Goal: Information Seeking & Learning: Learn about a topic

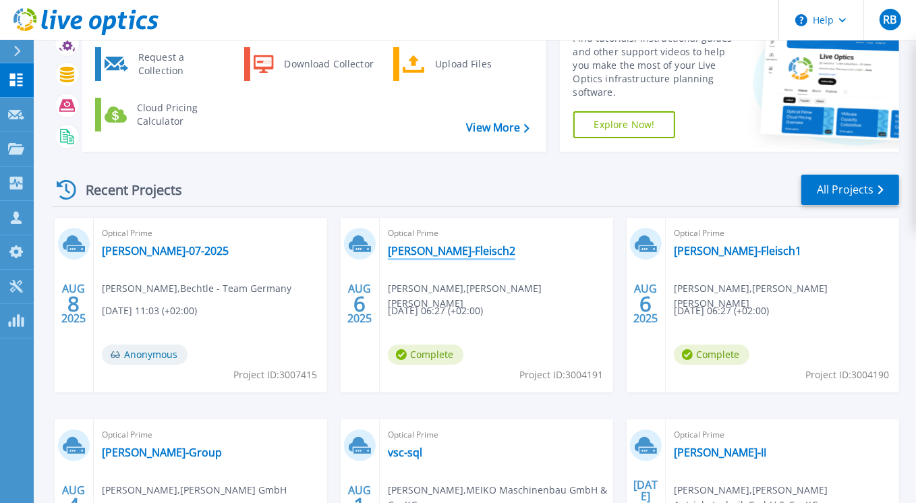
scroll to position [150, 0]
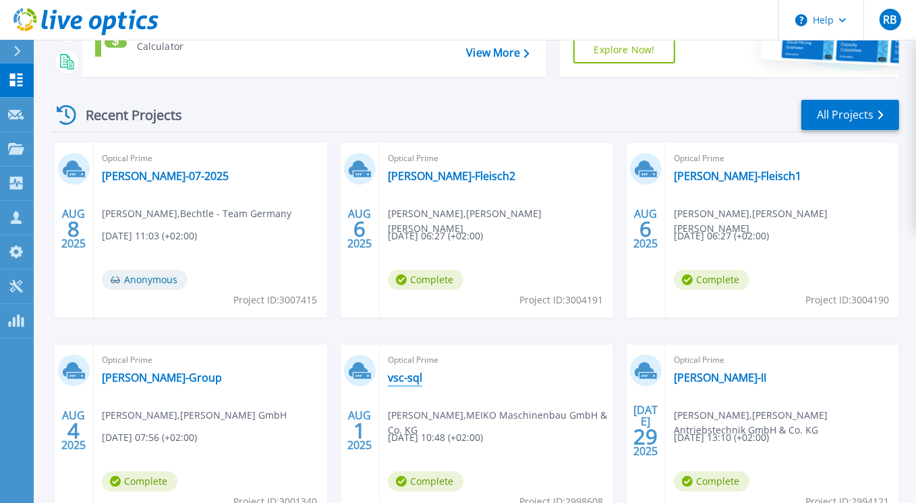
click at [404, 379] on link "vsc-sql" at bounding box center [405, 377] width 34 height 13
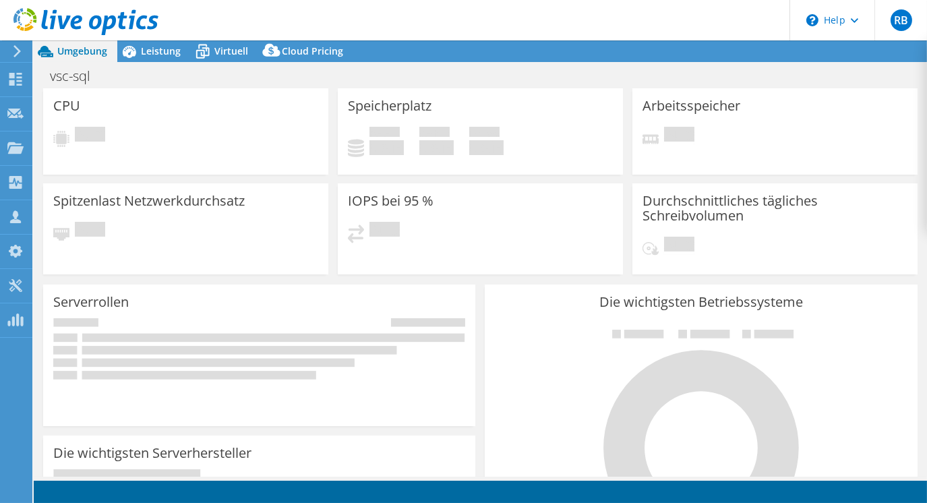
select select "USD"
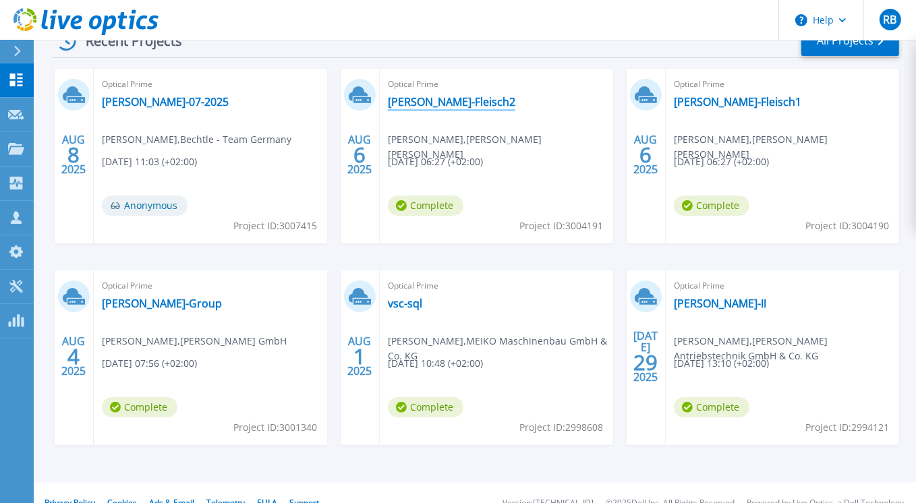
scroll to position [225, 0]
click at [409, 302] on link "vsc-sql" at bounding box center [405, 302] width 34 height 13
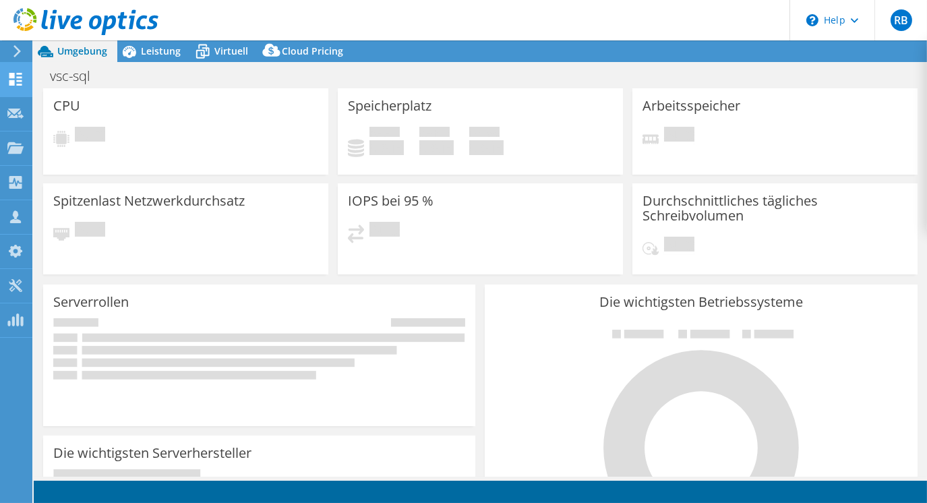
select select "USD"
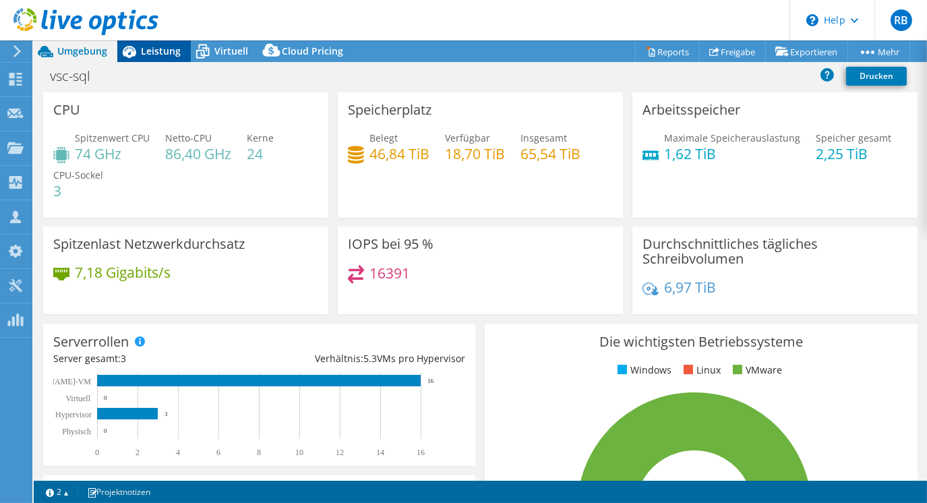
click at [143, 51] on span "Leistung" at bounding box center [161, 51] width 40 height 13
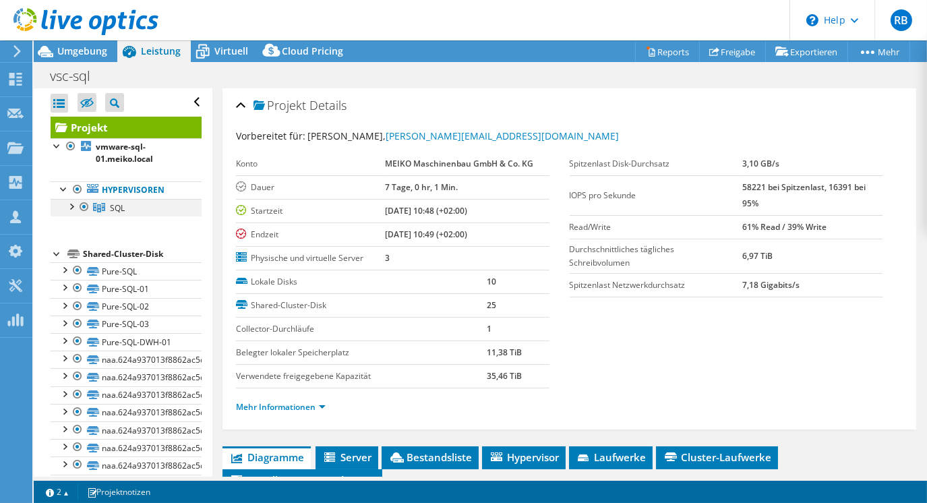
click at [71, 207] on div at bounding box center [70, 205] width 13 height 13
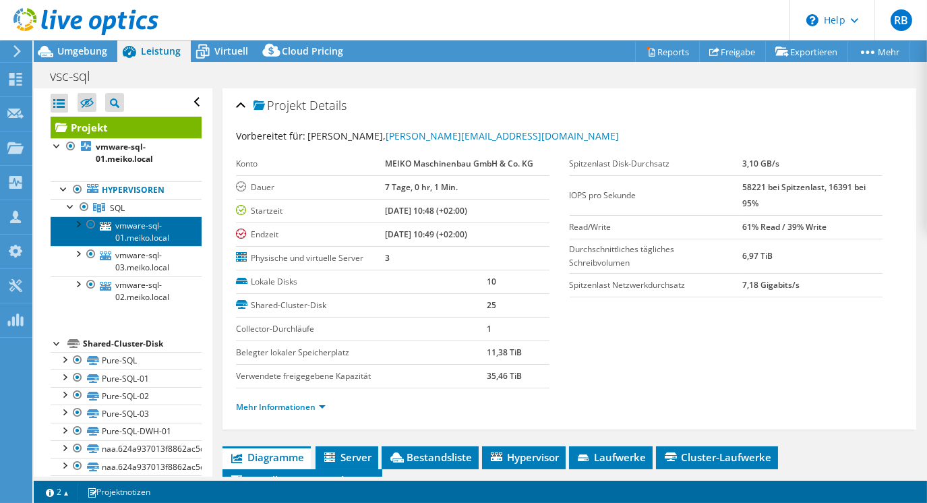
click at [137, 233] on link "vmware-sql-01.meiko.local" at bounding box center [126, 232] width 151 height 30
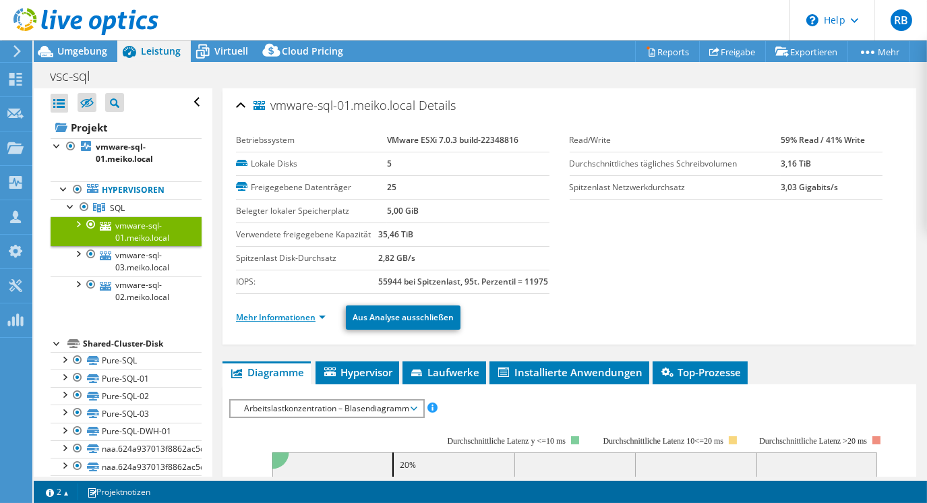
click at [284, 323] on link "Mehr Informationen" at bounding box center [281, 317] width 90 height 11
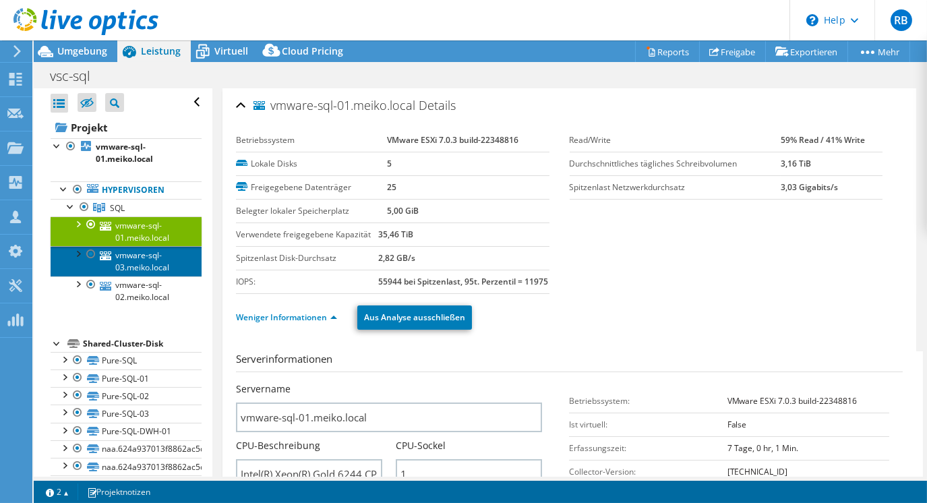
click at [156, 266] on link "vmware-sql-03.meiko.local" at bounding box center [126, 261] width 151 height 30
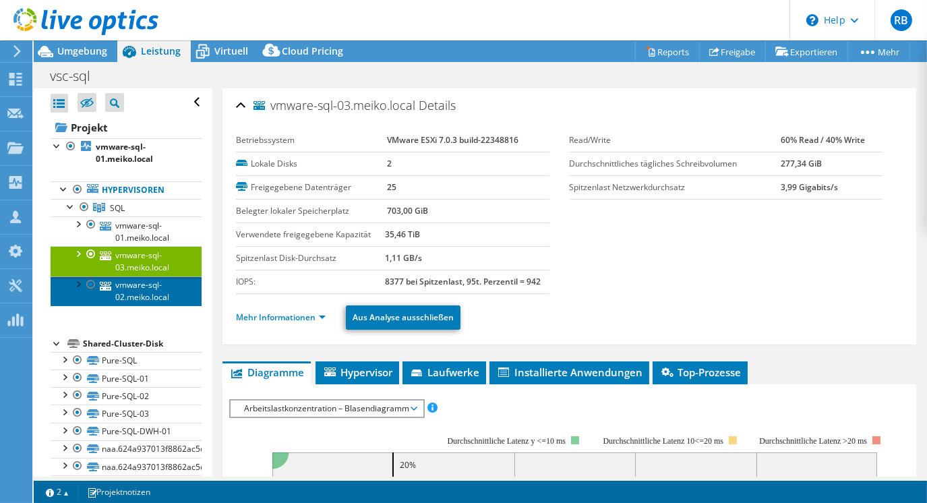
click at [154, 295] on link "vmware-sql-02.meiko.local" at bounding box center [126, 292] width 151 height 30
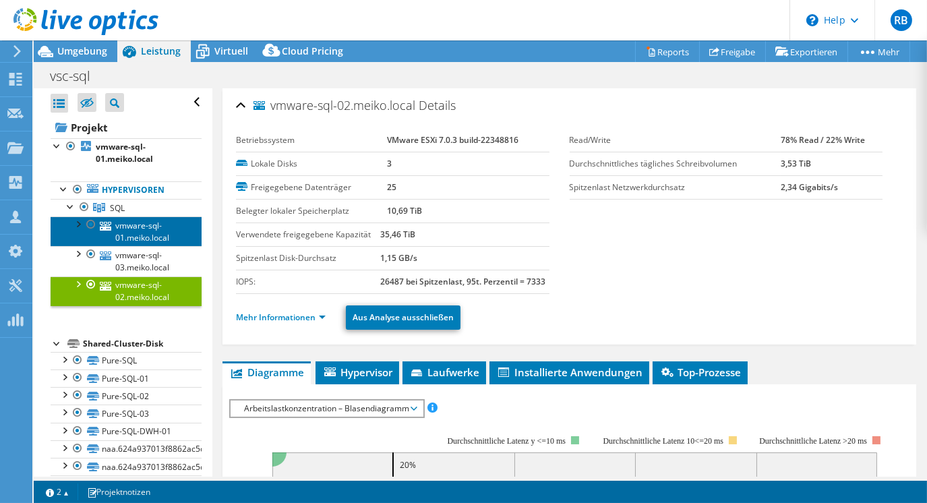
click at [154, 238] on link "vmware-sql-01.meiko.local" at bounding box center [126, 232] width 151 height 30
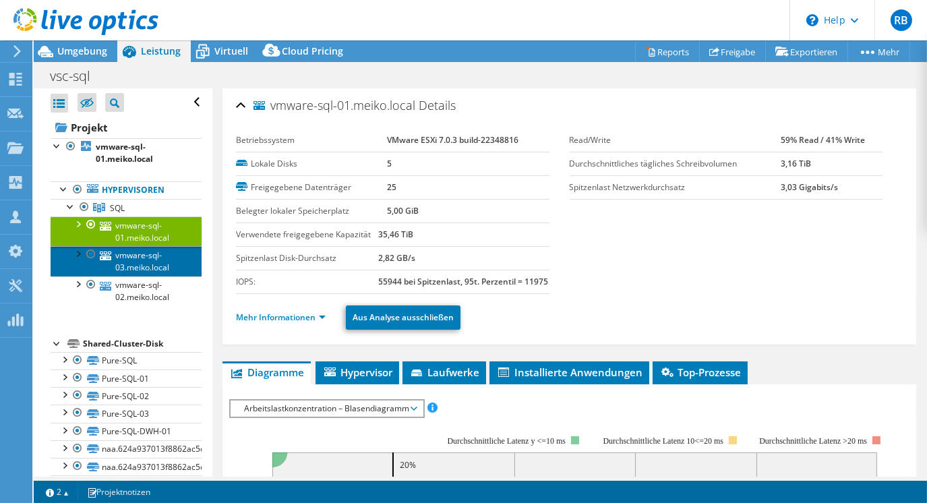
click at [148, 260] on link "vmware-sql-03.meiko.local" at bounding box center [126, 261] width 151 height 30
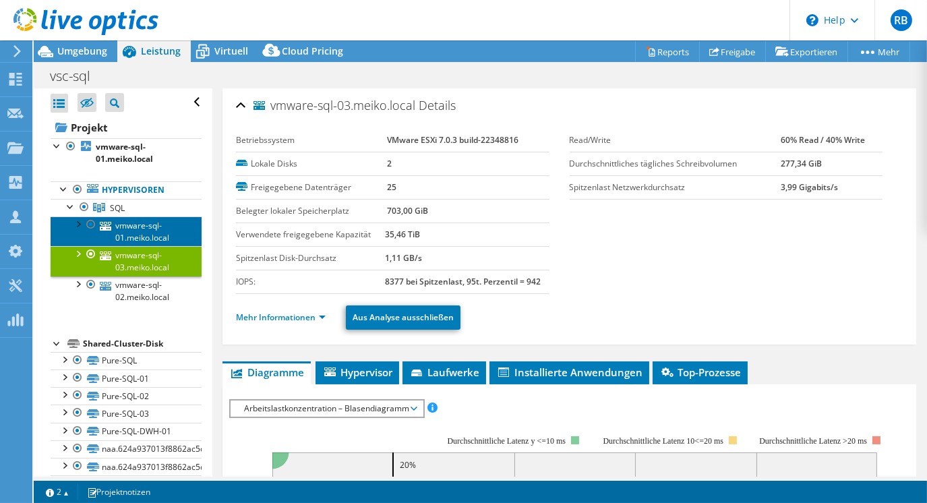
click at [156, 236] on link "vmware-sql-01.meiko.local" at bounding box center [126, 232] width 151 height 30
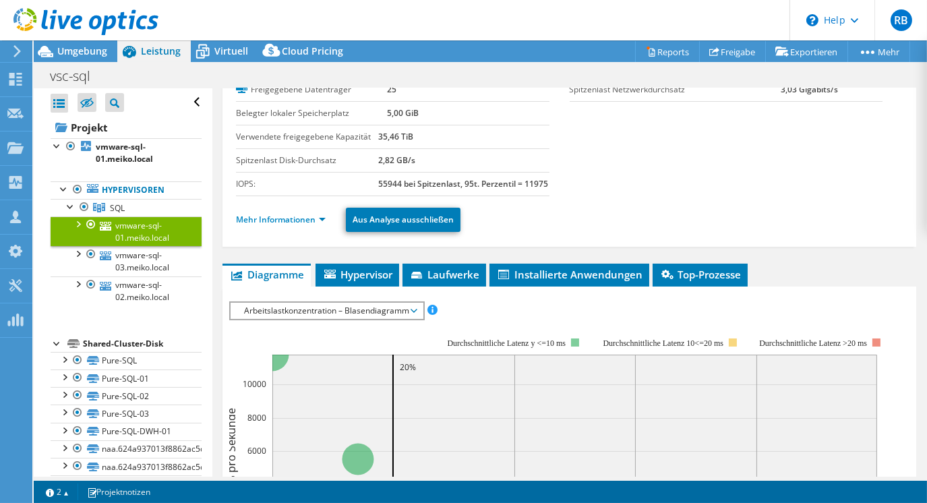
scroll to position [75, 0]
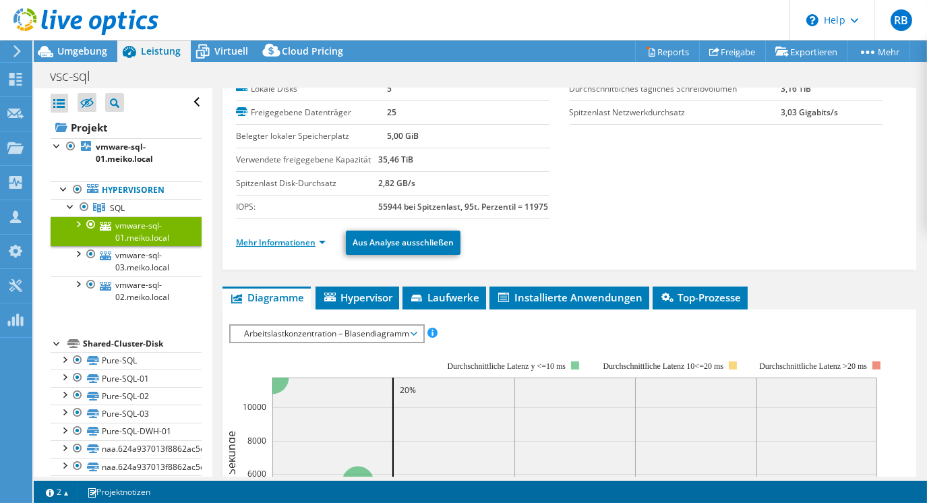
click at [283, 248] on link "Mehr Informationen" at bounding box center [281, 242] width 90 height 11
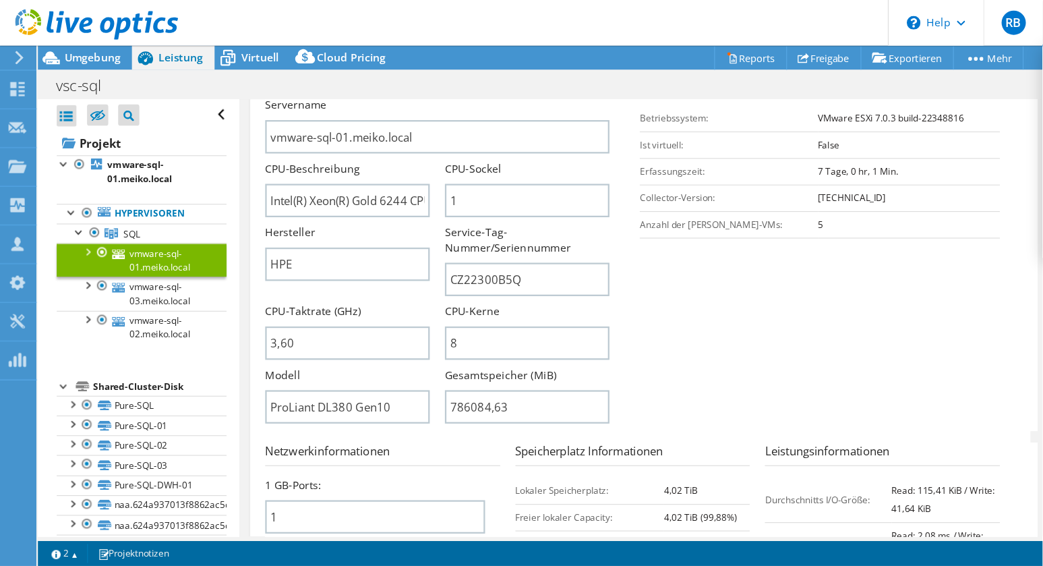
scroll to position [299, 0]
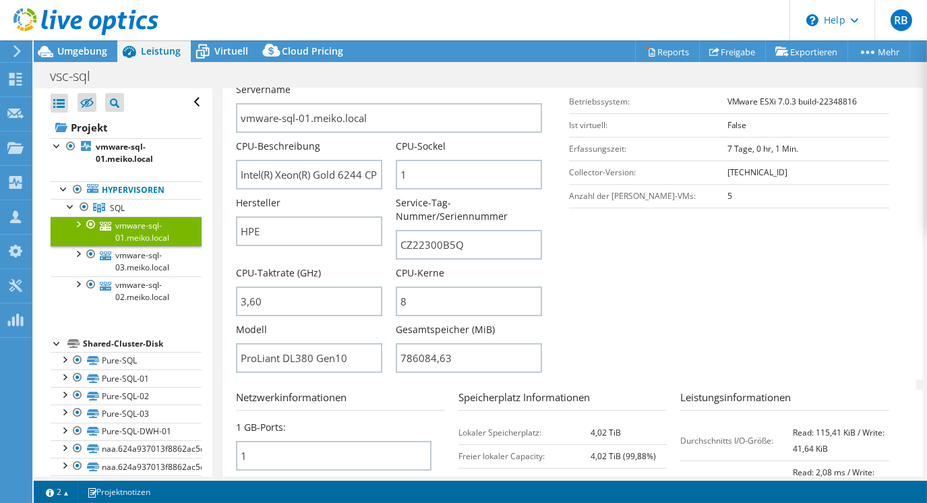
click at [734, 352] on section "Serverinformationen Servername vmware-sql-01.meiko.local CPU-Beschreibung Intel…" at bounding box center [573, 216] width 674 height 328
click at [86, 53] on span "Umgebung" at bounding box center [82, 51] width 50 height 13
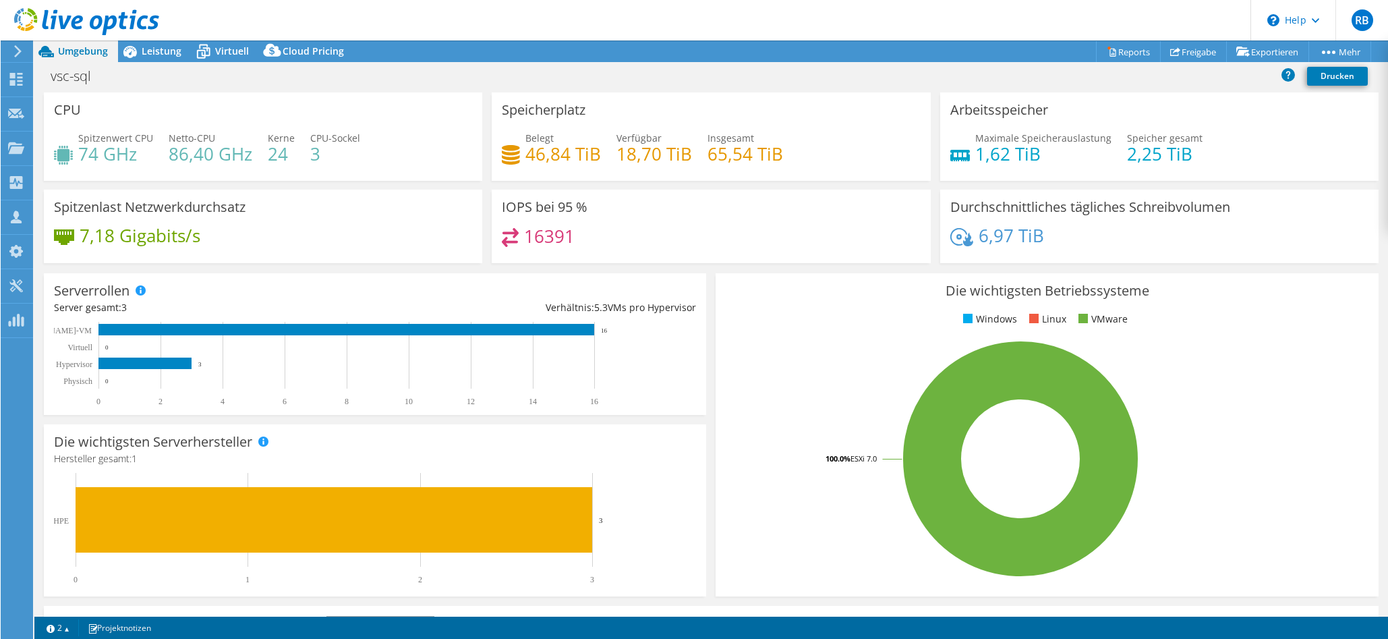
scroll to position [262, 0]
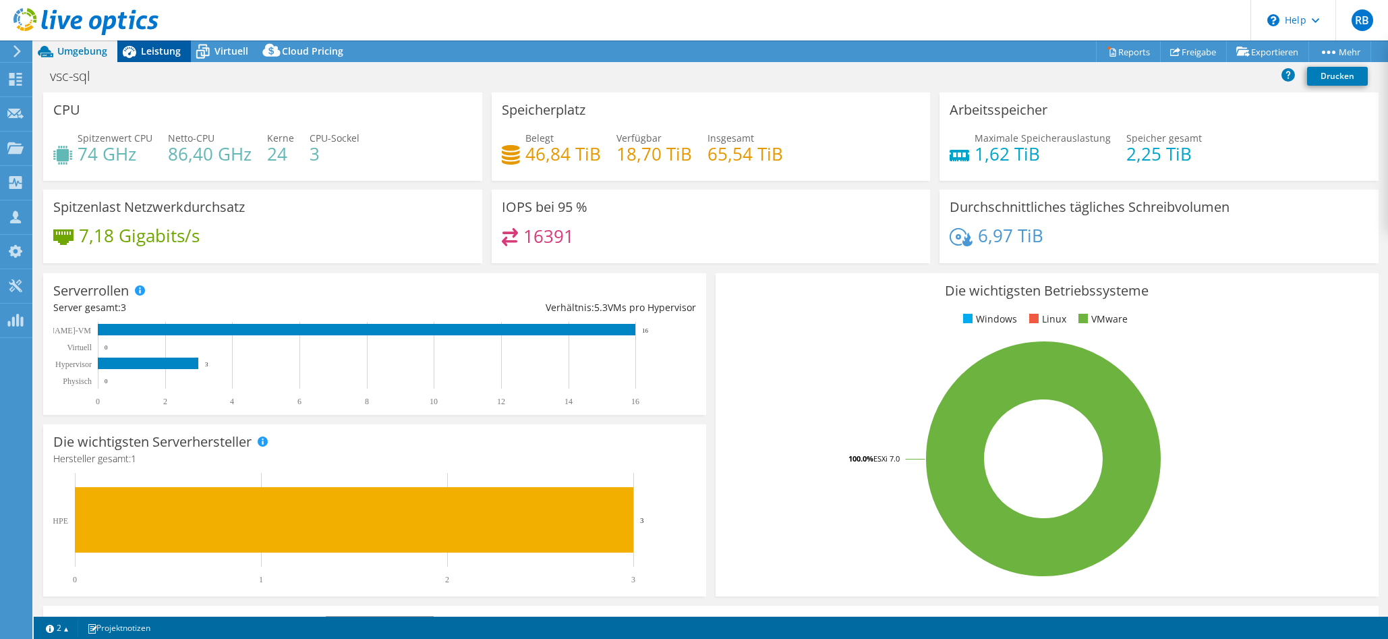
click at [160, 50] on span "Leistung" at bounding box center [161, 51] width 40 height 13
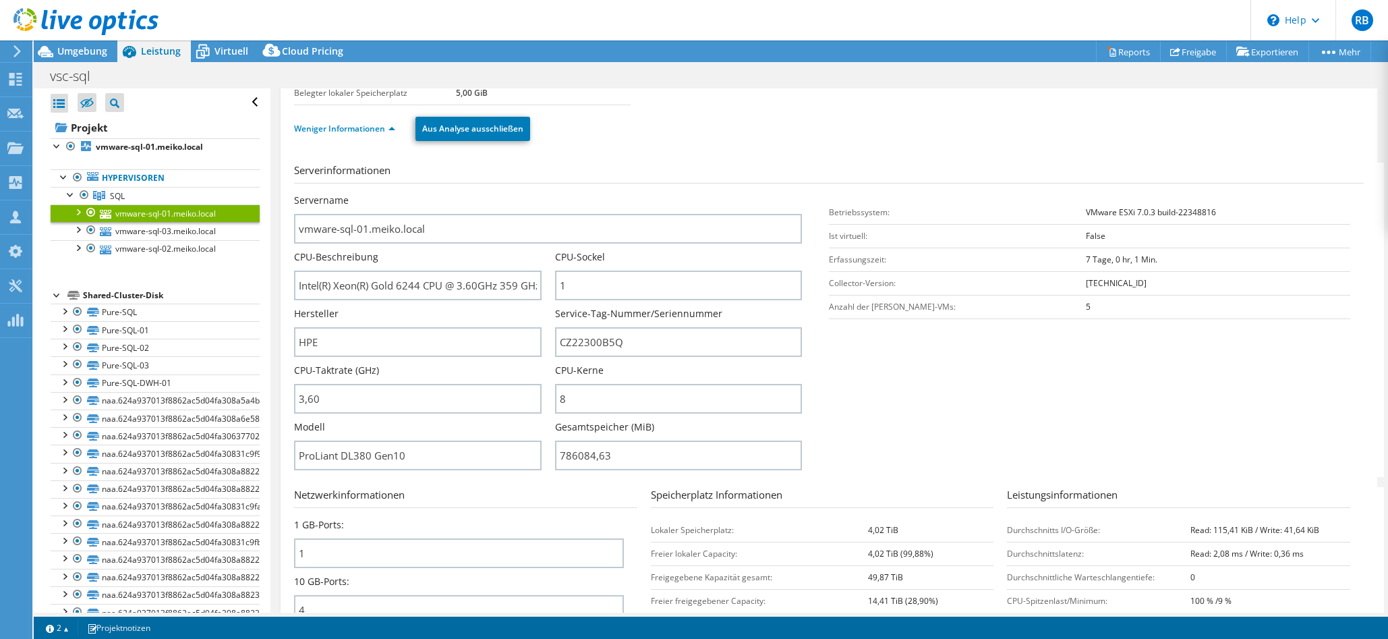
scroll to position [0, 0]
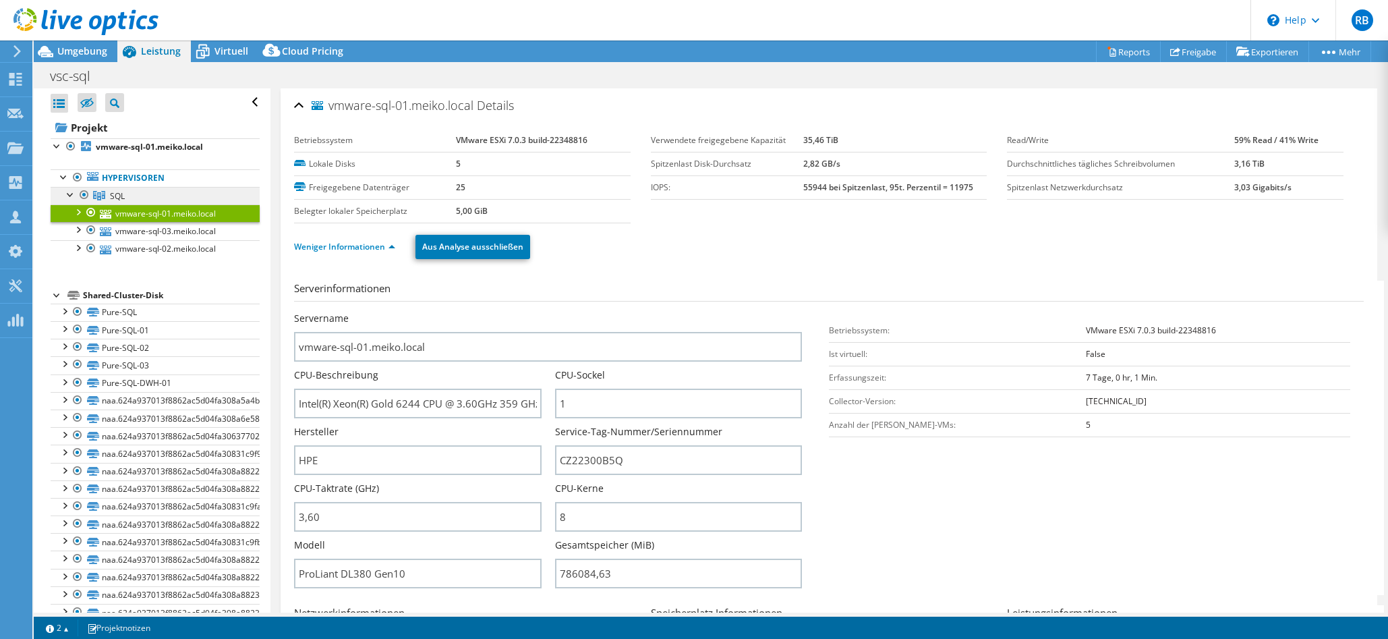
click at [98, 191] on icon at bounding box center [99, 195] width 12 height 9
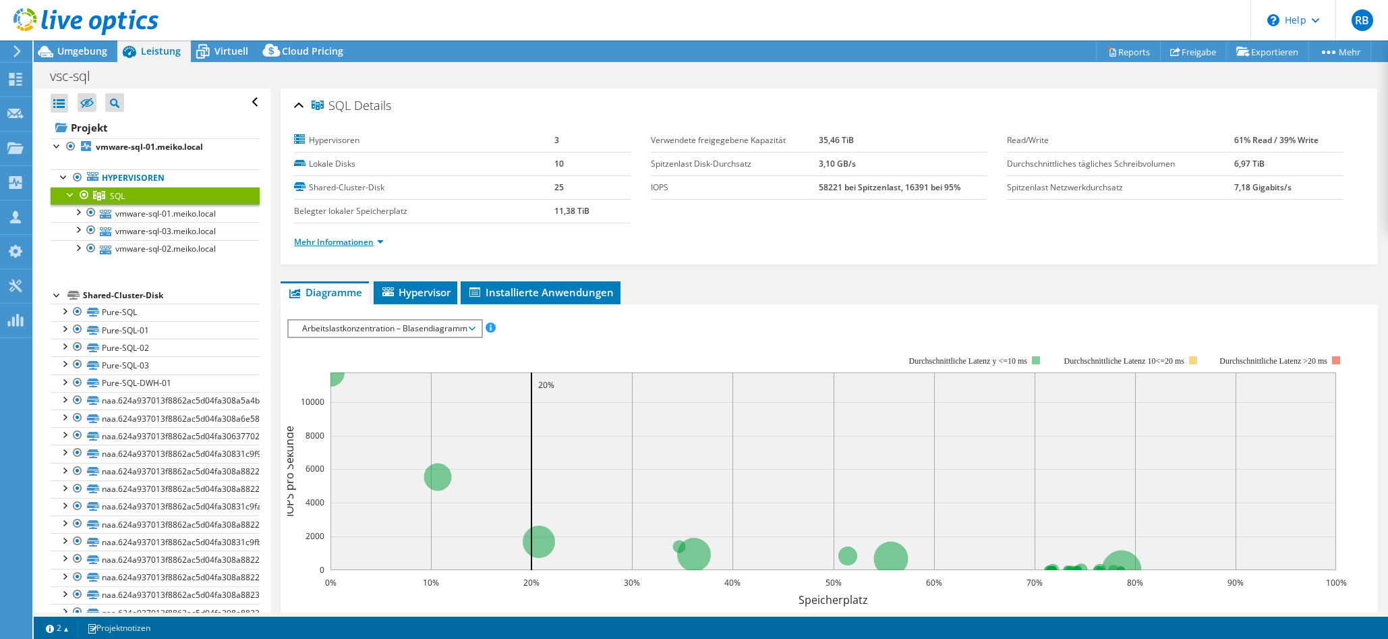
click at [360, 245] on link "Mehr Informationen" at bounding box center [339, 241] width 90 height 11
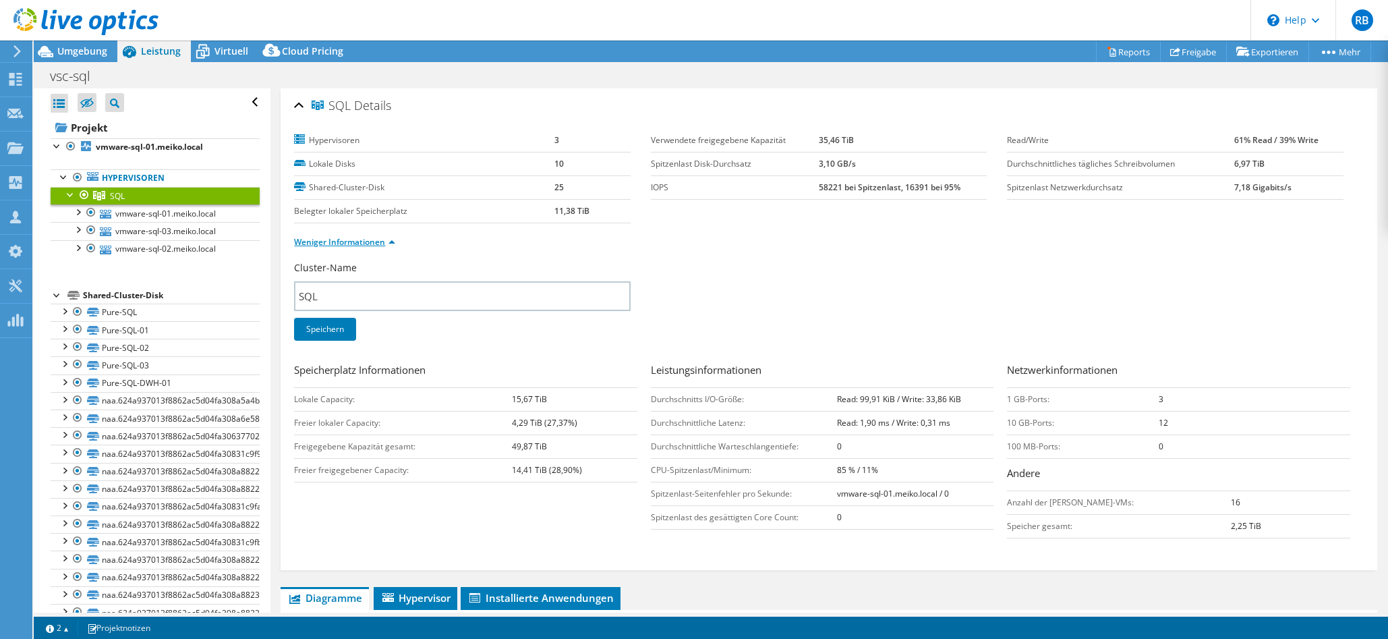
click at [360, 245] on link "Weniger Informationen" at bounding box center [344, 241] width 101 height 11
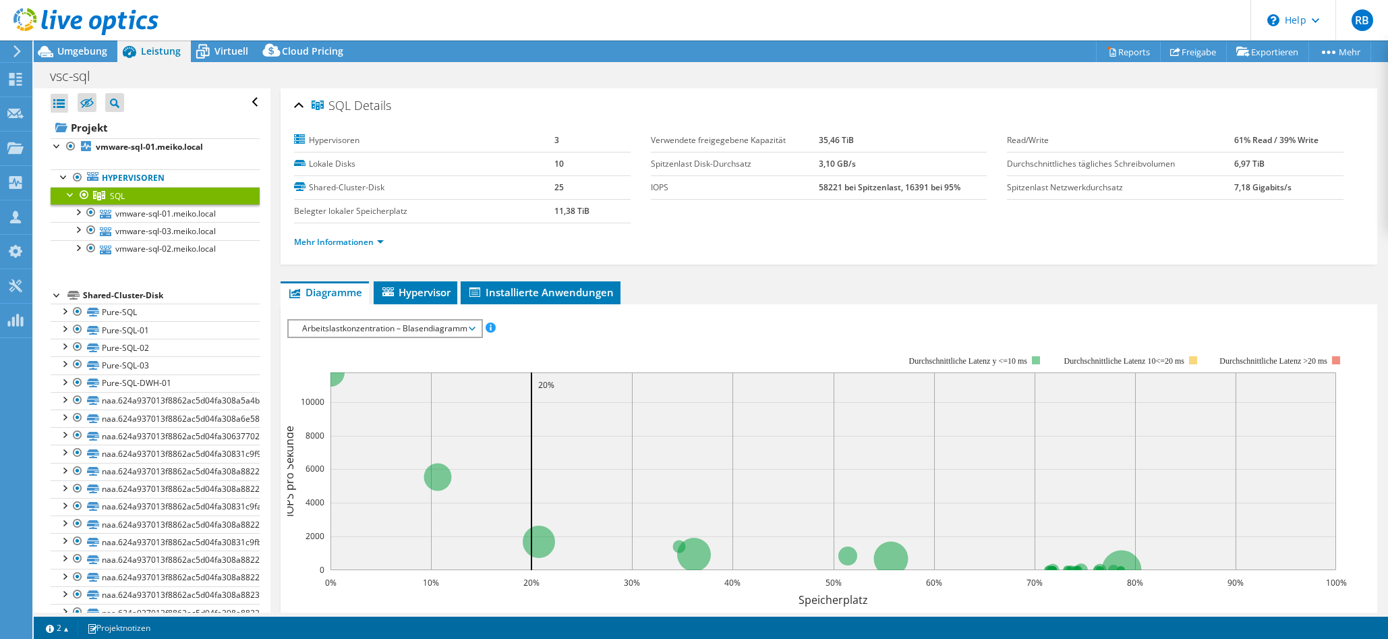
click at [437, 328] on span "Arbeitslastkonzentration – Blasendiagramm" at bounding box center [384, 328] width 179 height 16
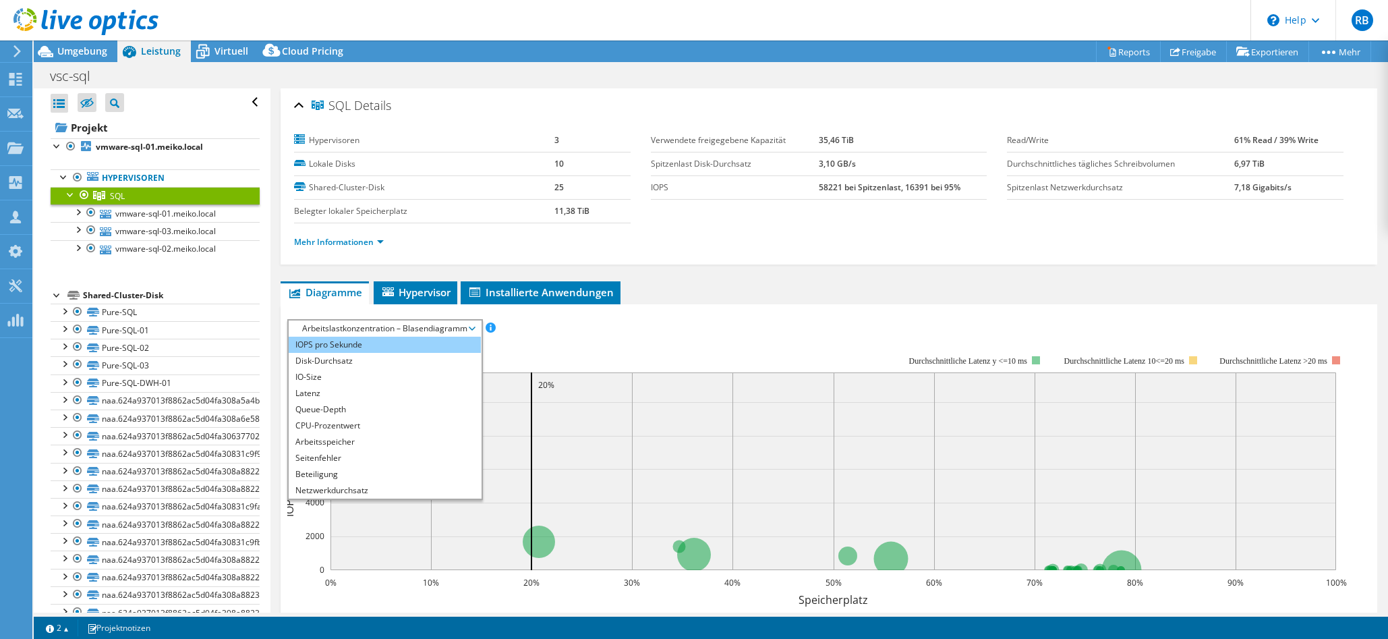
click at [351, 343] on li "IOPS pro Sekunde" at bounding box center [385, 345] width 192 height 16
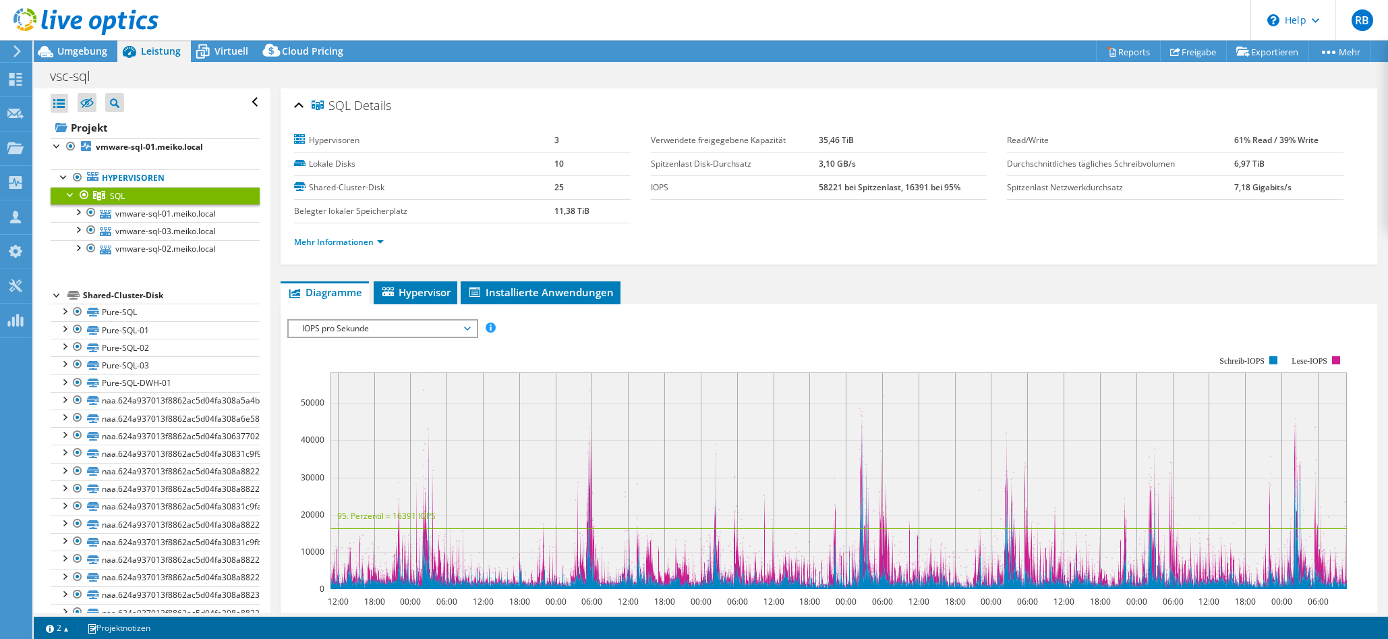
click at [424, 327] on span "IOPS pro Sekunde" at bounding box center [381, 328] width 173 height 16
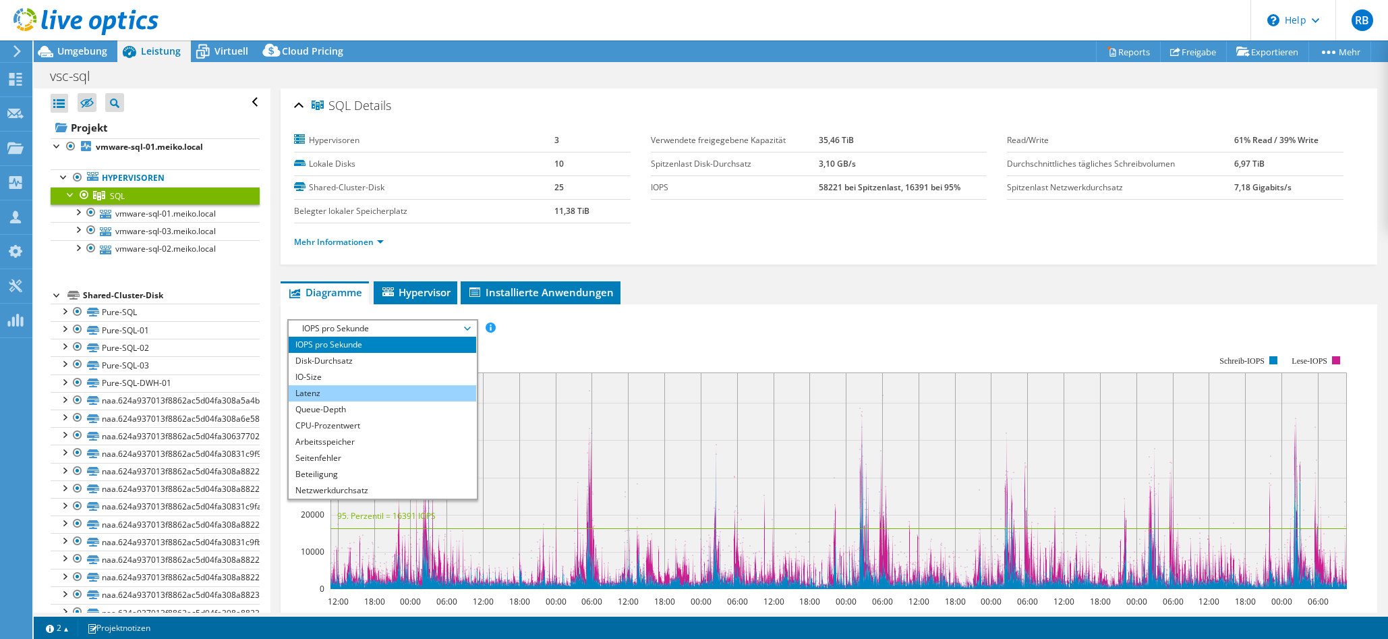
click at [387, 385] on li "Latenz" at bounding box center [382, 393] width 187 height 16
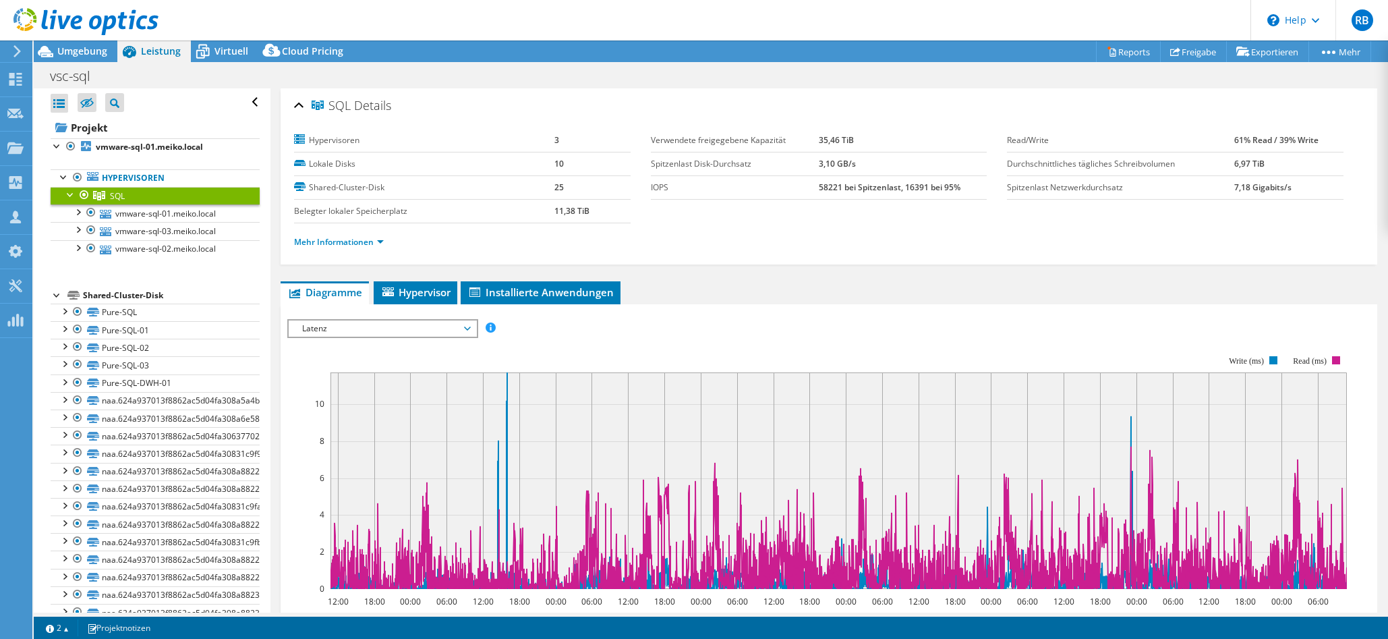
scroll to position [169, 0]
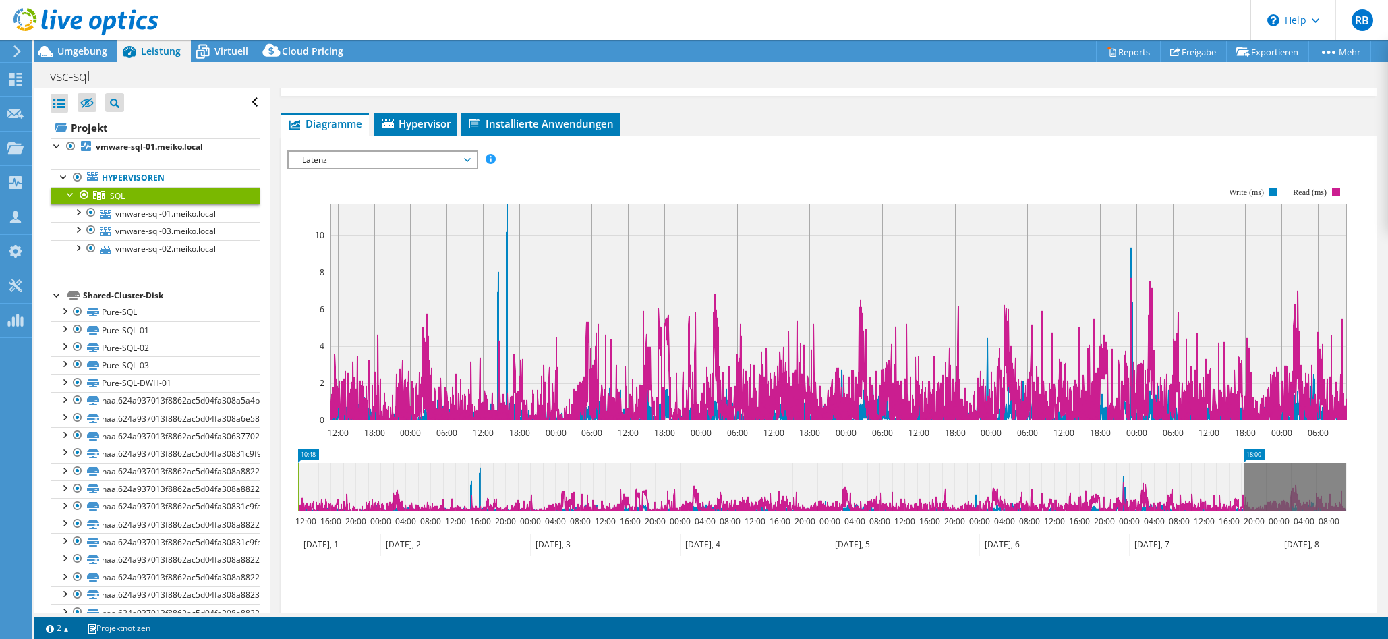
drag, startPoint x: 1340, startPoint y: 455, endPoint x: 1236, endPoint y: 467, distance: 103.8
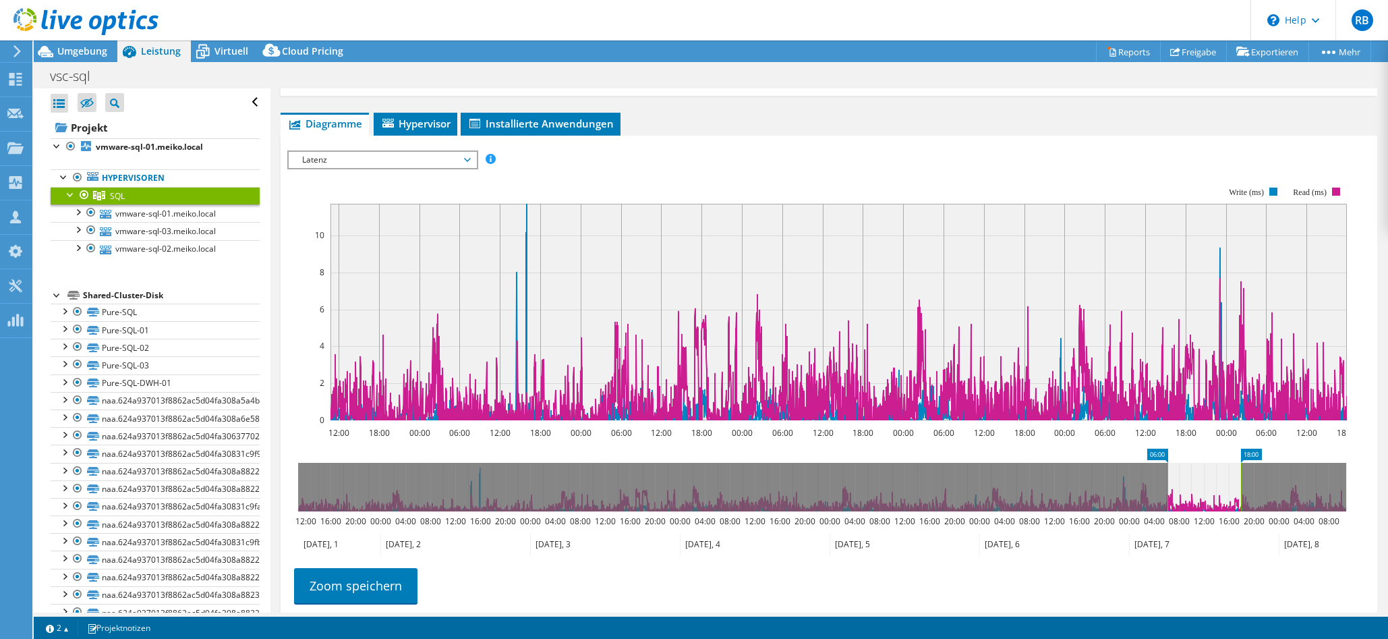
drag, startPoint x: 301, startPoint y: 451, endPoint x: 1170, endPoint y: 487, distance: 870.2
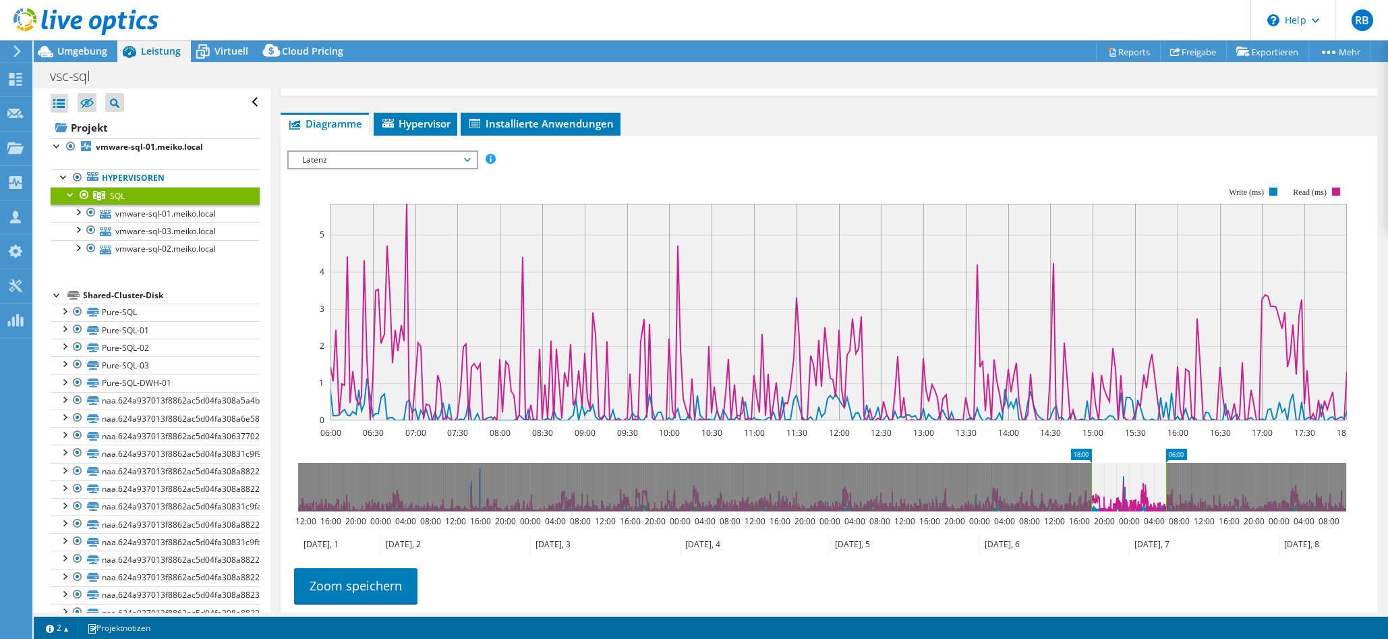
drag, startPoint x: 1197, startPoint y: 489, endPoint x: 1122, endPoint y: 498, distance: 75.5
click at [927, 498] on icon at bounding box center [1128, 487] width 75 height 49
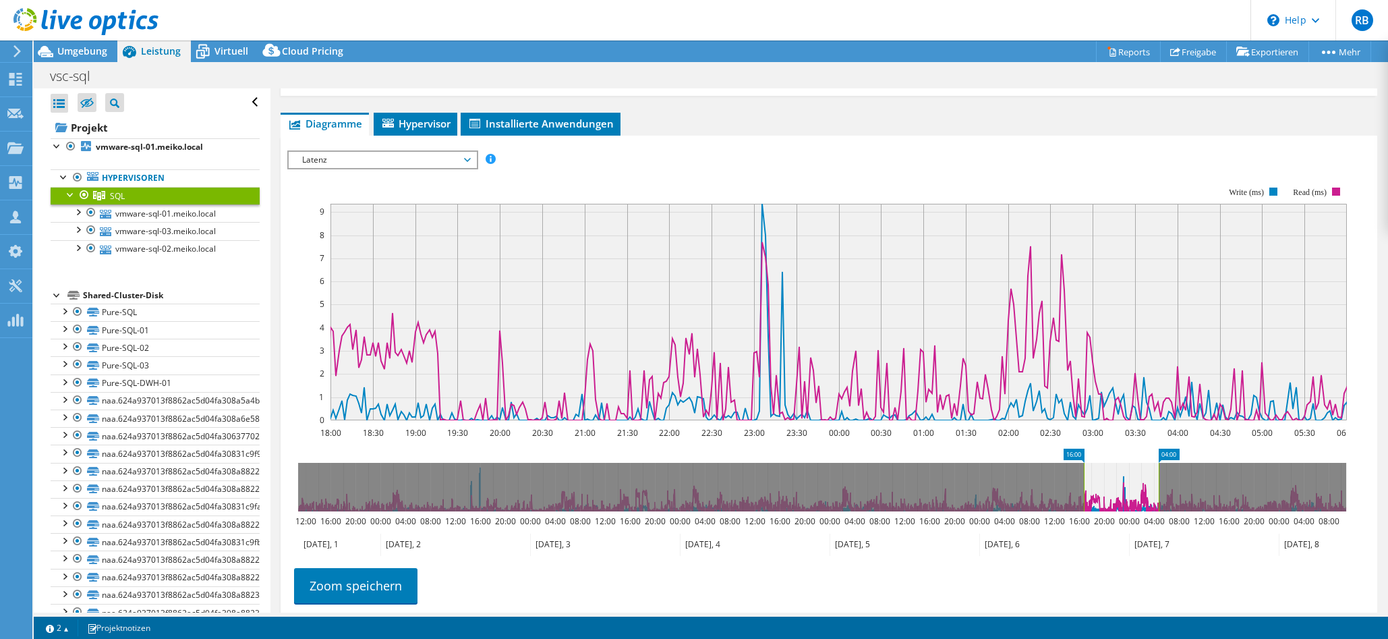
drag, startPoint x: 1106, startPoint y: 490, endPoint x: 1099, endPoint y: 490, distance: 7.4
click at [927, 490] on icon at bounding box center [1121, 487] width 75 height 49
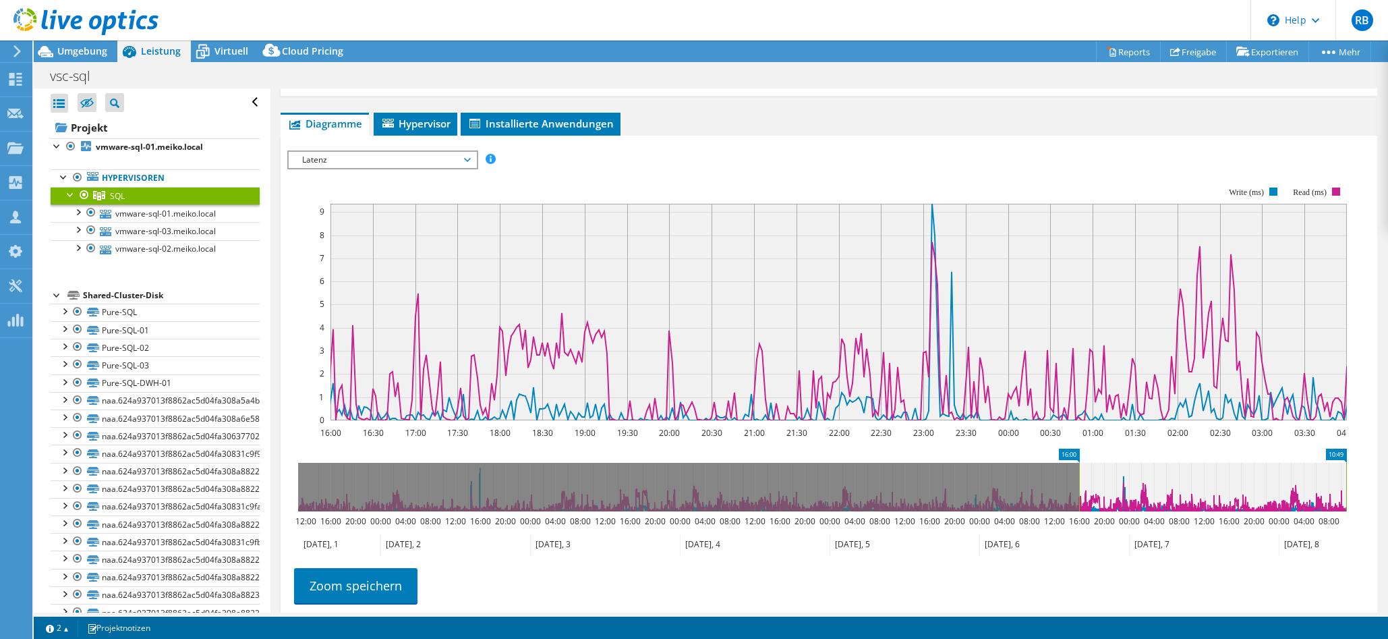
drag, startPoint x: 1172, startPoint y: 453, endPoint x: 1380, endPoint y: 447, distance: 207.8
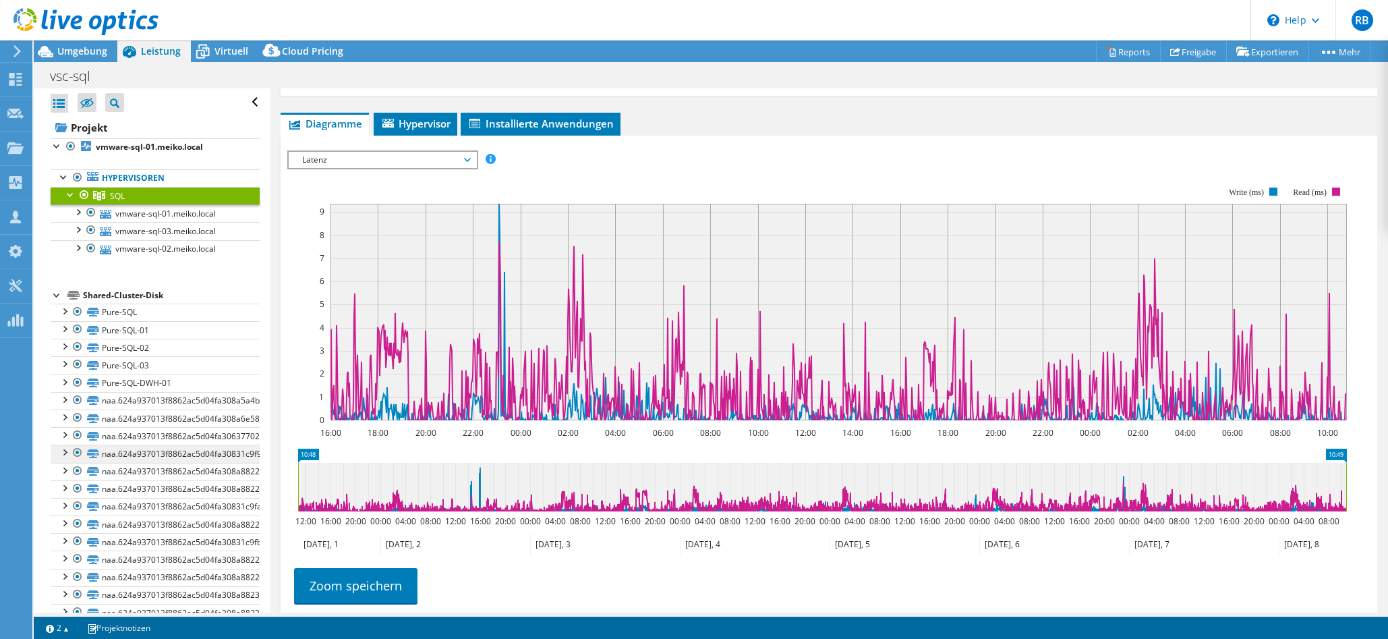
drag, startPoint x: 1069, startPoint y: 453, endPoint x: 179, endPoint y: 457, distance: 890.4
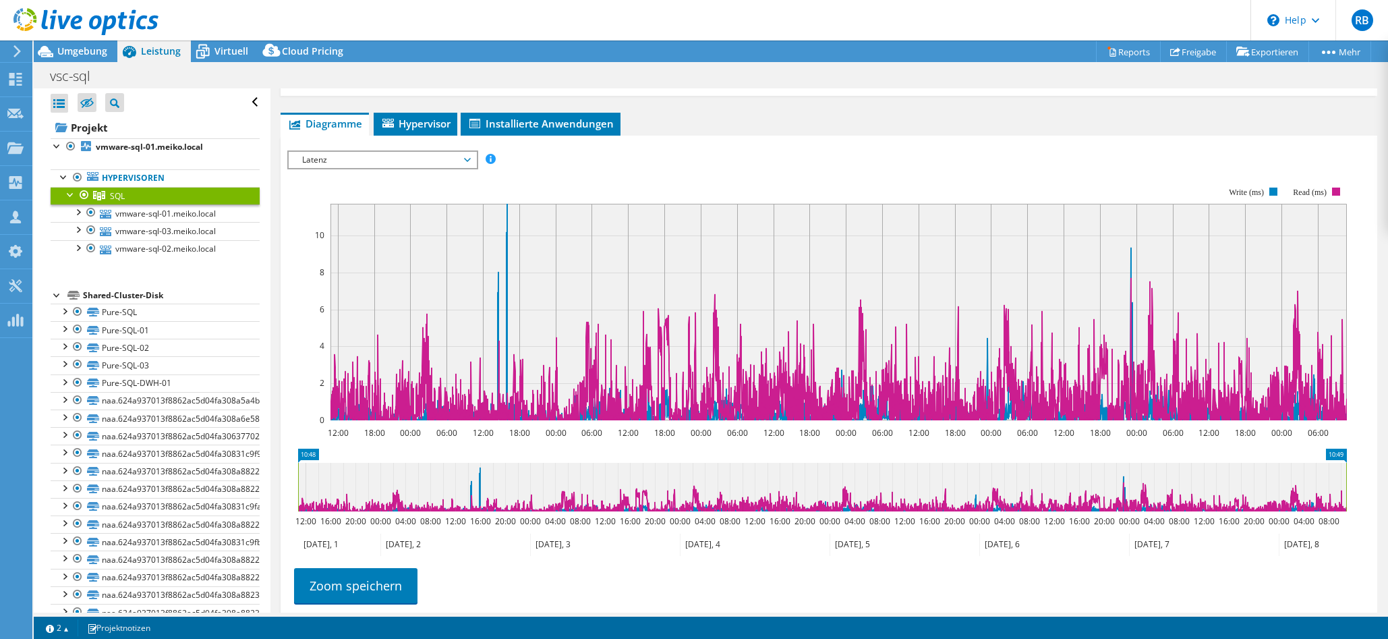
click at [407, 161] on span "Latenz" at bounding box center [381, 160] width 173 height 16
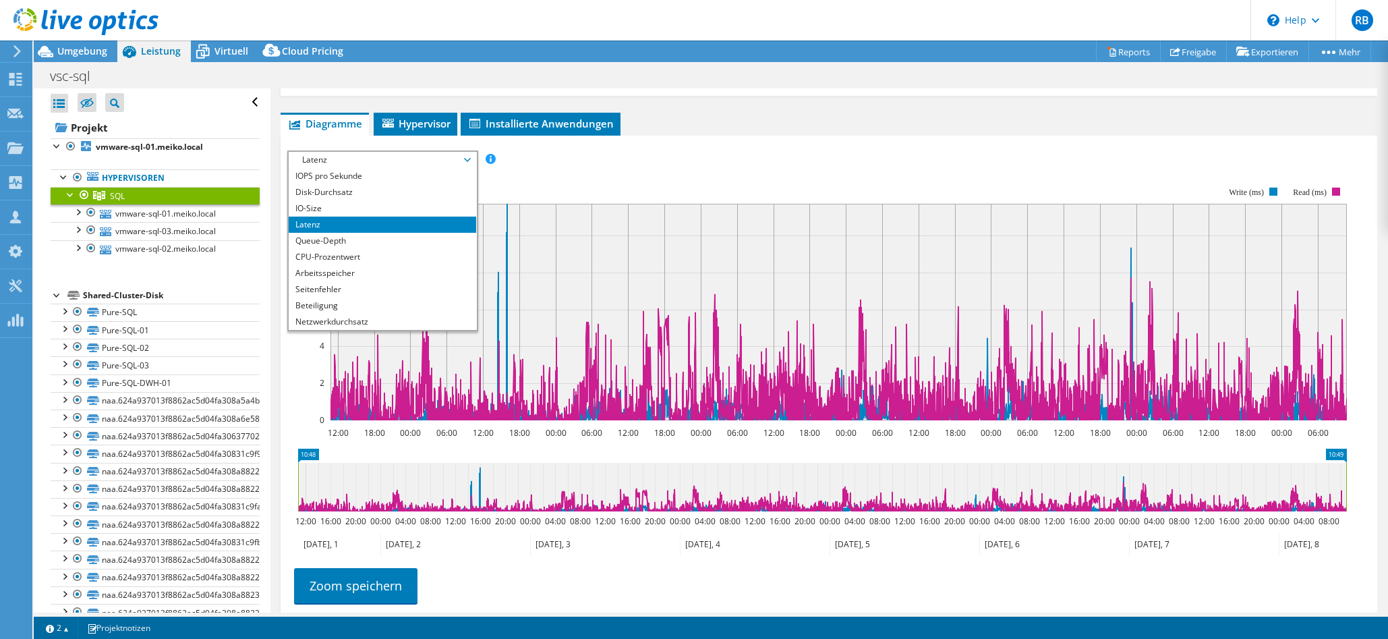
drag, startPoint x: 555, startPoint y: 179, endPoint x: 573, endPoint y: 173, distance: 18.3
click at [555, 179] on rect at bounding box center [817, 304] width 1060 height 270
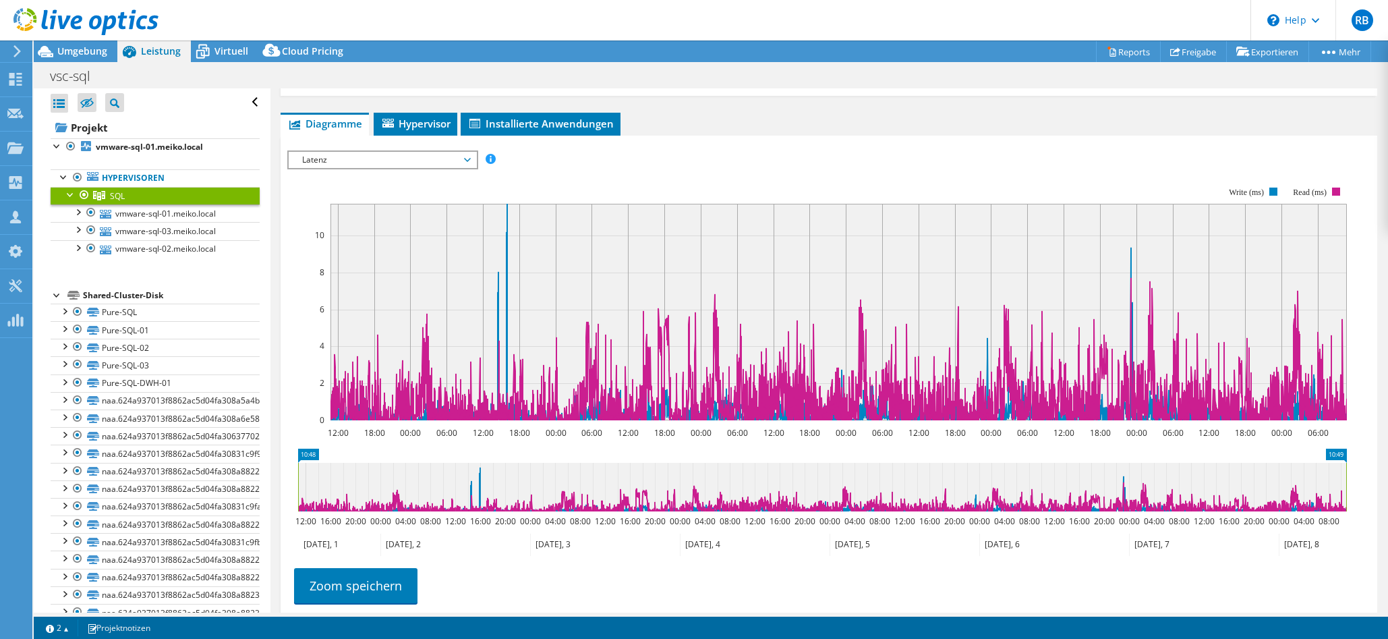
scroll to position [0, 0]
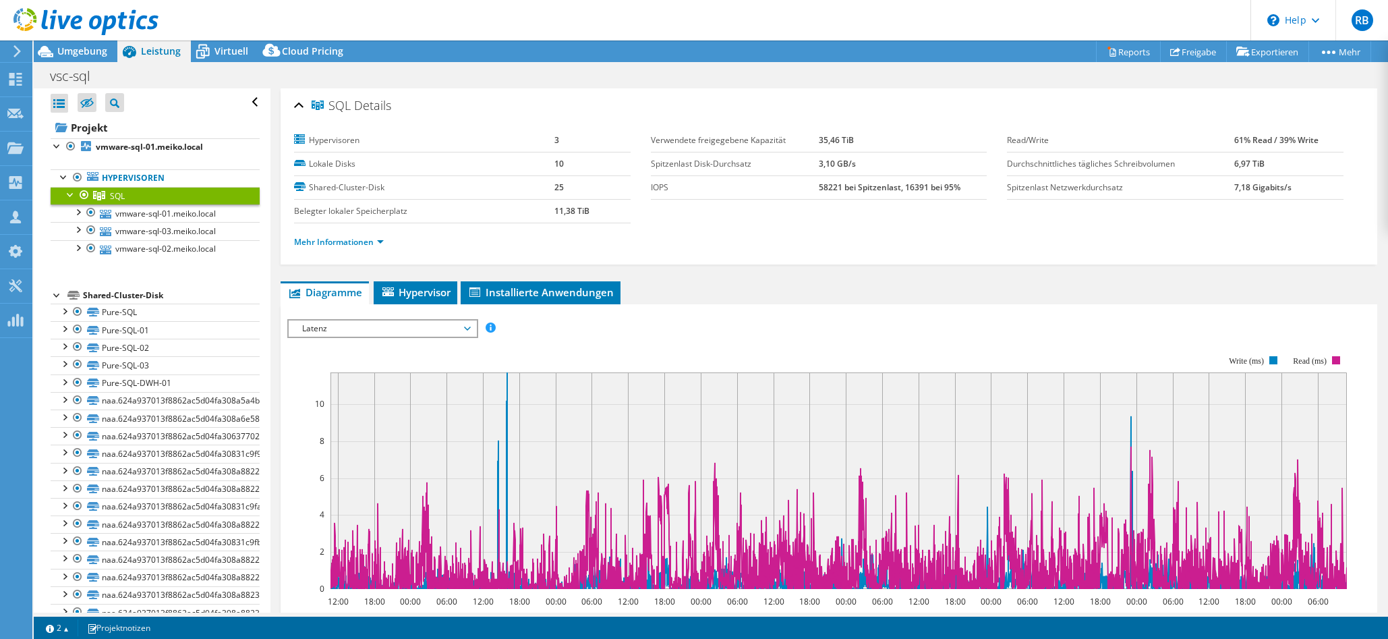
click at [318, 235] on li "Mehr Informationen" at bounding box center [343, 242] width 98 height 15
click at [340, 241] on link "Mehr Informationen" at bounding box center [339, 241] width 90 height 11
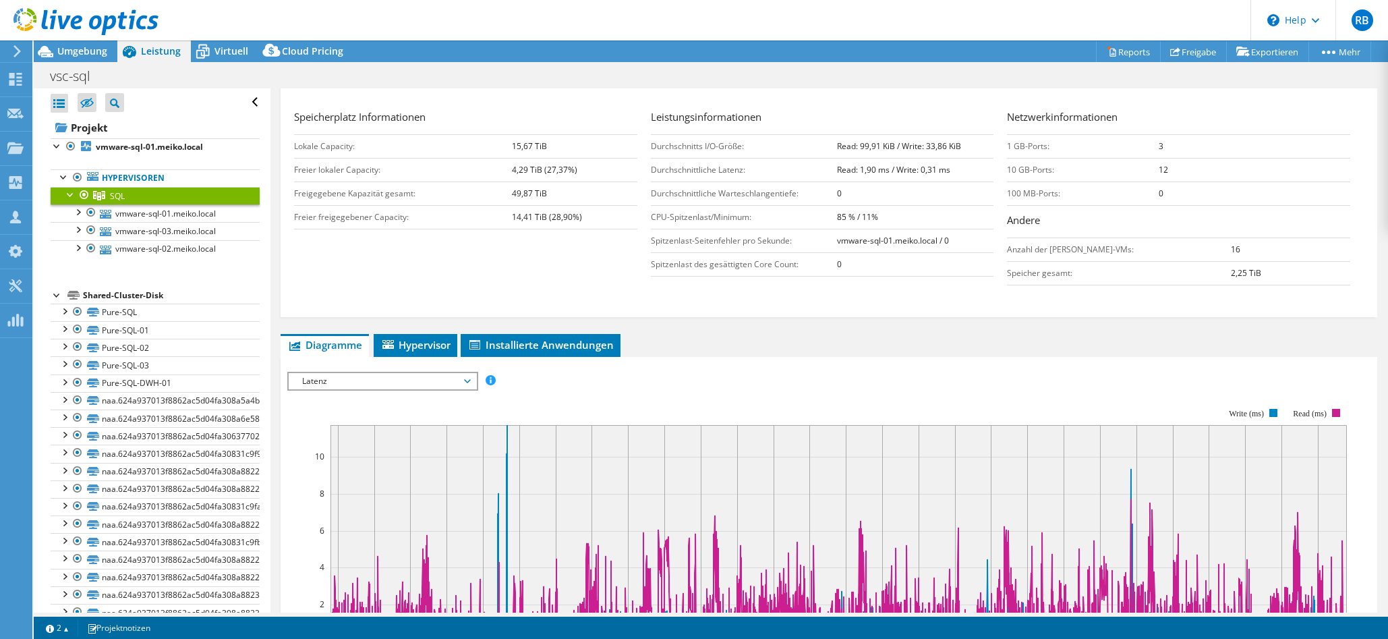
scroll to position [337, 0]
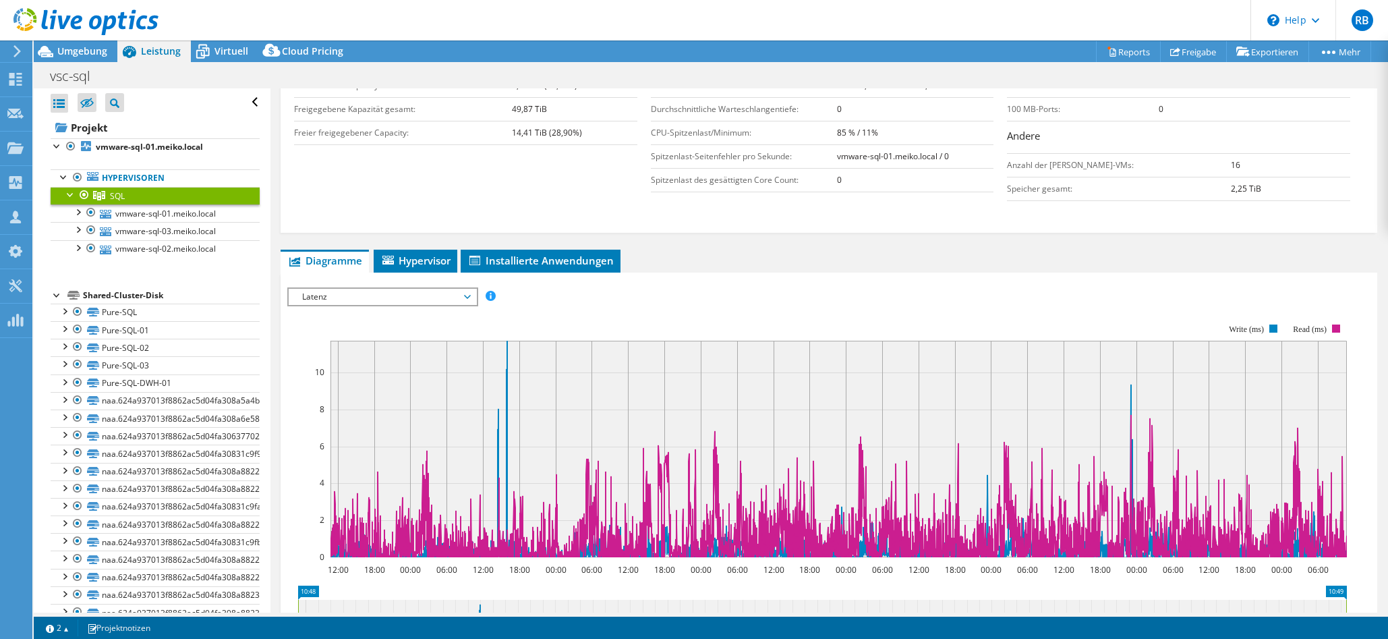
click at [449, 298] on span "Latenz" at bounding box center [381, 297] width 173 height 16
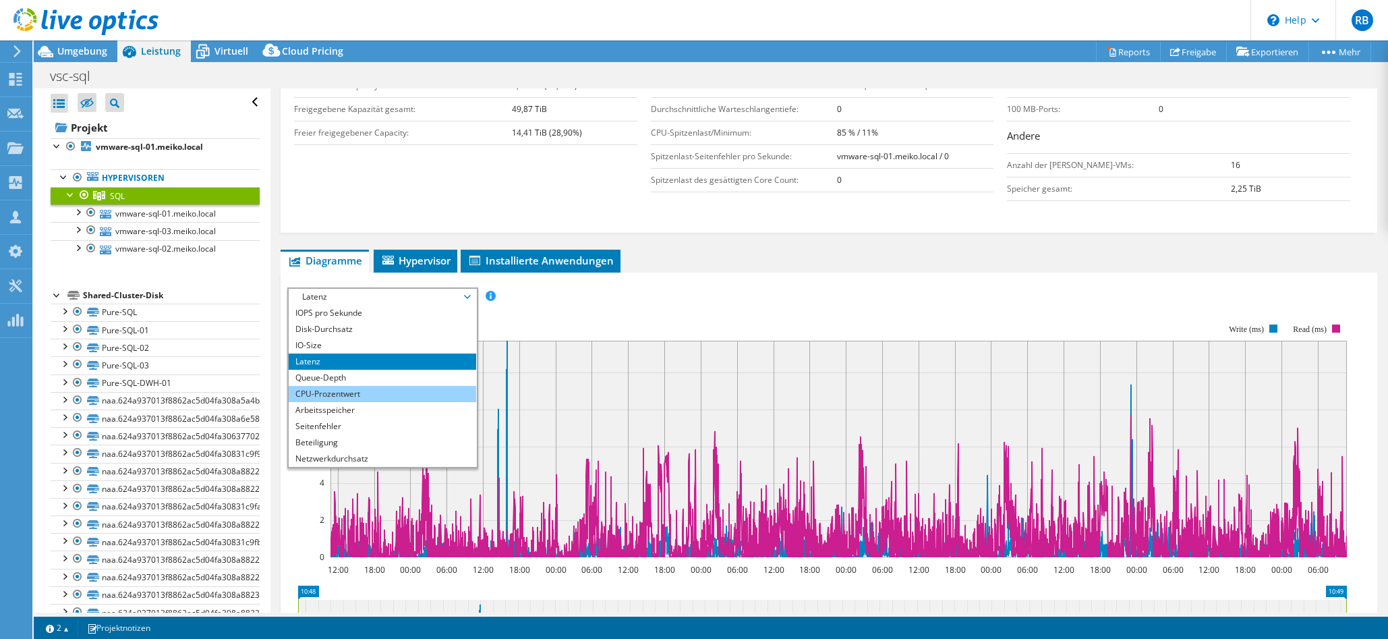
click at [400, 393] on li "CPU-Prozentwert" at bounding box center [382, 394] width 187 height 16
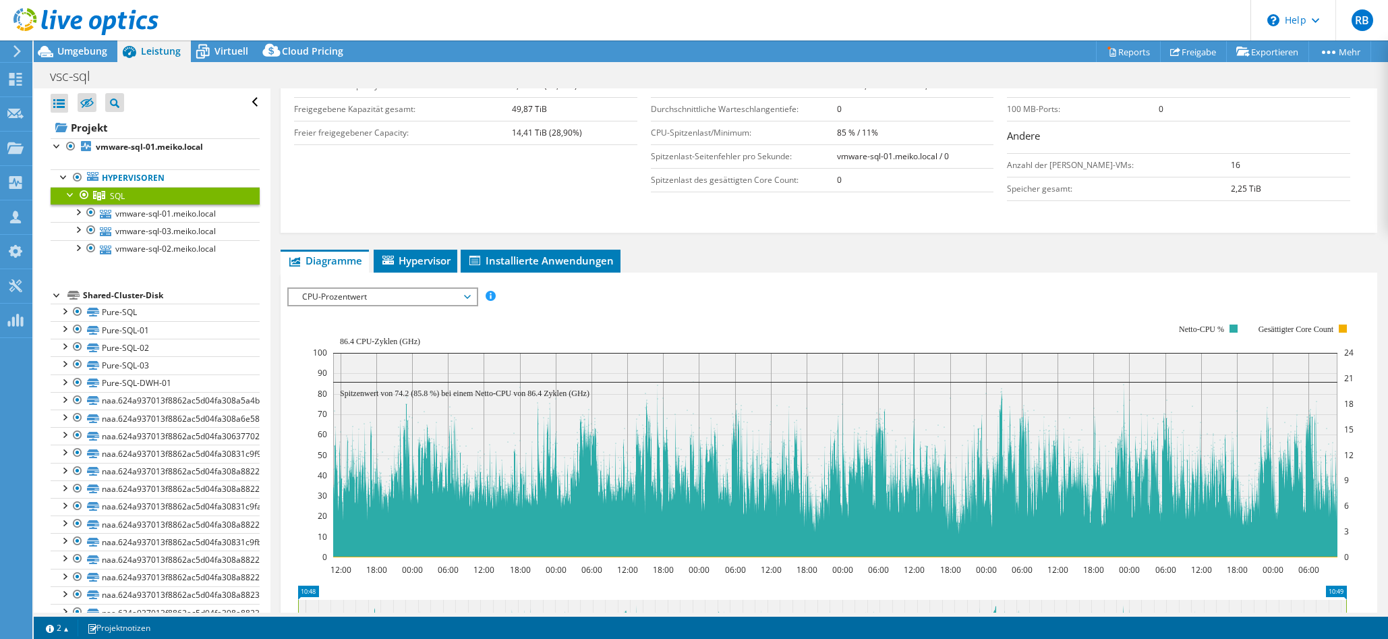
click at [352, 304] on span "CPU-Prozentwert" at bounding box center [381, 297] width 173 height 16
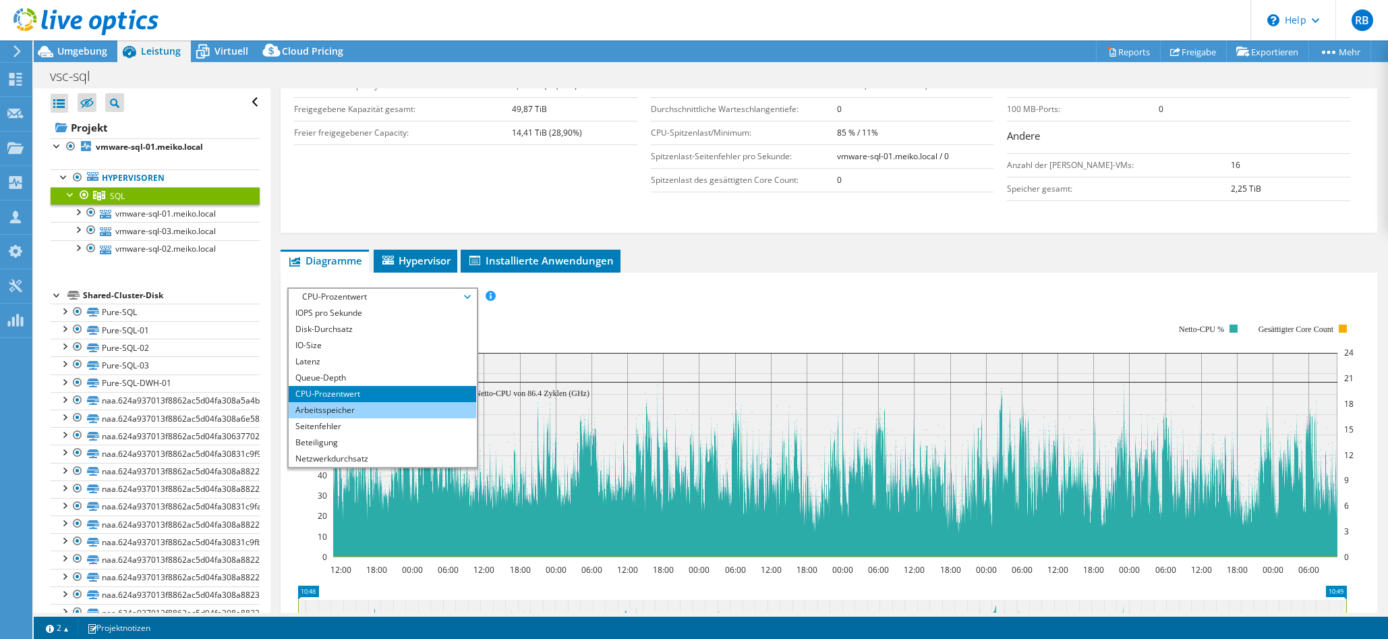
click at [362, 409] on li "Arbeitsspeicher" at bounding box center [382, 410] width 187 height 16
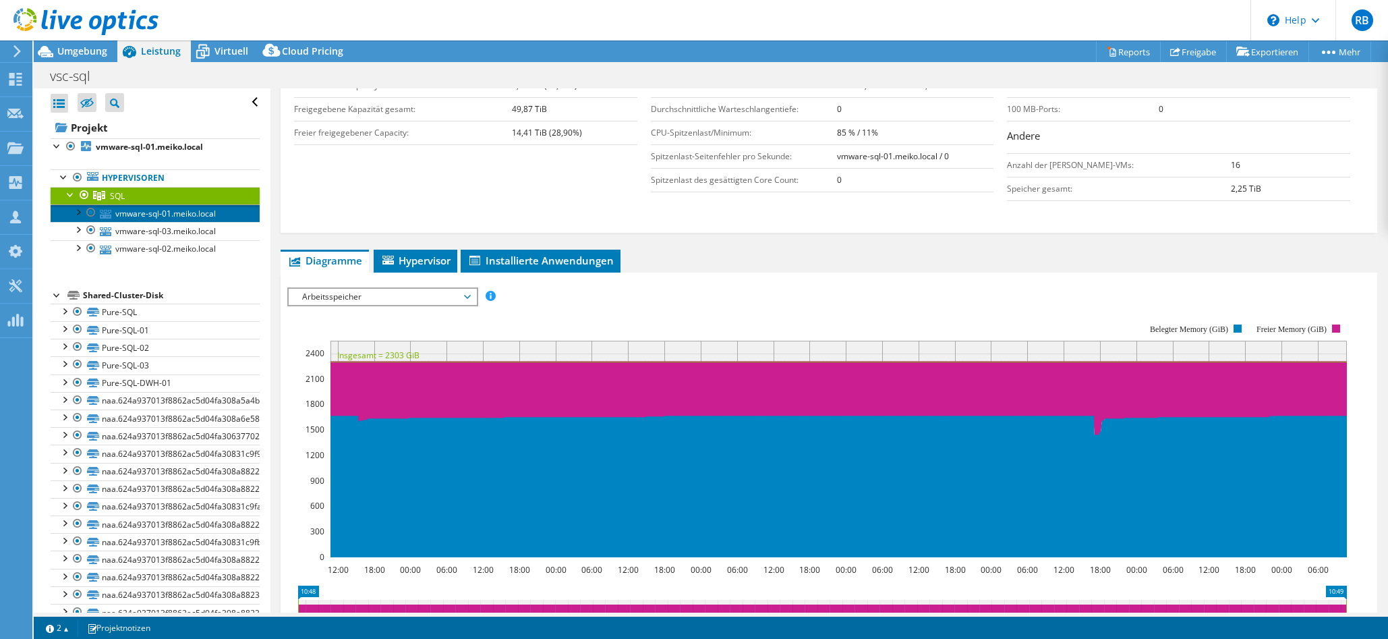
click at [206, 212] on link "vmware-sql-01.meiko.local" at bounding box center [155, 213] width 209 height 18
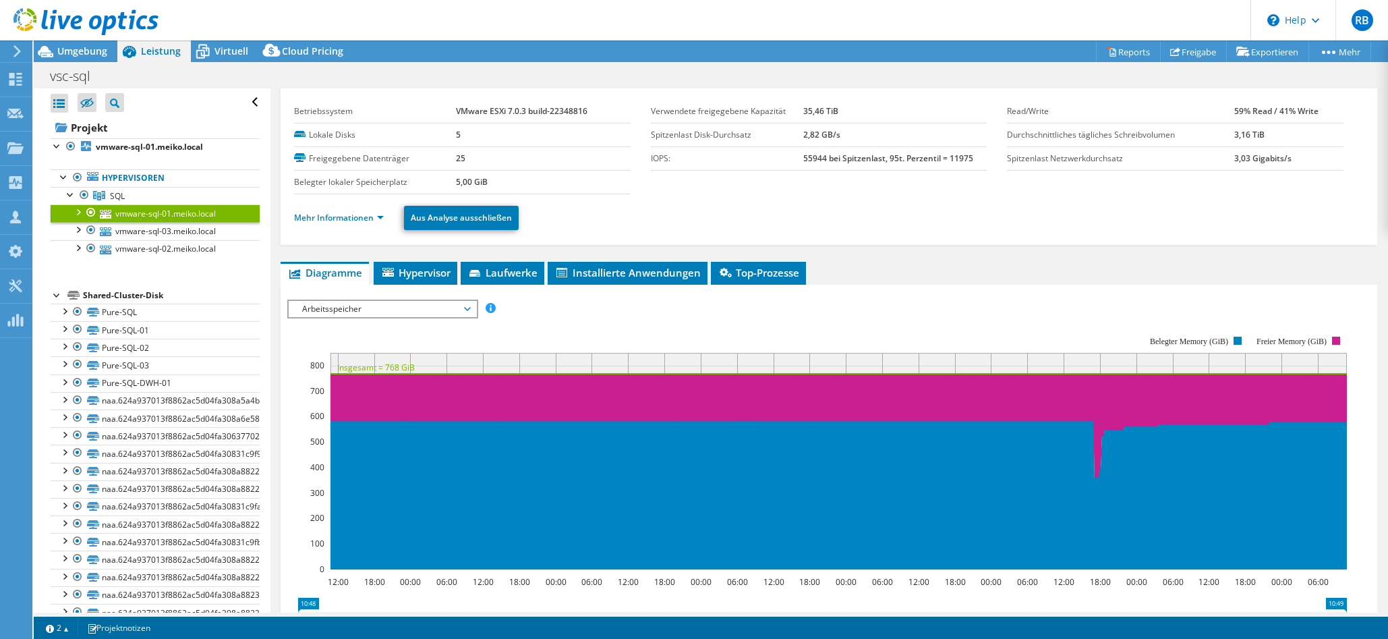
scroll to position [0, 0]
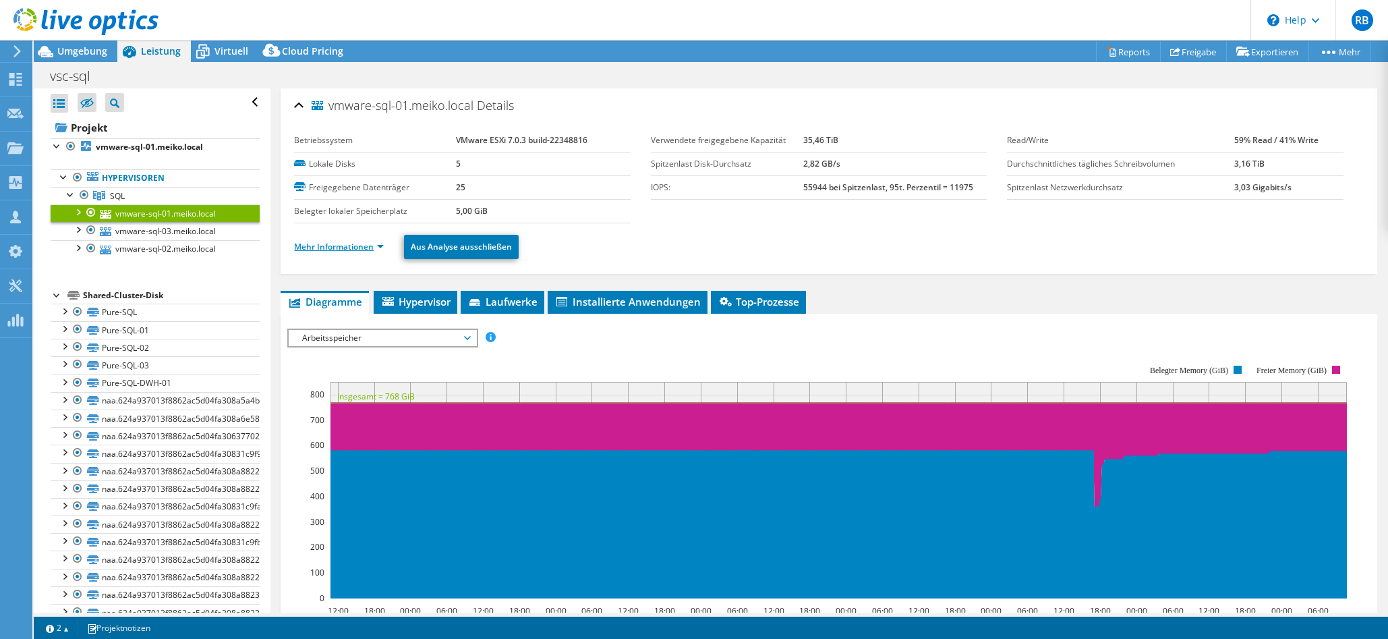
click at [351, 244] on link "Mehr Informationen" at bounding box center [339, 246] width 90 height 11
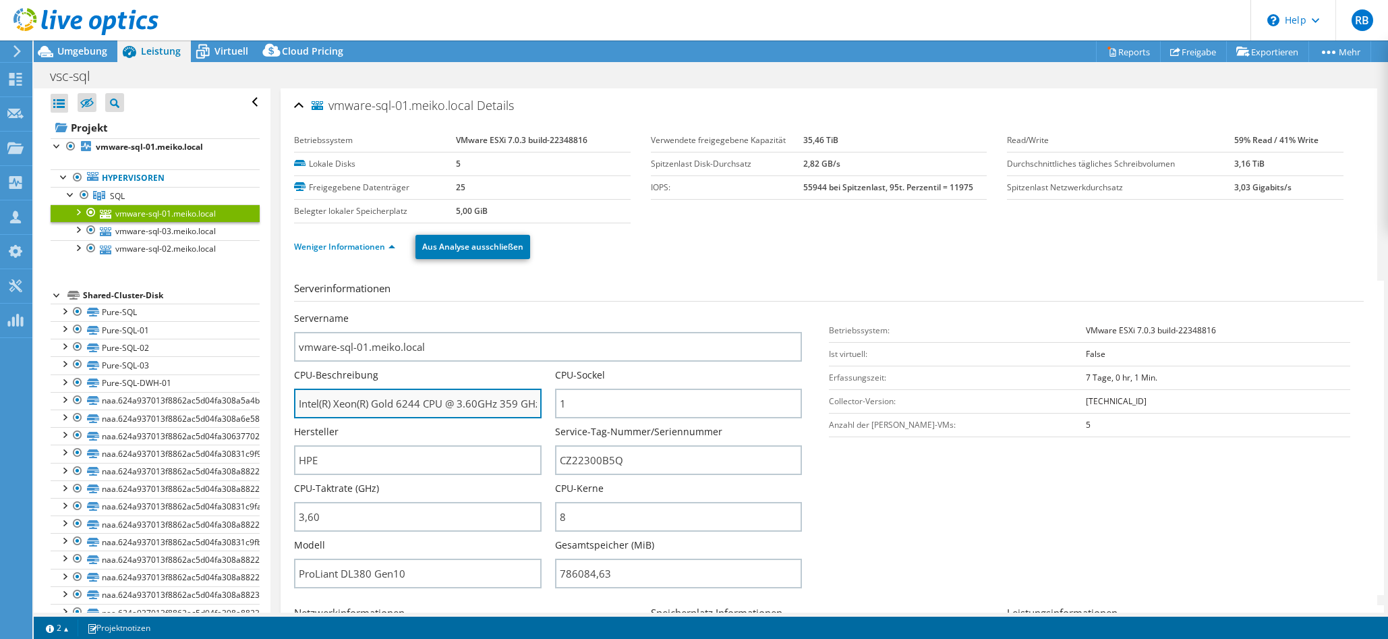
click at [401, 408] on input "Intel(R) Xeon(R) Gold 6244 CPU @ 3.60GHz 359 GHz" at bounding box center [417, 404] width 247 height 30
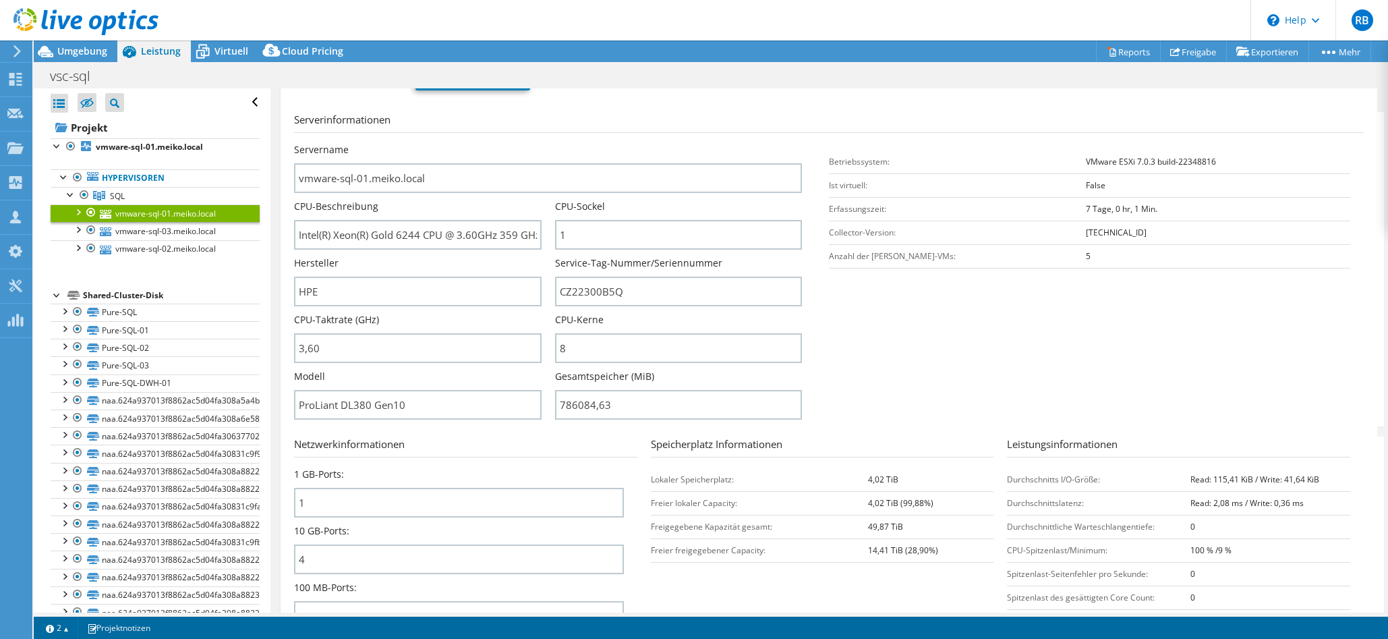
scroll to position [253, 0]
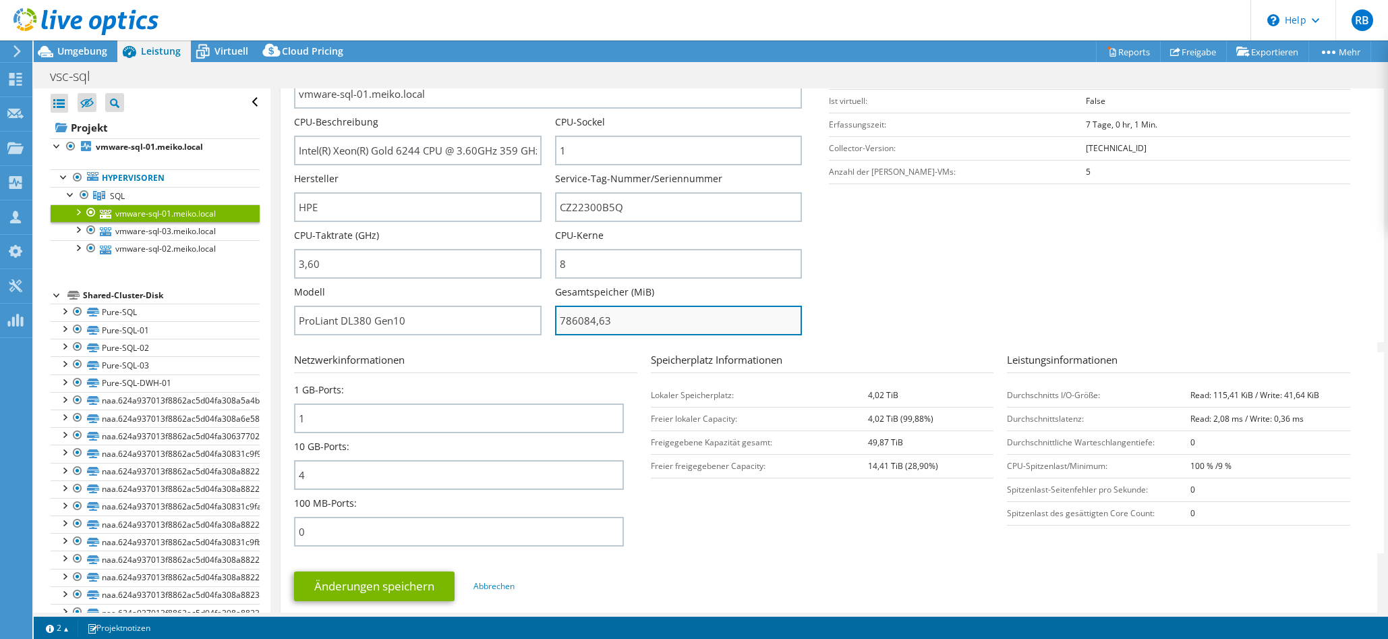
drag, startPoint x: 612, startPoint y: 320, endPoint x: 596, endPoint y: 322, distance: 16.3
click at [596, 322] on input "786084,63" at bounding box center [678, 321] width 247 height 30
type input "78608463"
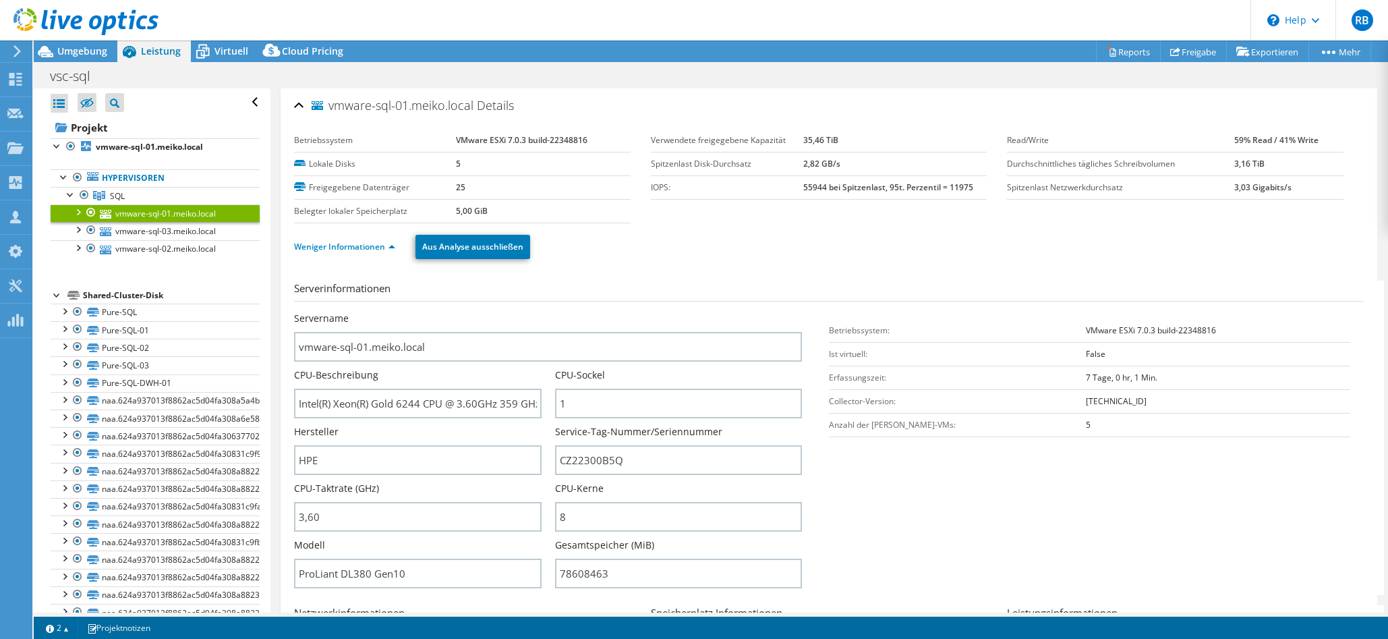
select select "USD"
click at [619, 254] on ul "Weniger Informationen Aus Analyse ausschließen" at bounding box center [829, 245] width 1070 height 28
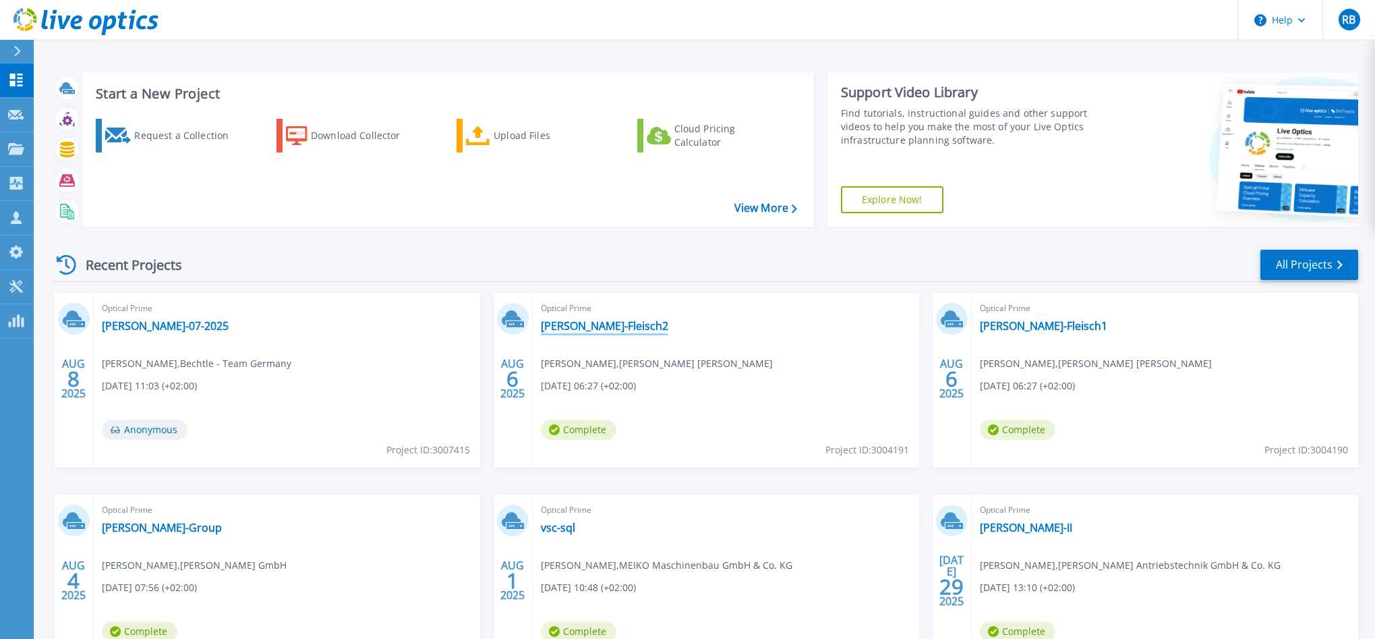
click at [600, 327] on link "Mueller-Fleisch2" at bounding box center [604, 325] width 127 height 13
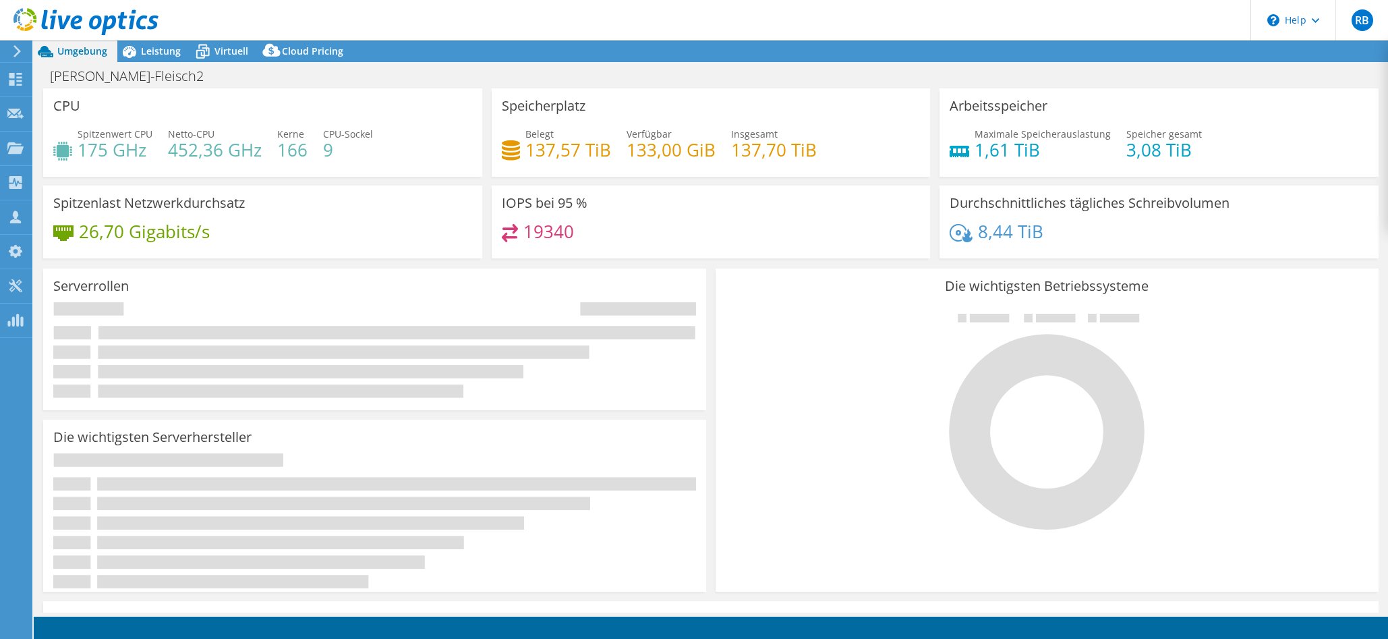
select select "USD"
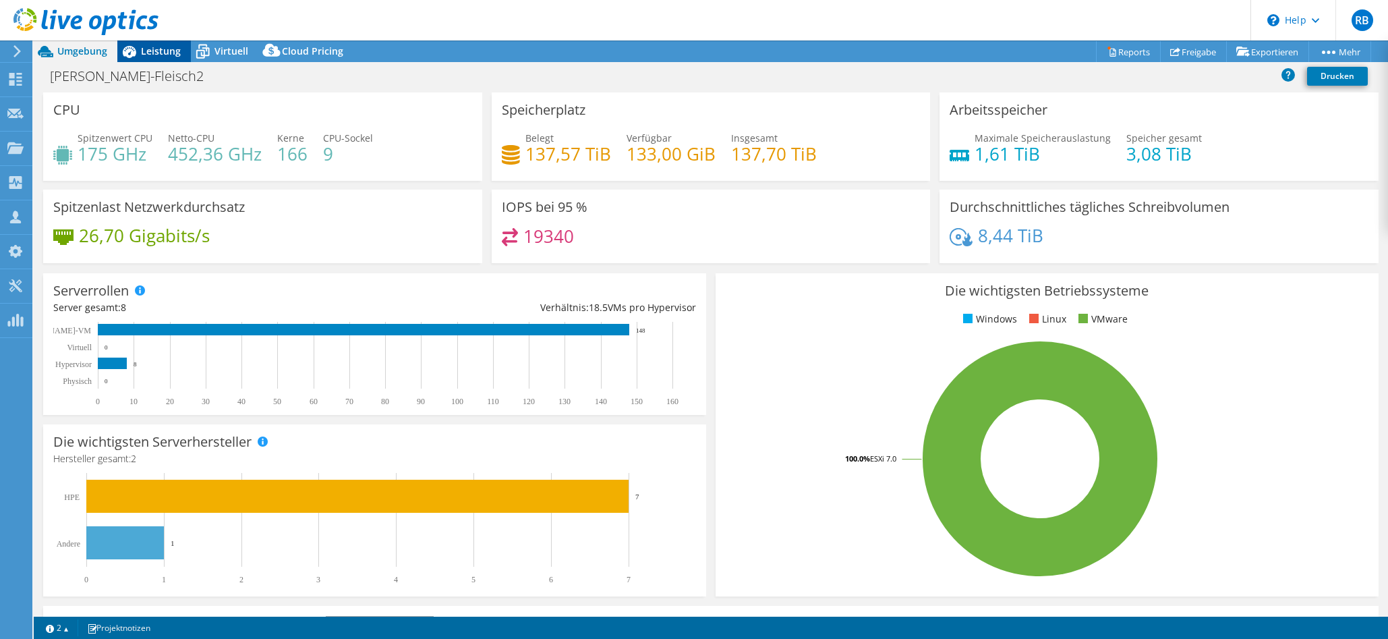
click at [165, 54] on span "Leistung" at bounding box center [161, 51] width 40 height 13
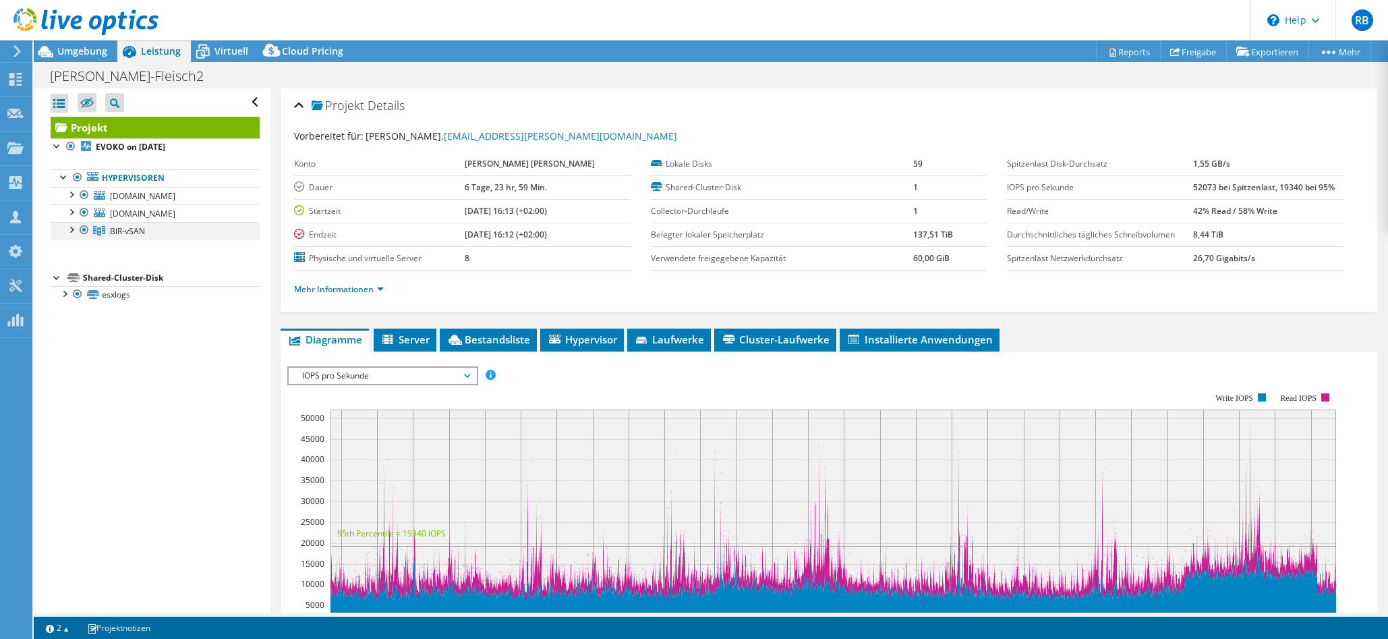
click at [69, 235] on div at bounding box center [70, 228] width 13 height 13
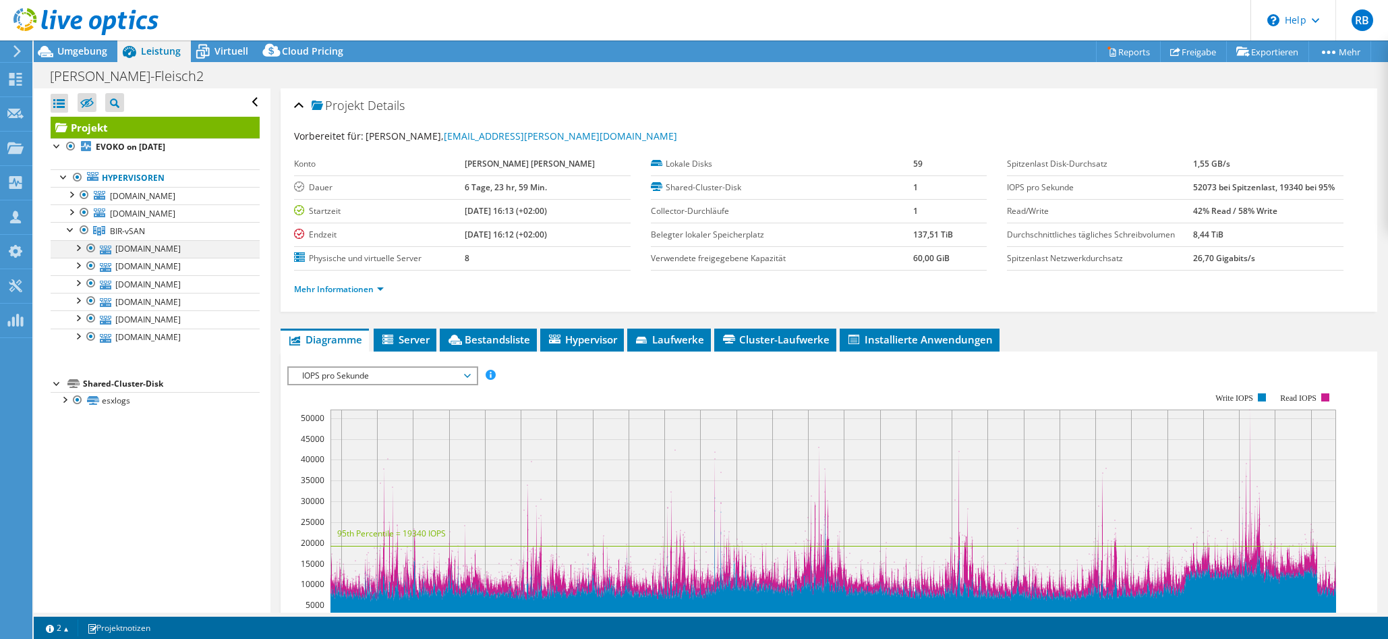
click at [78, 254] on div at bounding box center [77, 246] width 13 height 13
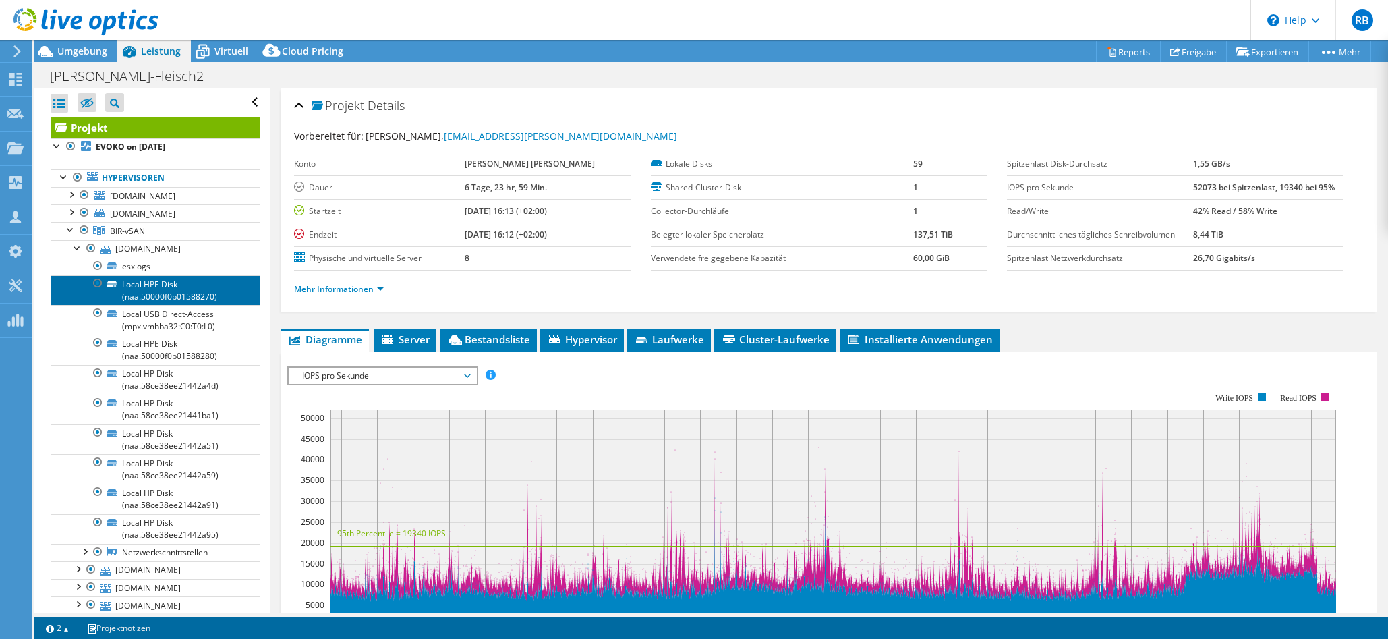
click at [178, 297] on link "Local HPE Disk (naa.50000f0b01588270)" at bounding box center [155, 290] width 209 height 30
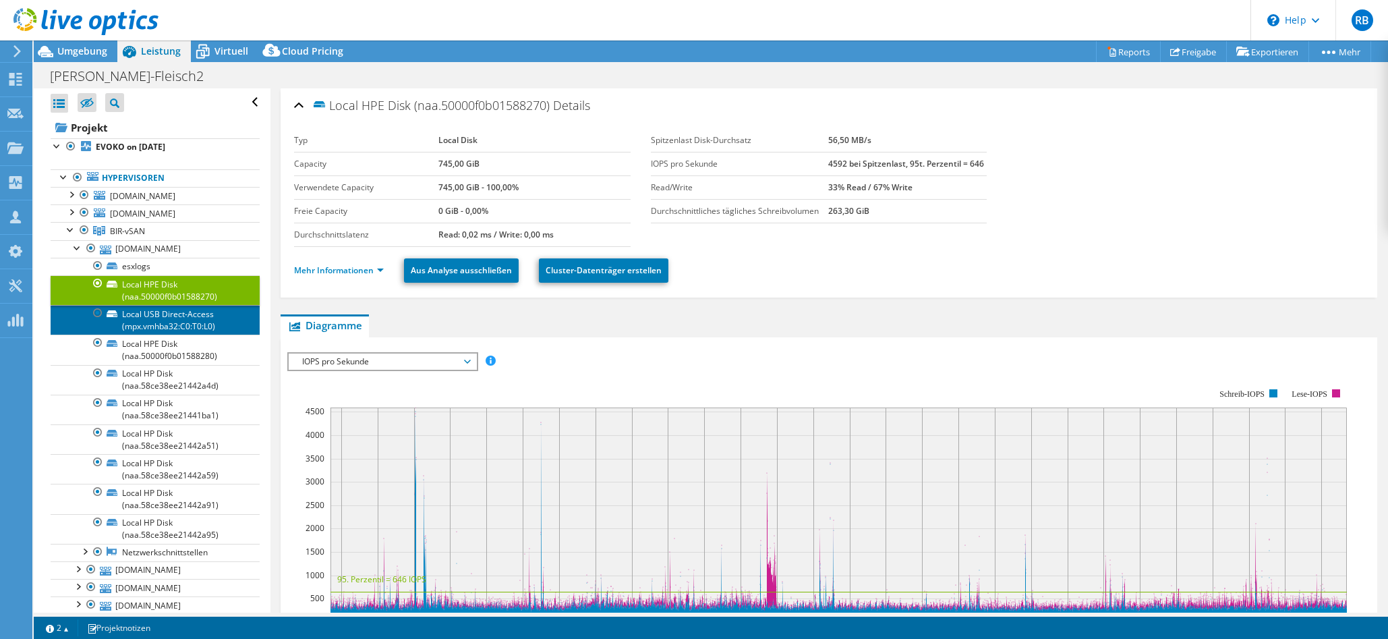
click at [167, 333] on link "Local USB Direct-Access (mpx.vmhba32:C0:T0:L0)" at bounding box center [155, 320] width 209 height 30
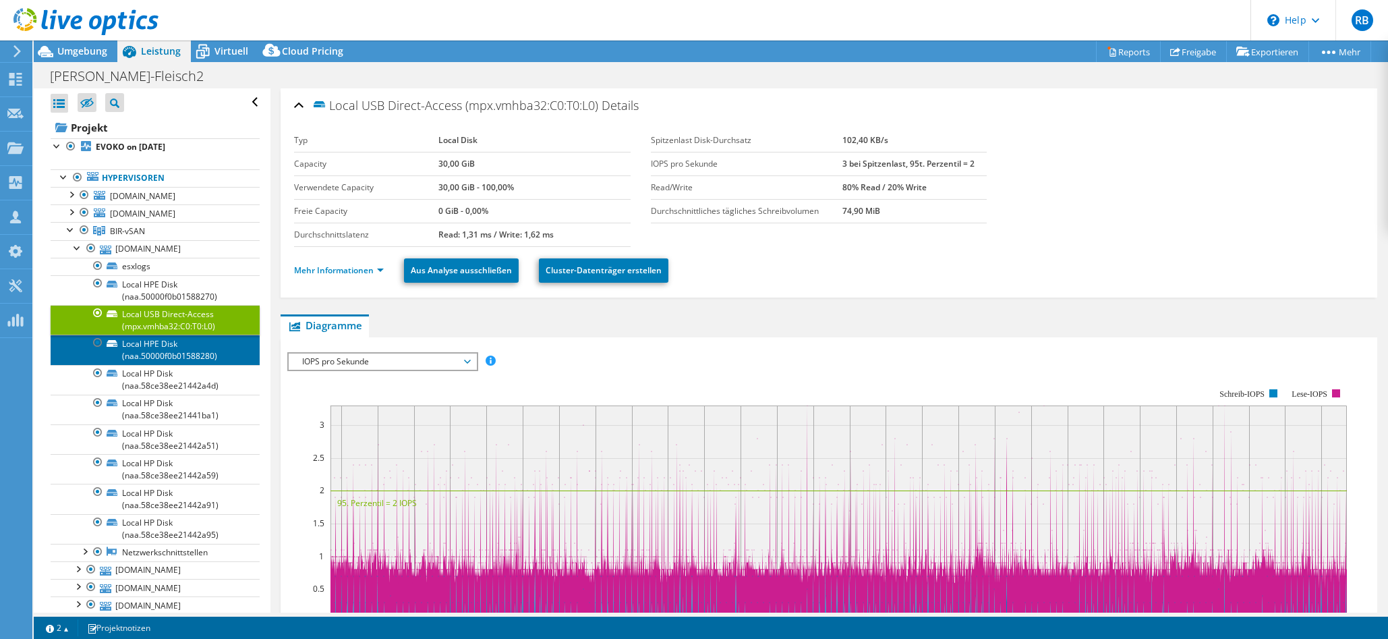
click at [177, 362] on link "Local HPE Disk (naa.50000f0b01588280)" at bounding box center [155, 350] width 209 height 30
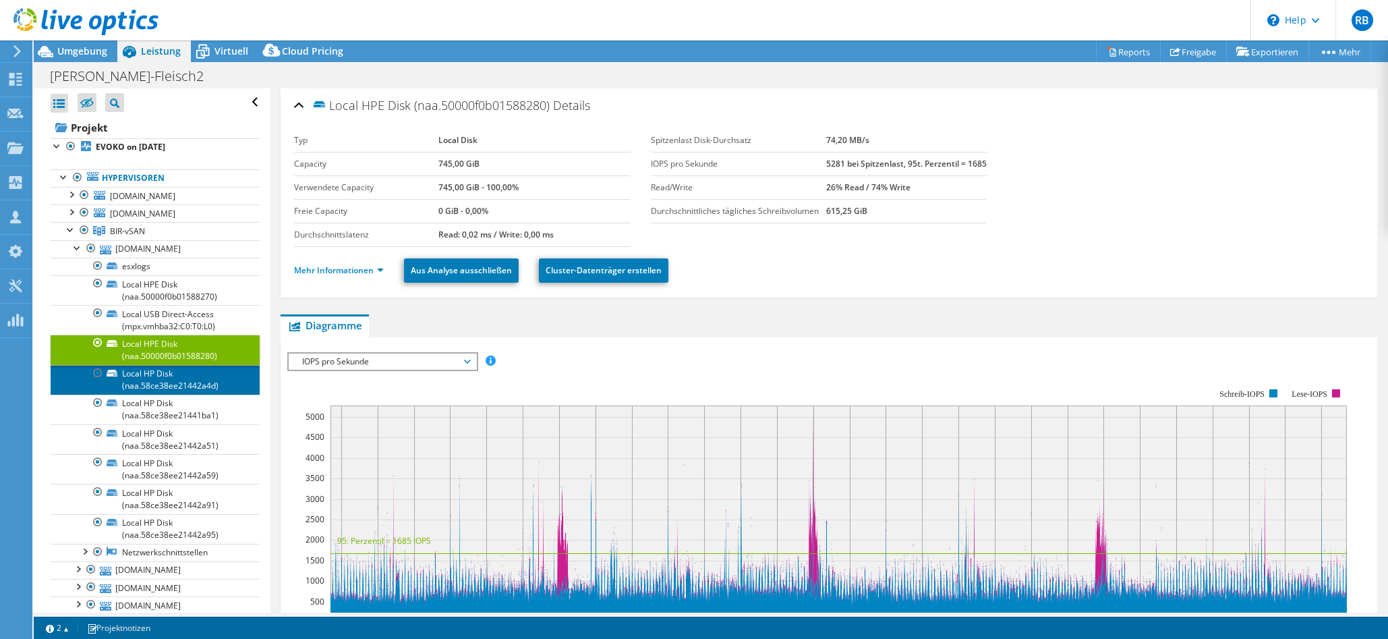
click at [188, 393] on link "Local HP Disk (naa.58ce38ee21442a4d)" at bounding box center [155, 380] width 209 height 30
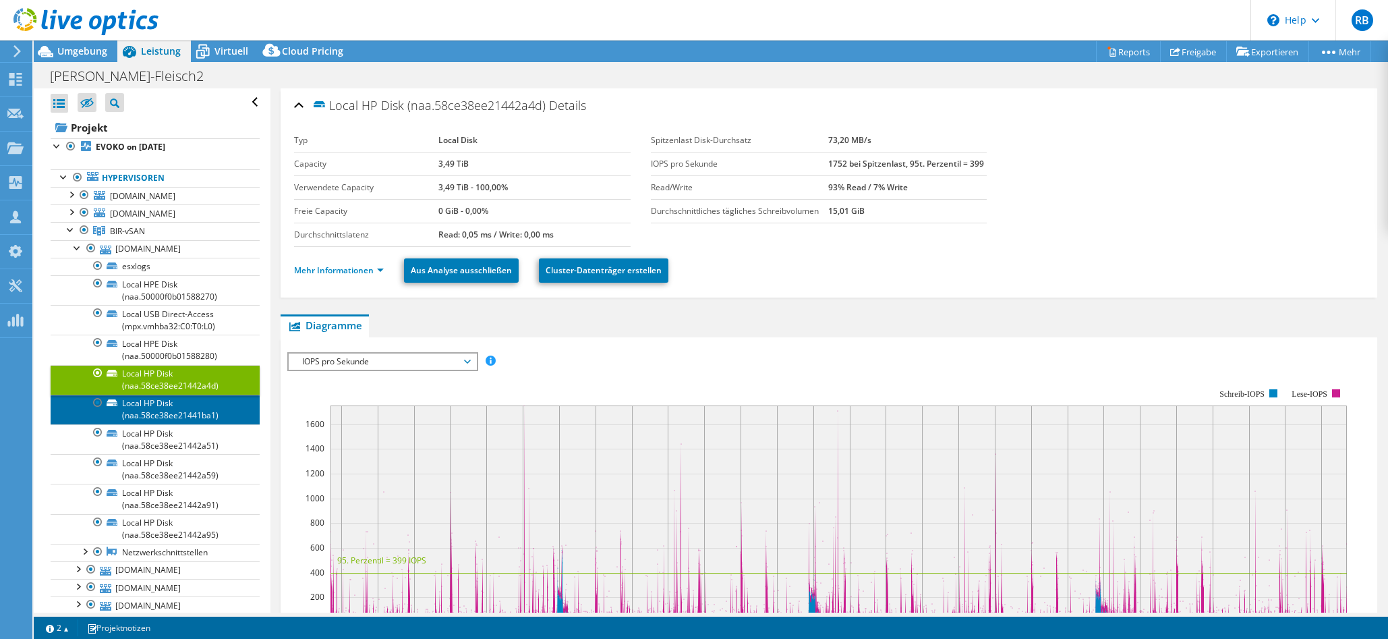
click at [190, 416] on link "Local HP Disk (naa.58ce38ee21441ba1)" at bounding box center [155, 410] width 209 height 30
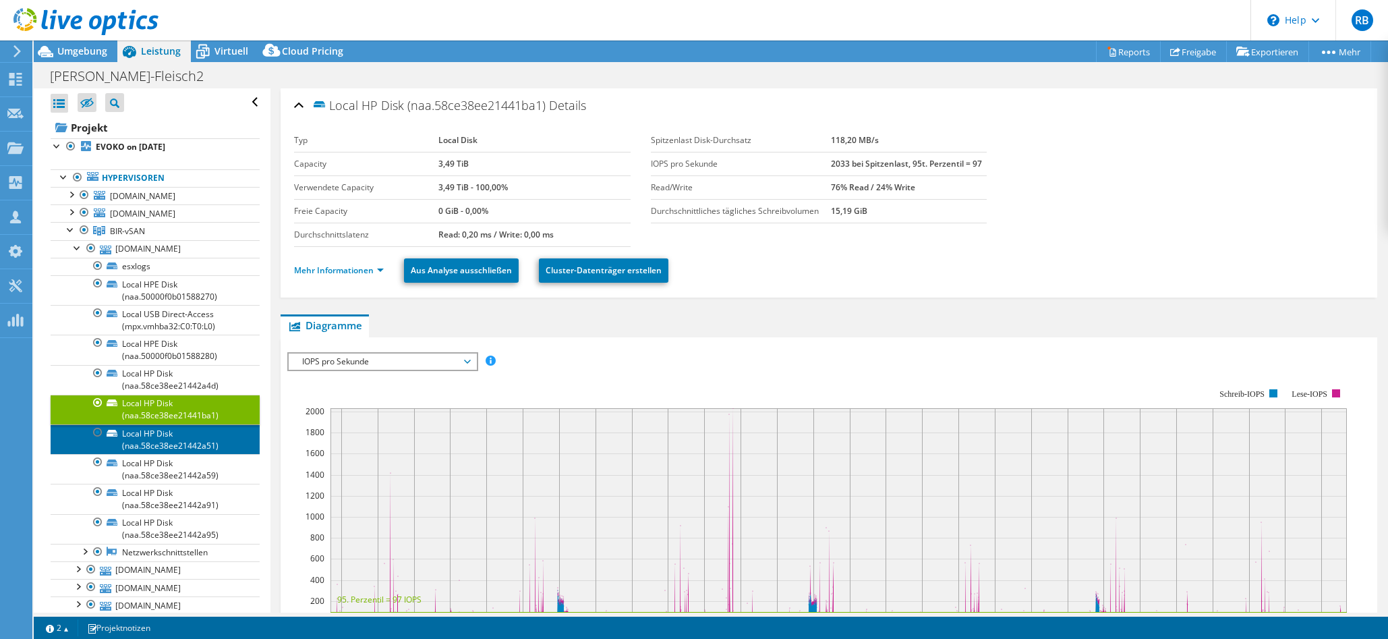
click at [194, 449] on link "Local HP Disk (naa.58ce38ee21442a51)" at bounding box center [155, 439] width 209 height 30
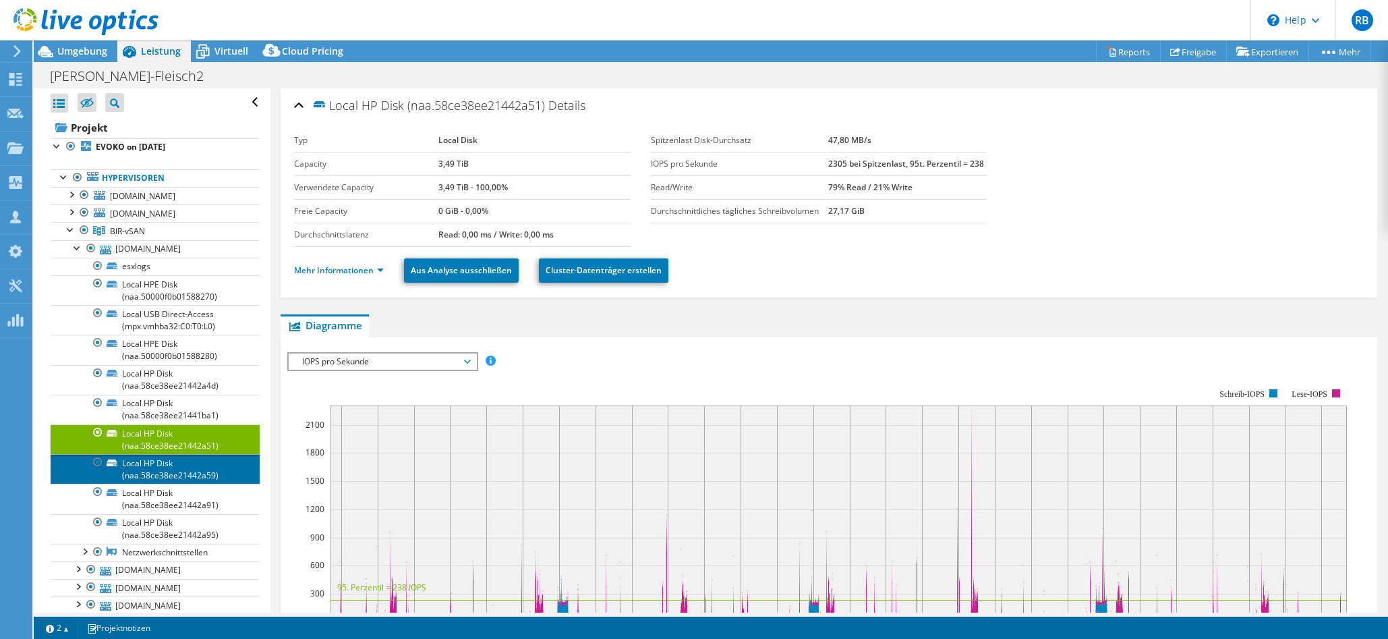
click at [198, 480] on link "Local HP Disk (naa.58ce38ee21442a59)" at bounding box center [155, 469] width 209 height 30
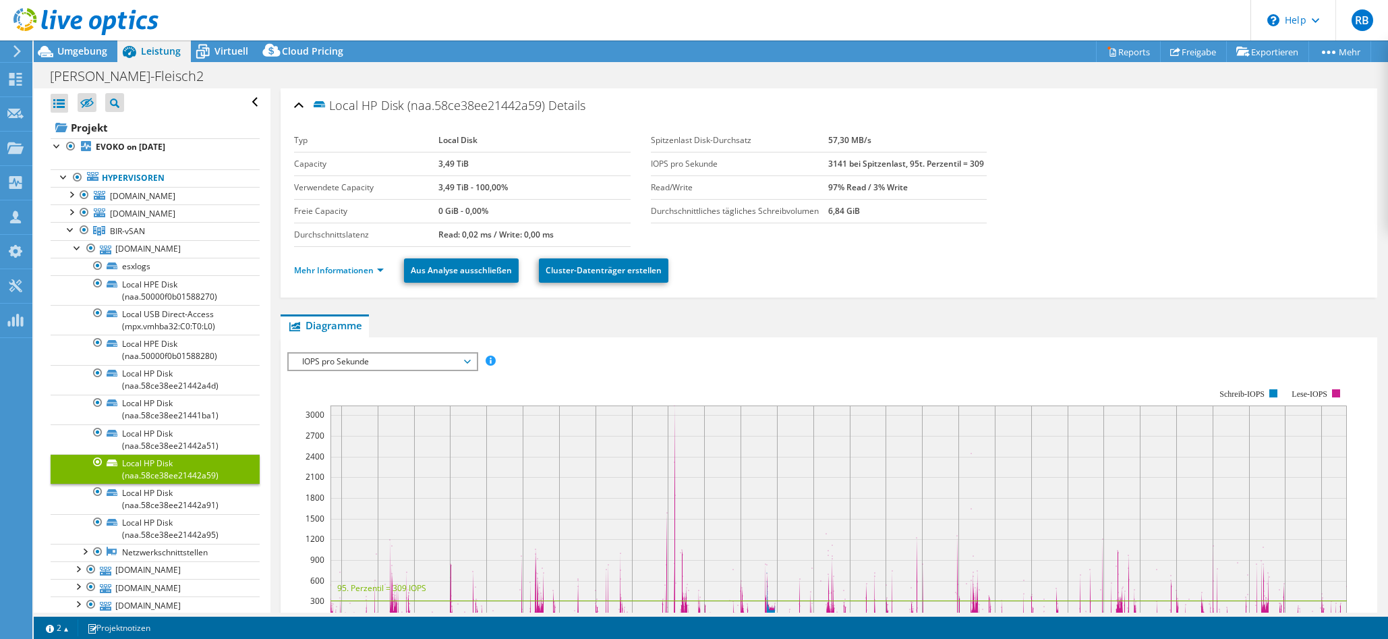
scroll to position [84, 0]
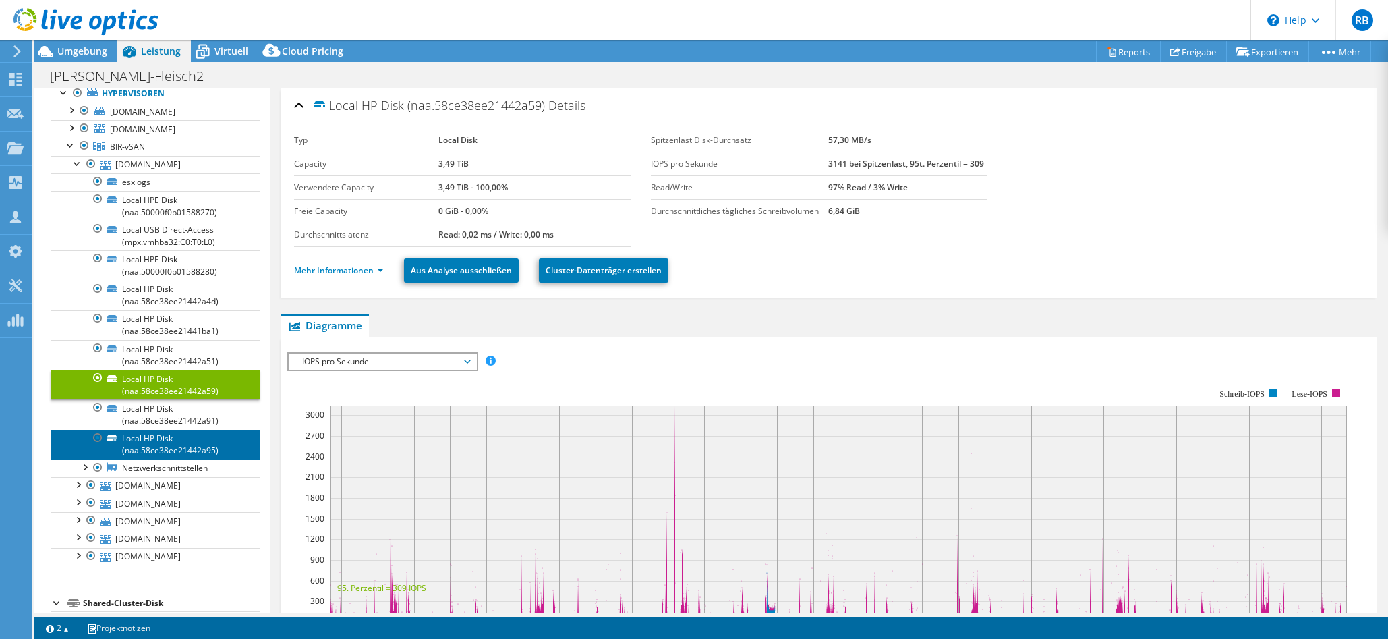
click at [155, 457] on link "Local HP Disk (naa.58ce38ee21442a95)" at bounding box center [155, 445] width 209 height 30
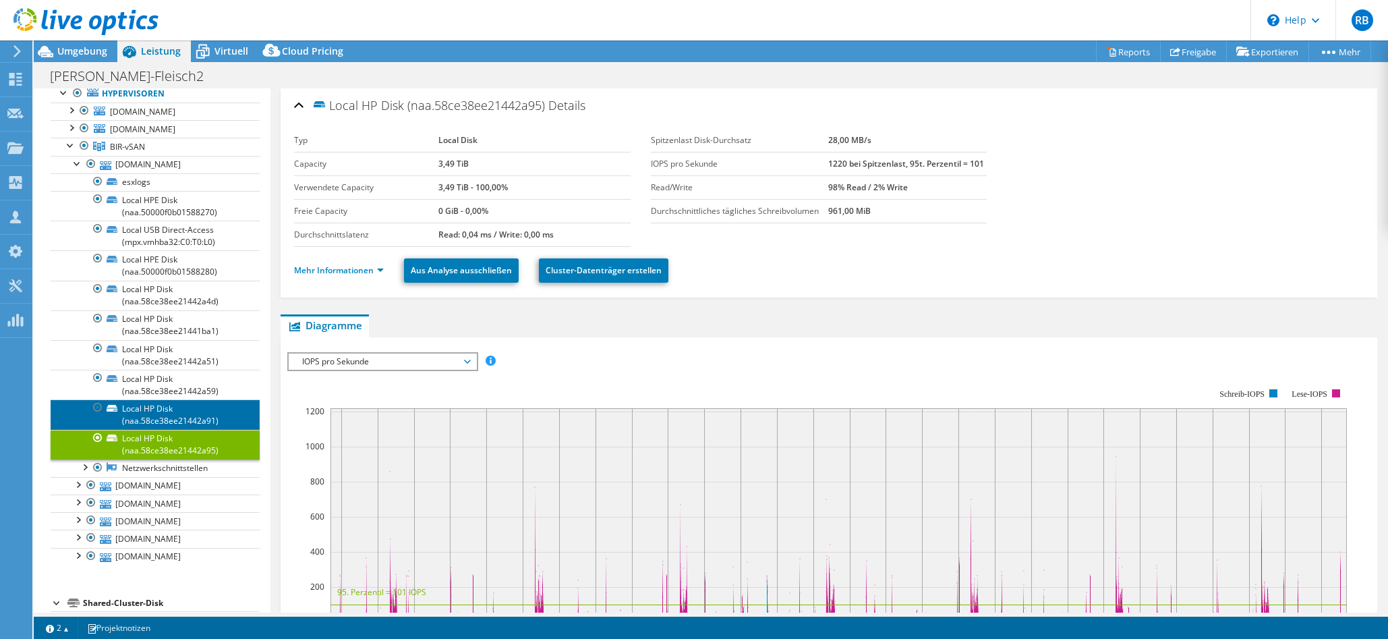
click at [166, 428] on link "Local HP Disk (naa.58ce38ee21442a91)" at bounding box center [155, 414] width 209 height 30
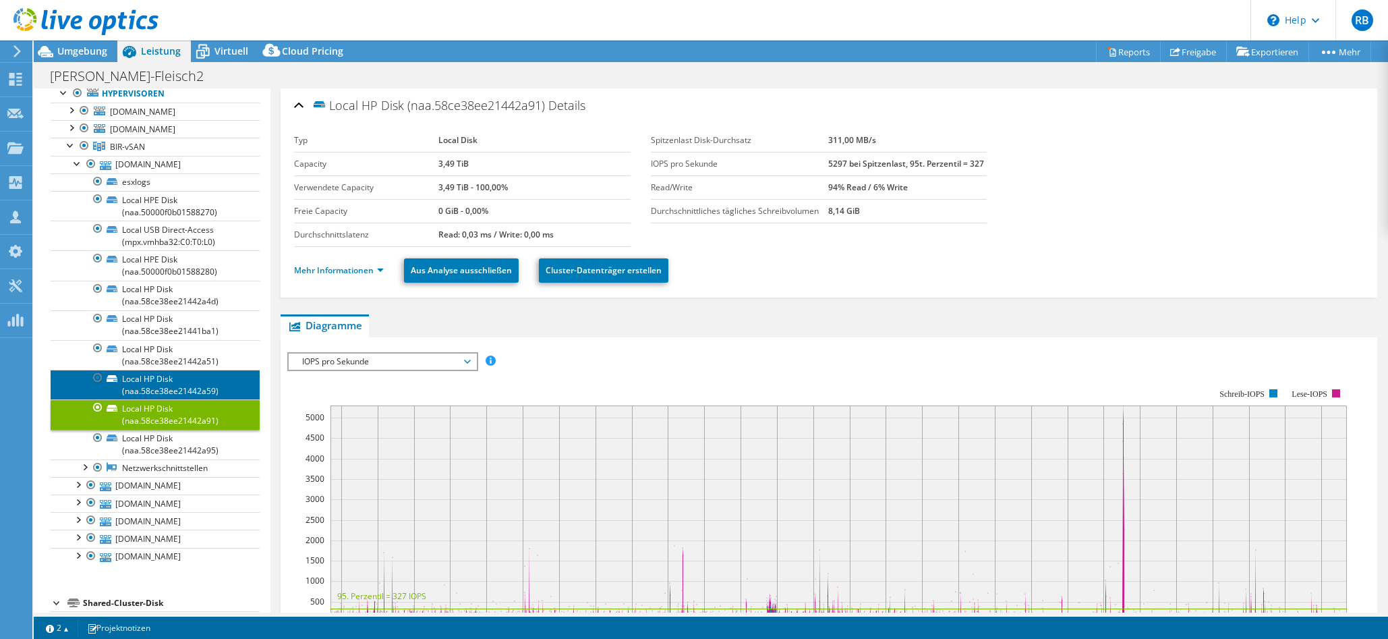
click at [166, 389] on link "Local HP Disk (naa.58ce38ee21442a59)" at bounding box center [155, 385] width 209 height 30
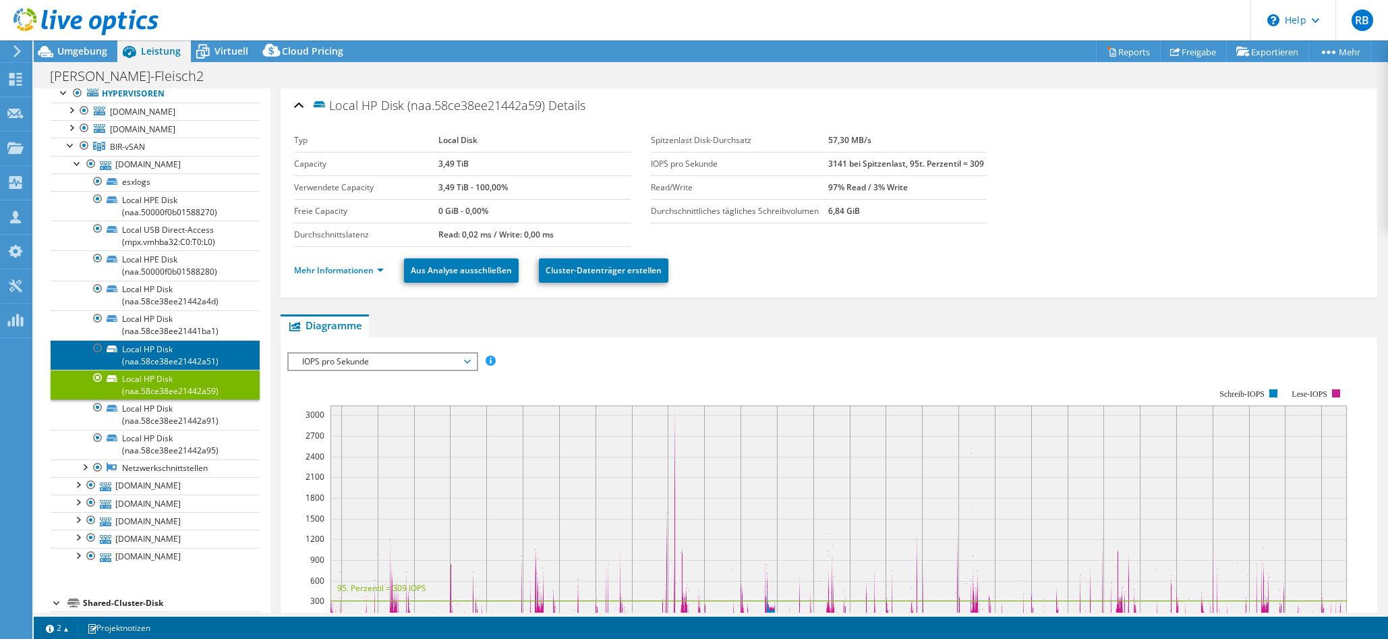
click at [171, 364] on link "Local HP Disk (naa.58ce38ee21442a51)" at bounding box center [155, 355] width 209 height 30
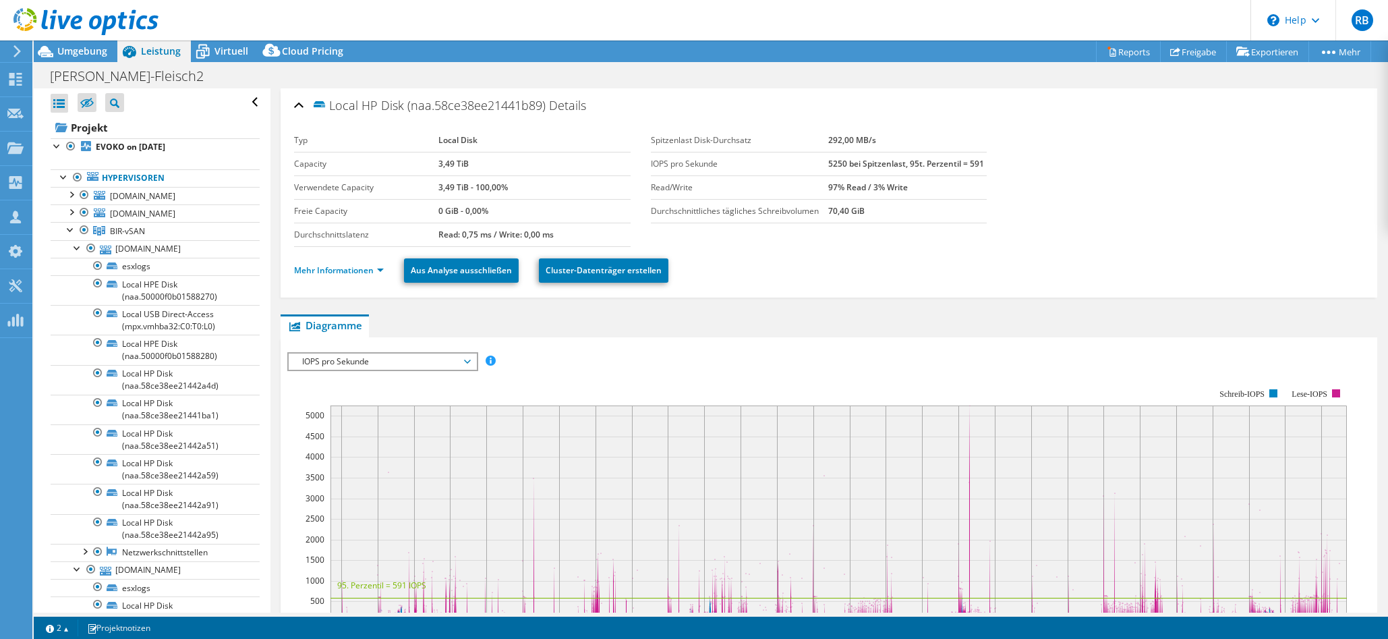
select select "USD"
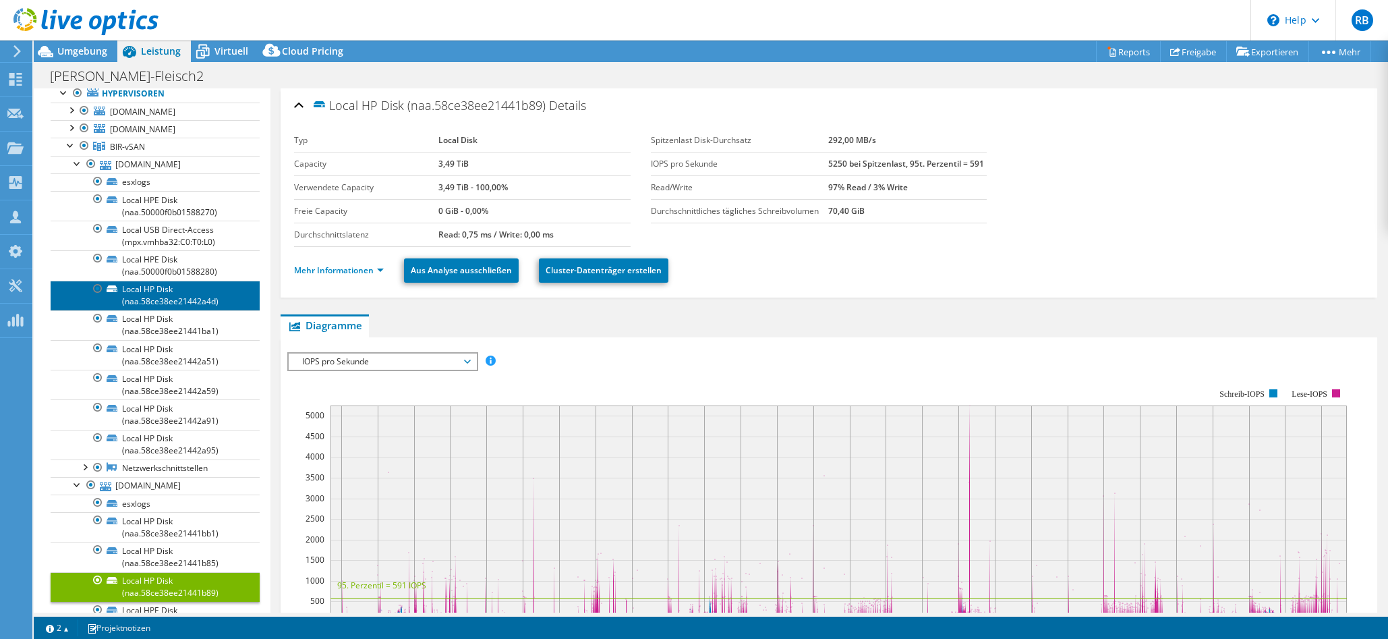
click at [198, 310] on link "Local HP Disk (naa.58ce38ee21442a4d)" at bounding box center [155, 296] width 209 height 30
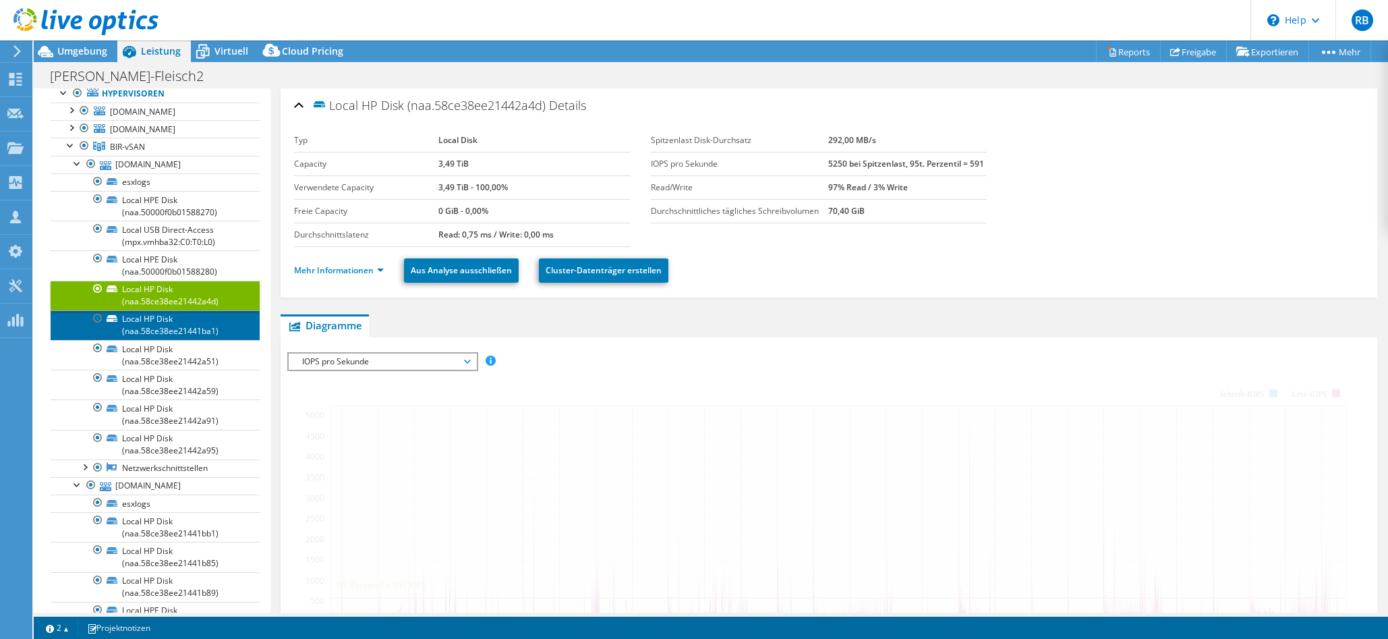
click at [219, 339] on link "Local HP Disk (naa.58ce38ee21441ba1)" at bounding box center [155, 325] width 209 height 30
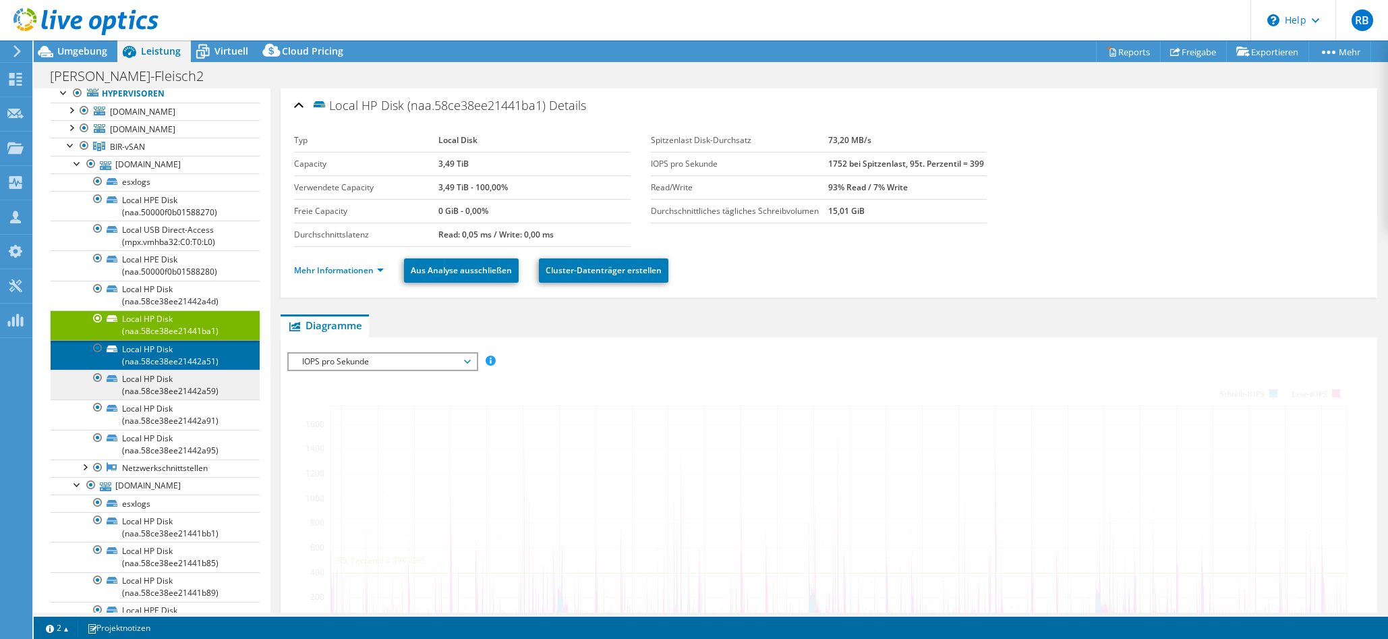
click at [204, 368] on link "Local HP Disk (naa.58ce38ee21442a51)" at bounding box center [155, 355] width 209 height 30
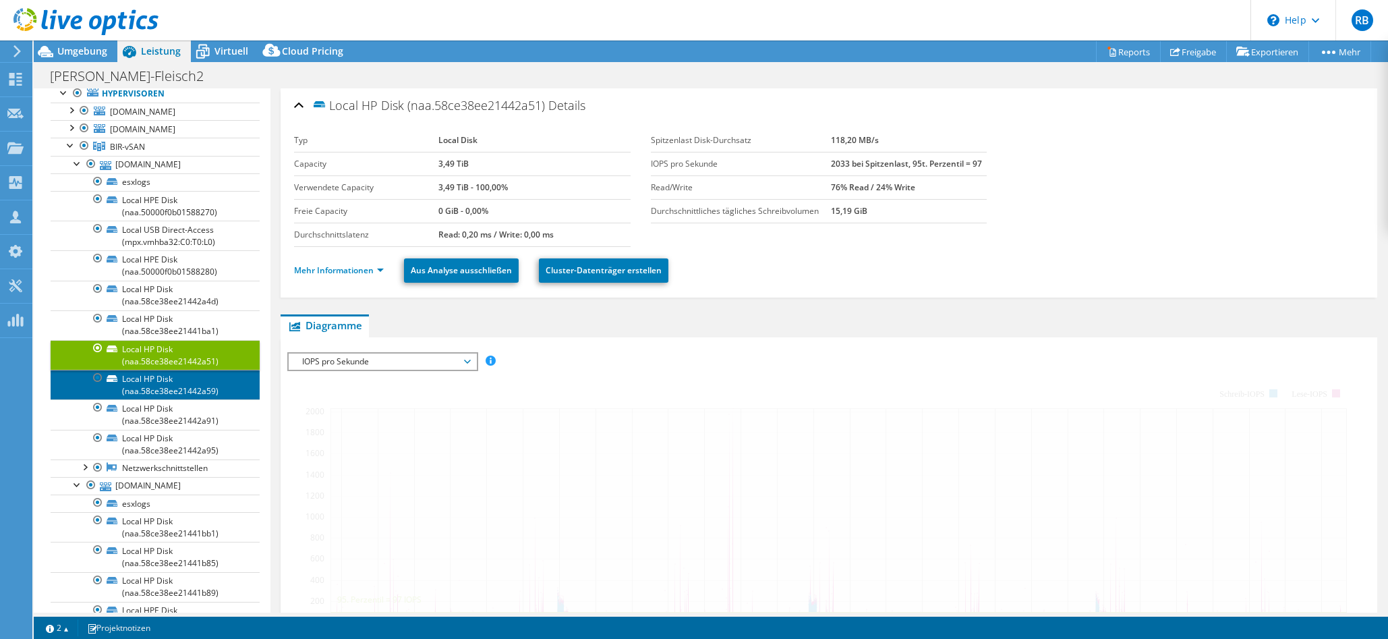
click at [196, 399] on link "Local HP Disk (naa.58ce38ee21442a59)" at bounding box center [155, 385] width 209 height 30
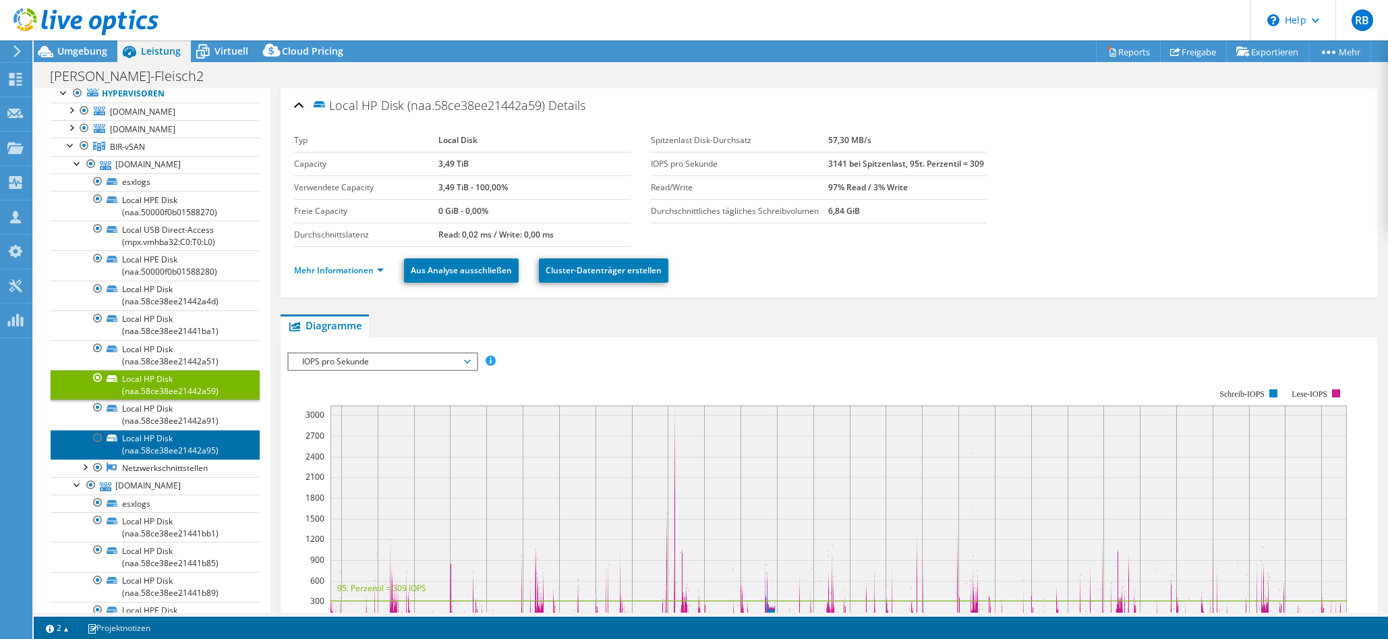
click at [185, 451] on link "Local HP Disk (naa.58ce38ee21442a95)" at bounding box center [155, 445] width 209 height 30
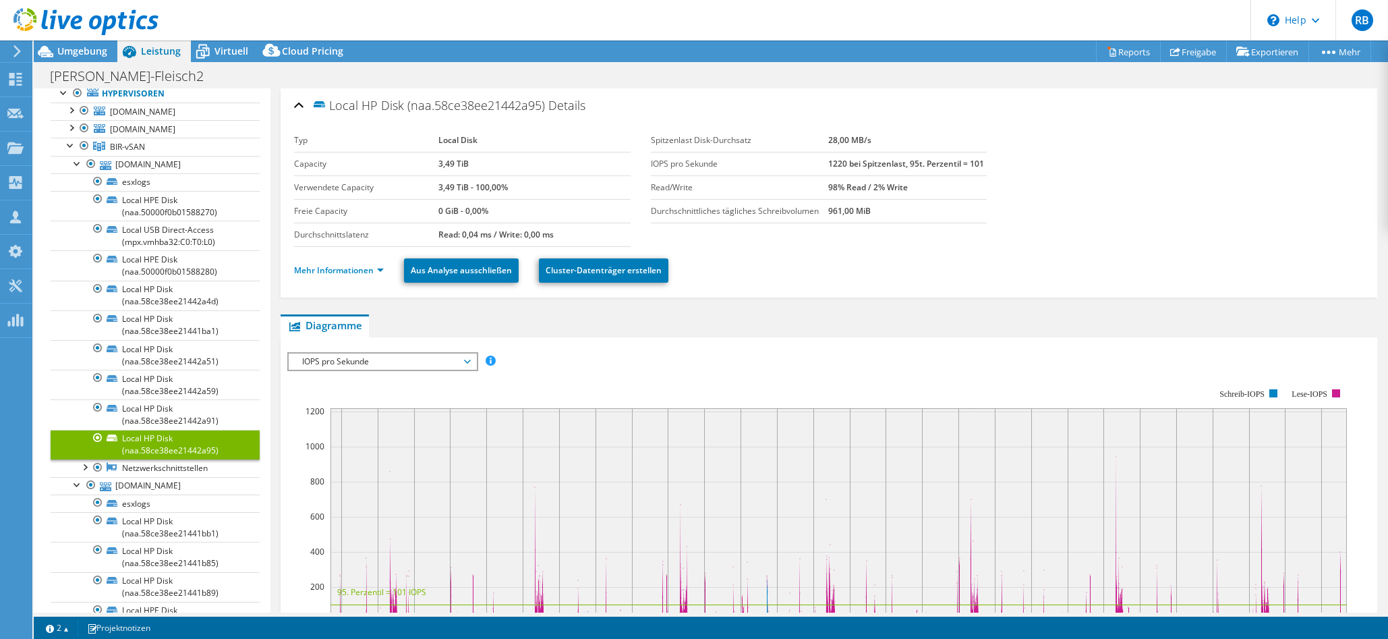
scroll to position [337, 0]
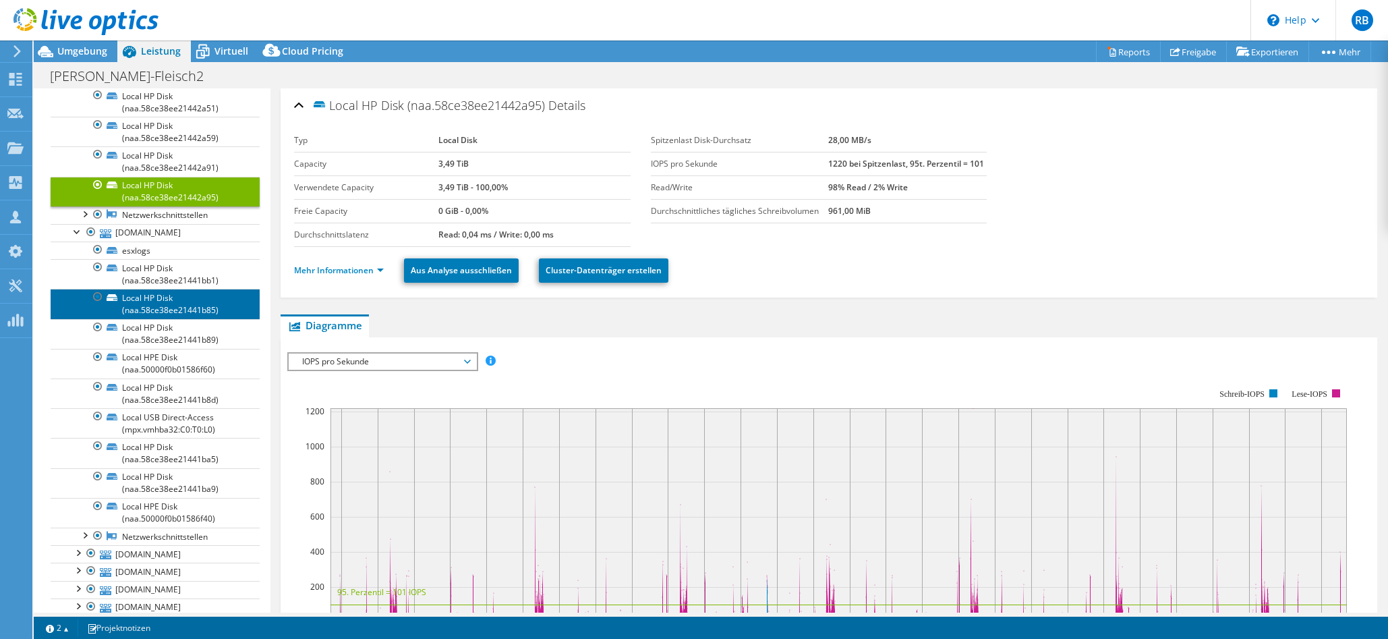
click at [170, 308] on link "Local HP Disk (naa.58ce38ee21441b85)" at bounding box center [155, 304] width 209 height 30
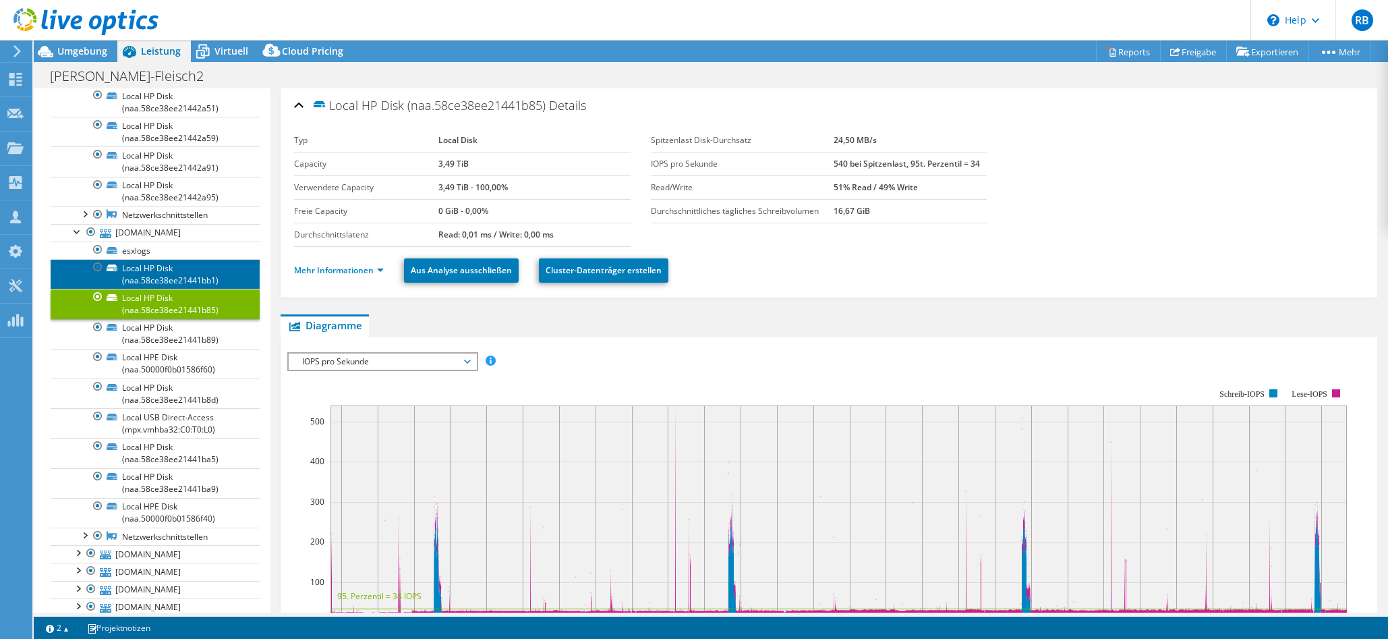
click at [176, 286] on link "Local HP Disk (naa.58ce38ee21441bb1)" at bounding box center [155, 274] width 209 height 30
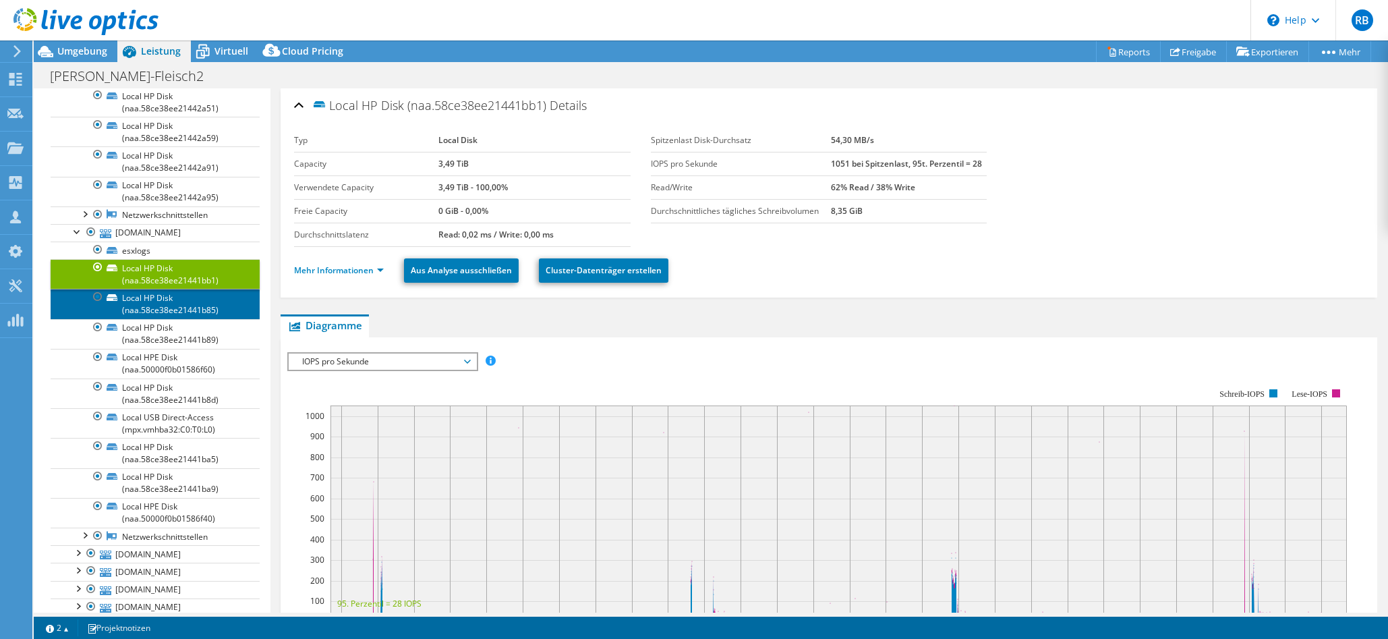
click at [166, 316] on link "Local HP Disk (naa.58ce38ee21441b85)" at bounding box center [155, 304] width 209 height 30
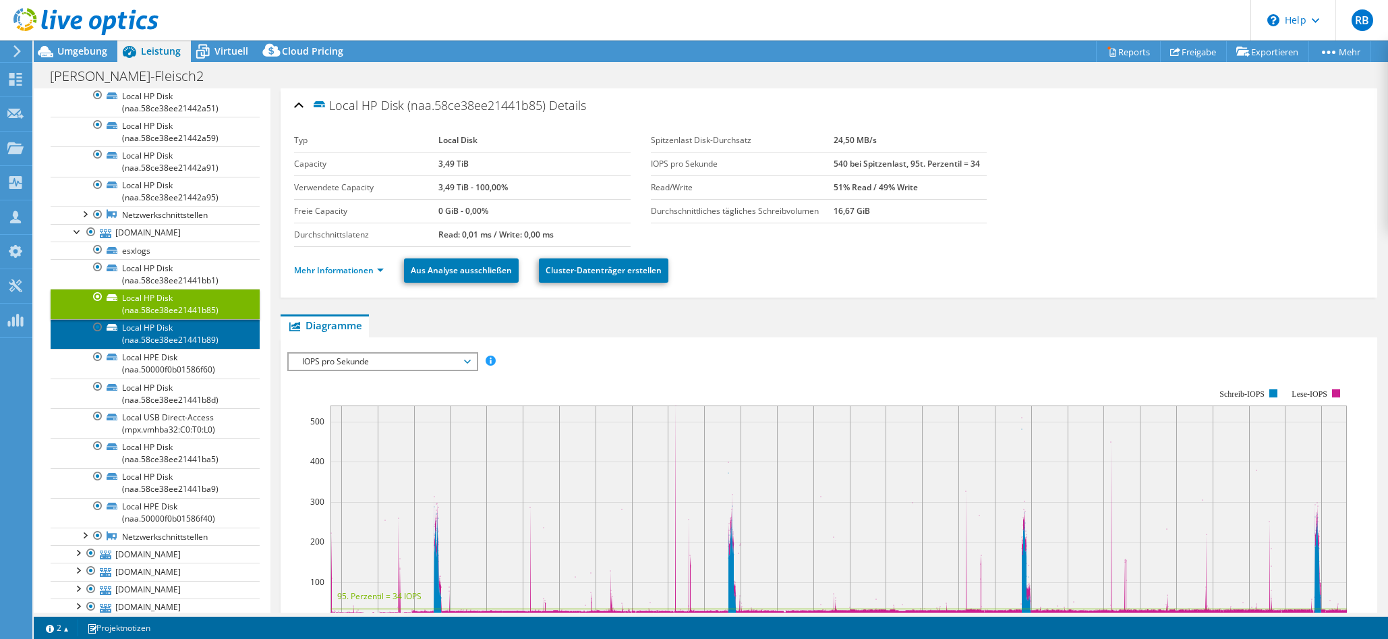
click at [187, 349] on link "Local HP Disk (naa.58ce38ee21441b89)" at bounding box center [155, 334] width 209 height 30
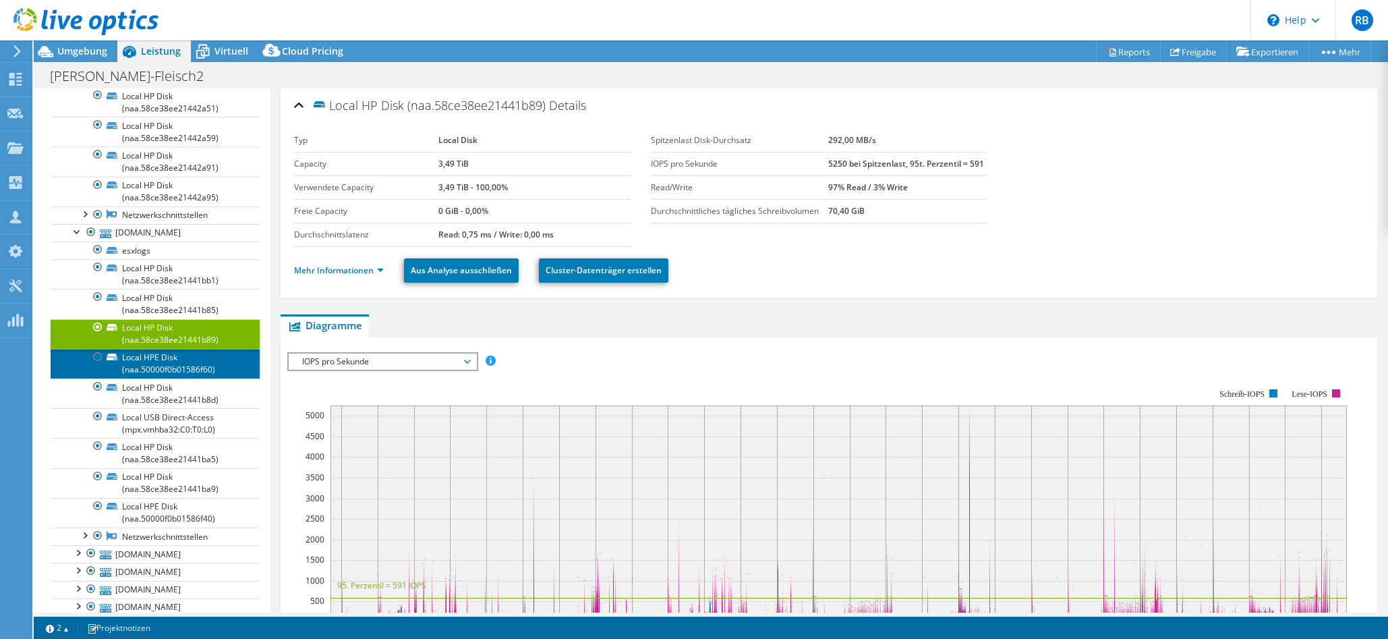
click at [144, 378] on link "Local HPE Disk (naa.50000f0b01586f60)" at bounding box center [155, 364] width 209 height 30
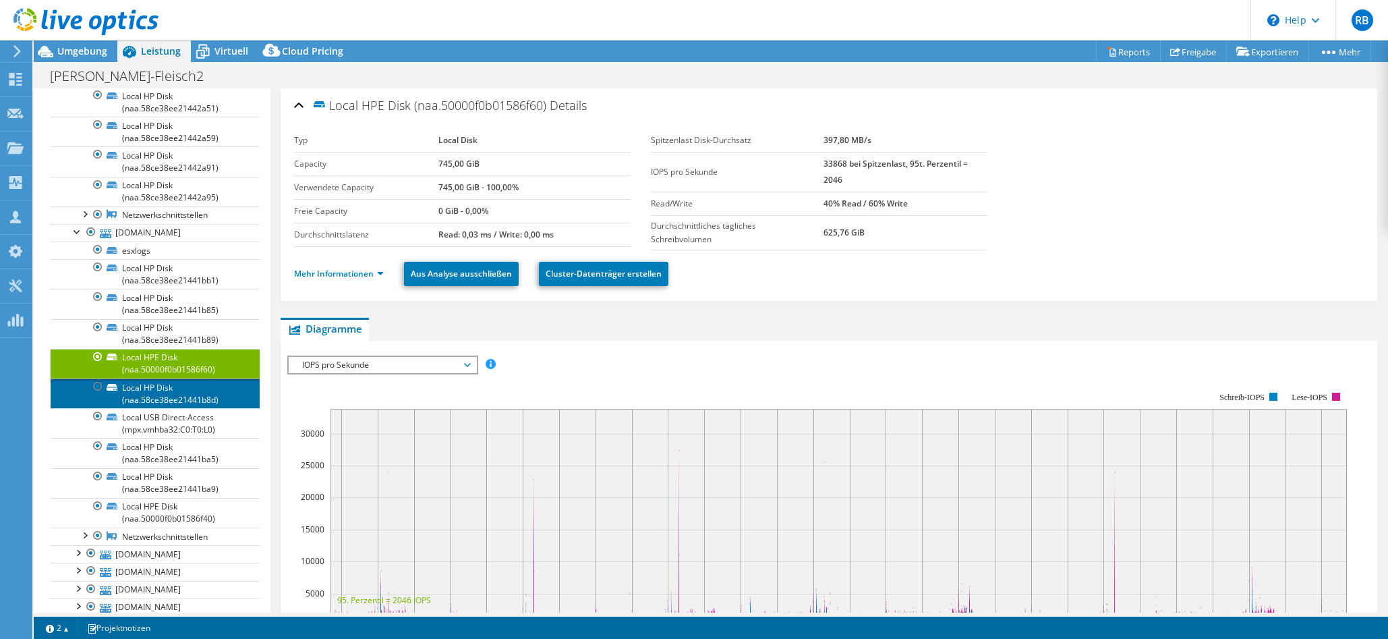
click at [165, 405] on link "Local HP Disk (naa.58ce38ee21441b8d)" at bounding box center [155, 393] width 209 height 30
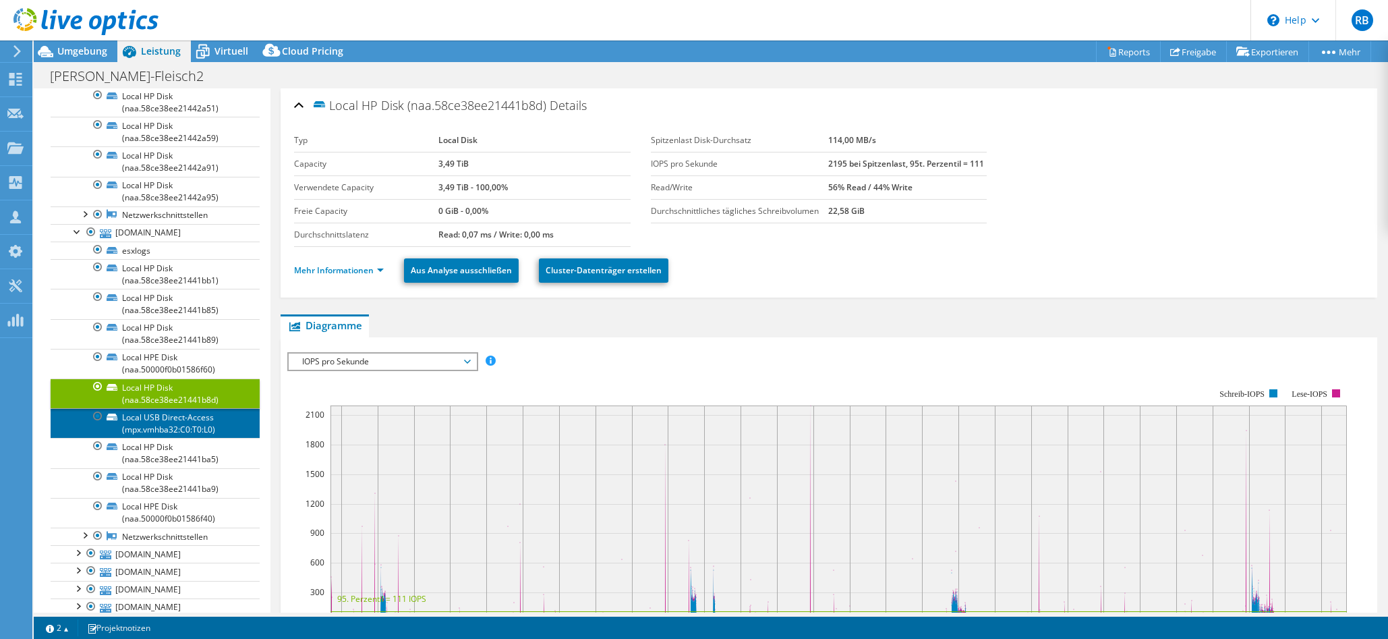
click at [170, 430] on link "Local USB Direct-Access (mpx.vmhba32:C0:T0:L0)" at bounding box center [155, 423] width 209 height 30
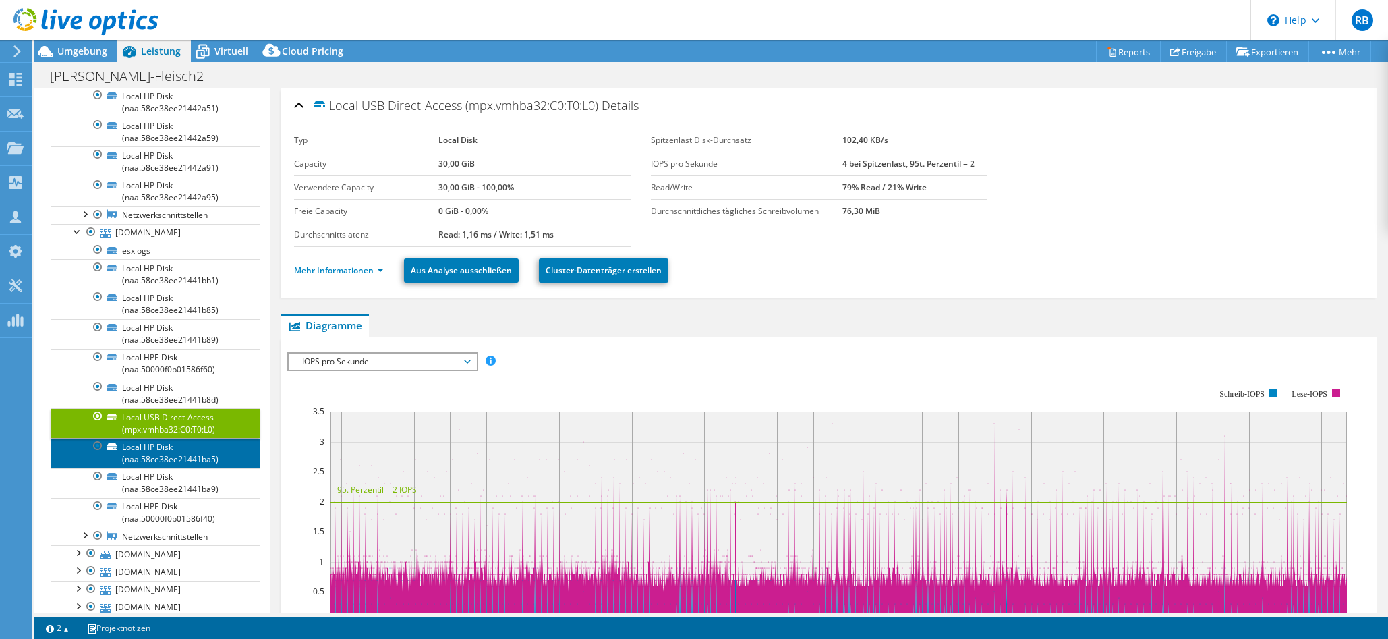
click at [169, 467] on link "Local HP Disk (naa.58ce38ee21441ba5)" at bounding box center [155, 453] width 209 height 30
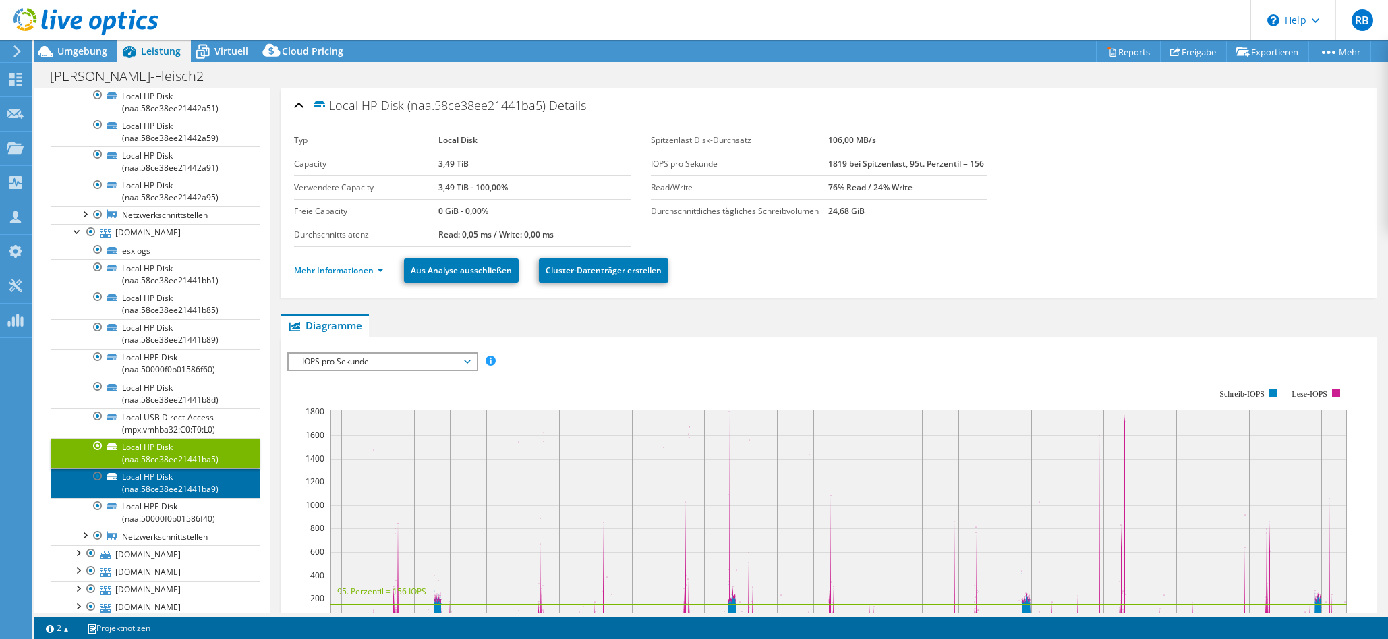
click at [173, 497] on link "Local HP Disk (naa.58ce38ee21441ba9)" at bounding box center [155, 483] width 209 height 30
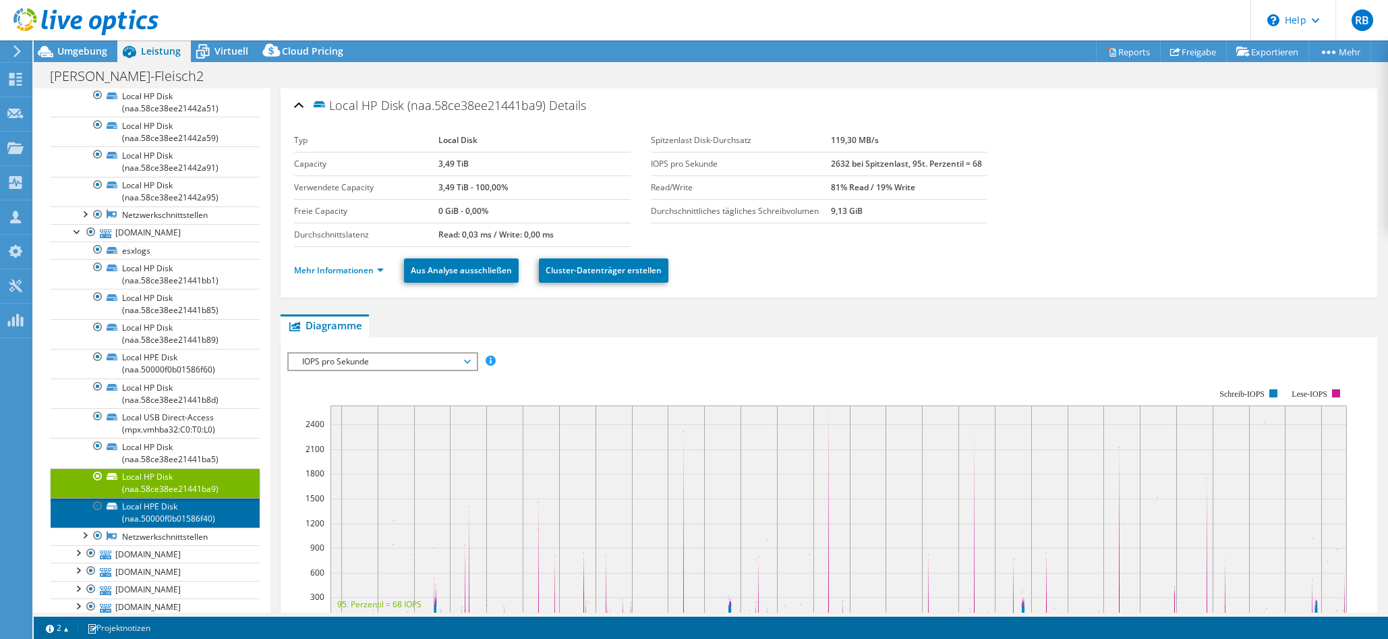
click at [171, 525] on link "Local HPE Disk (naa.50000f0b01586f40)" at bounding box center [155, 513] width 209 height 30
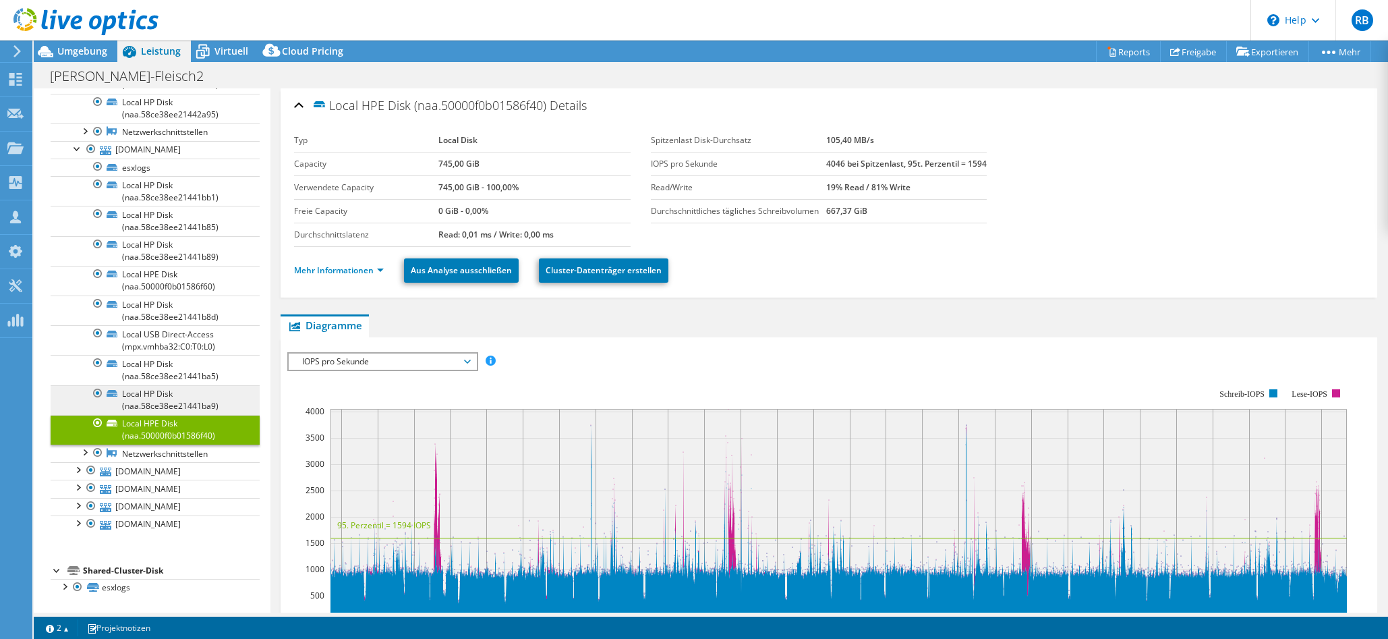
scroll to position [432, 0]
click at [79, 465] on div at bounding box center [77, 468] width 13 height 13
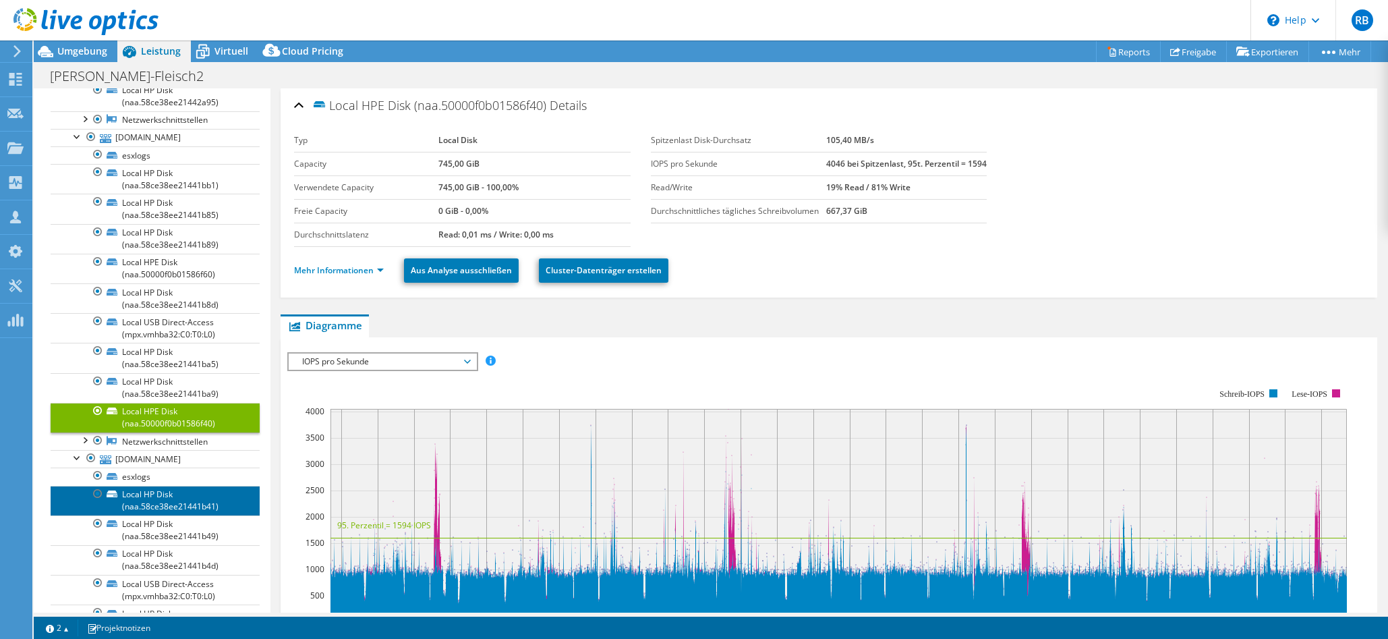
click at [181, 513] on link "Local HP Disk (naa.58ce38ee21441b41)" at bounding box center [155, 501] width 209 height 30
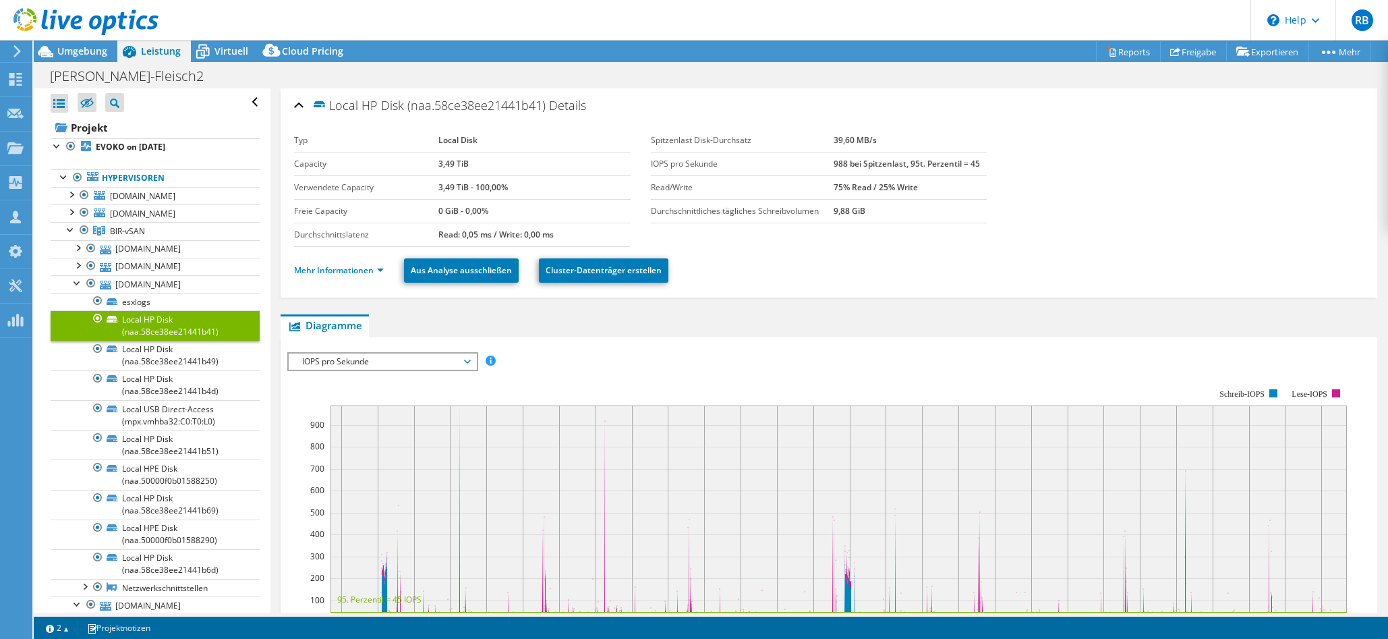
select select "USD"
click at [79, 289] on div at bounding box center [77, 281] width 13 height 13
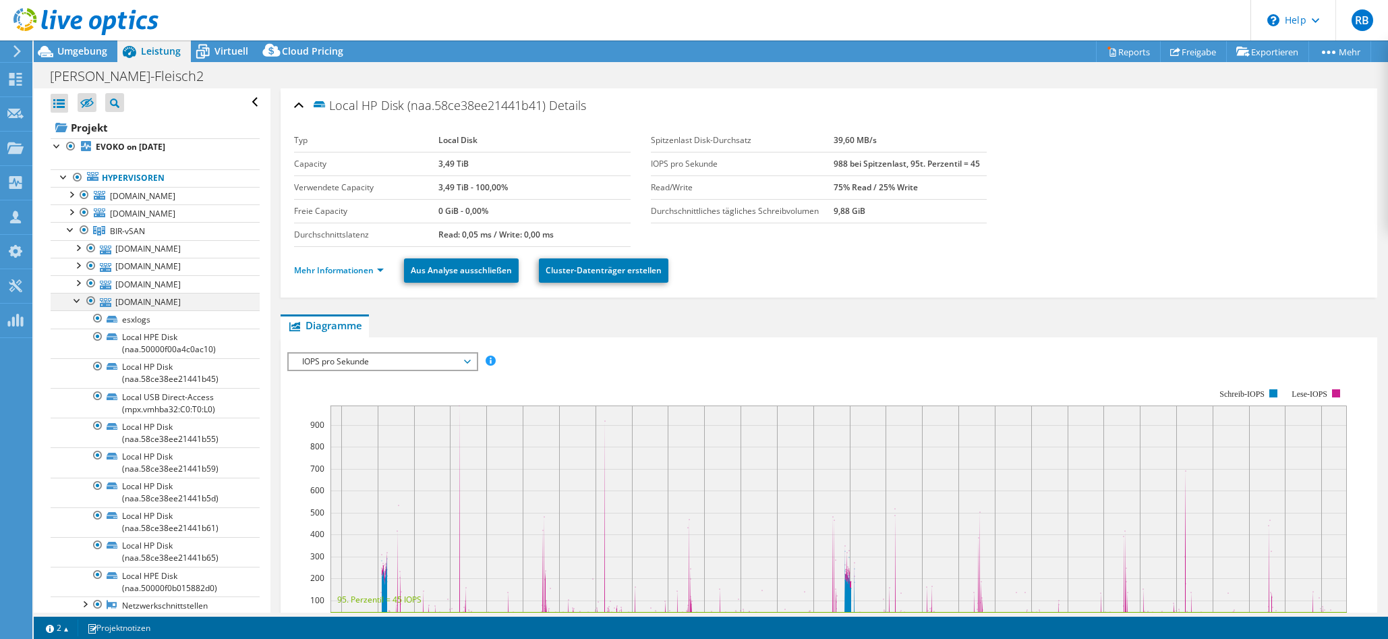
click at [78, 306] on div at bounding box center [77, 299] width 13 height 13
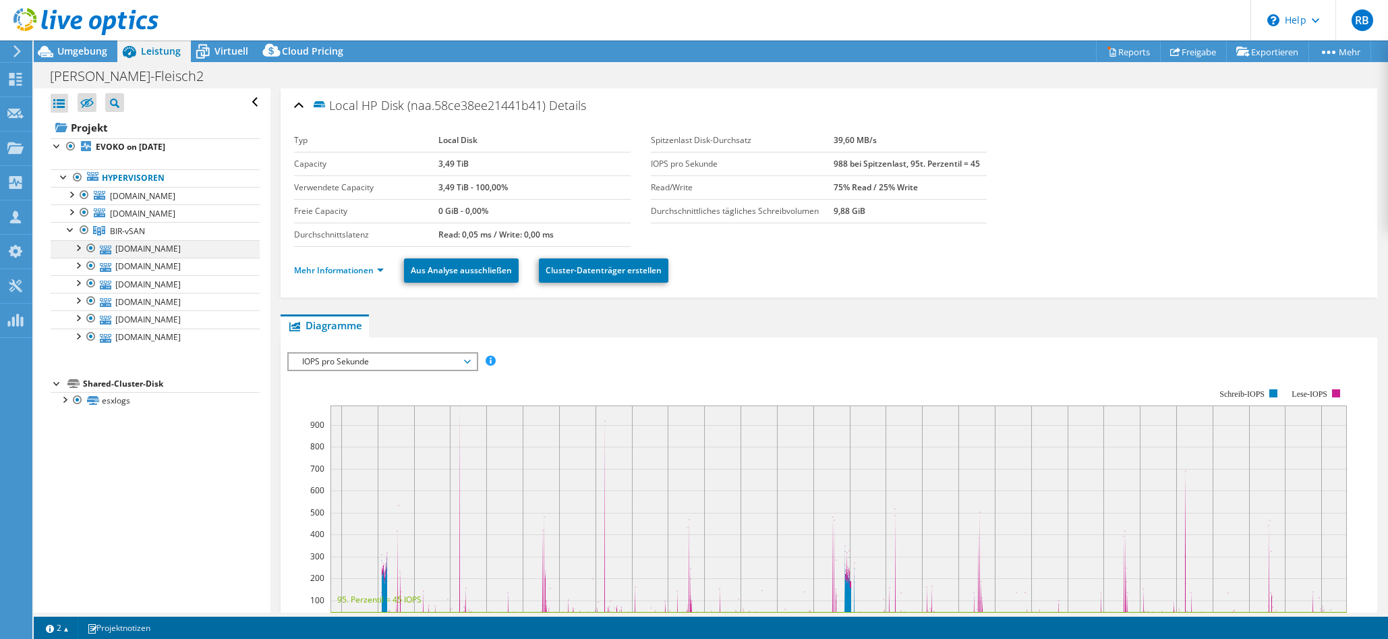
click at [82, 254] on div at bounding box center [77, 246] width 13 height 13
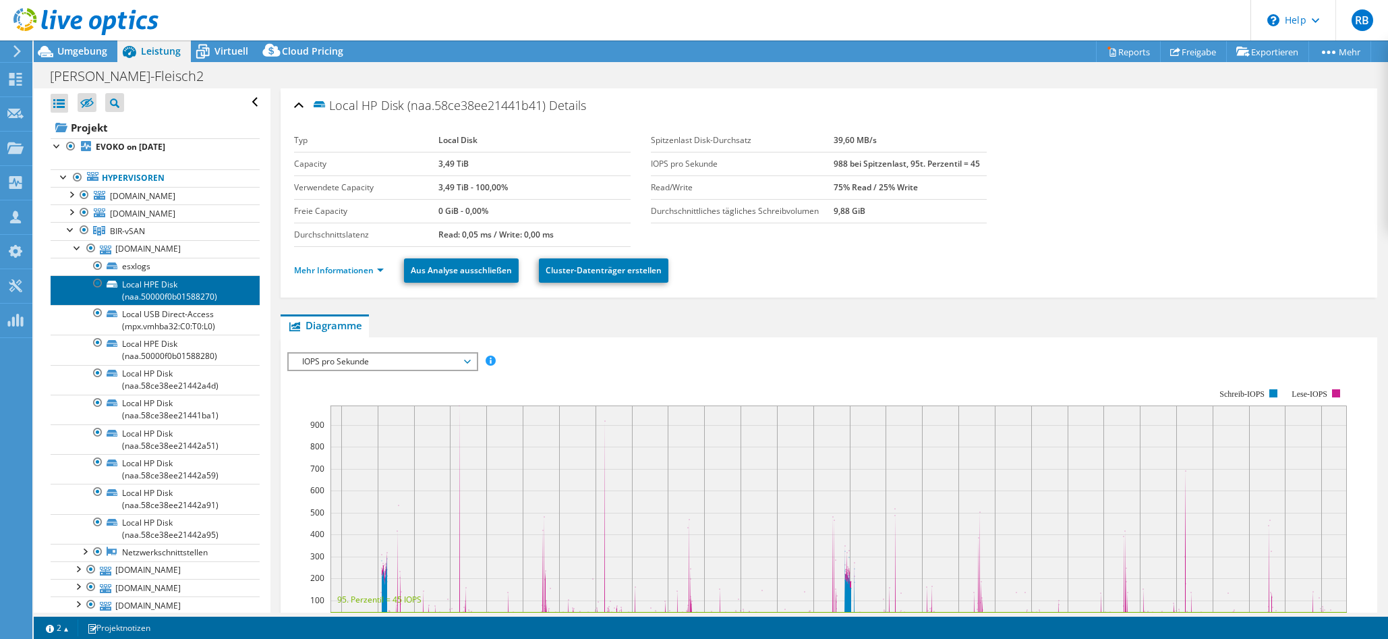
click at [216, 297] on link "Local HPE Disk (naa.50000f0b01588270)" at bounding box center [155, 290] width 209 height 30
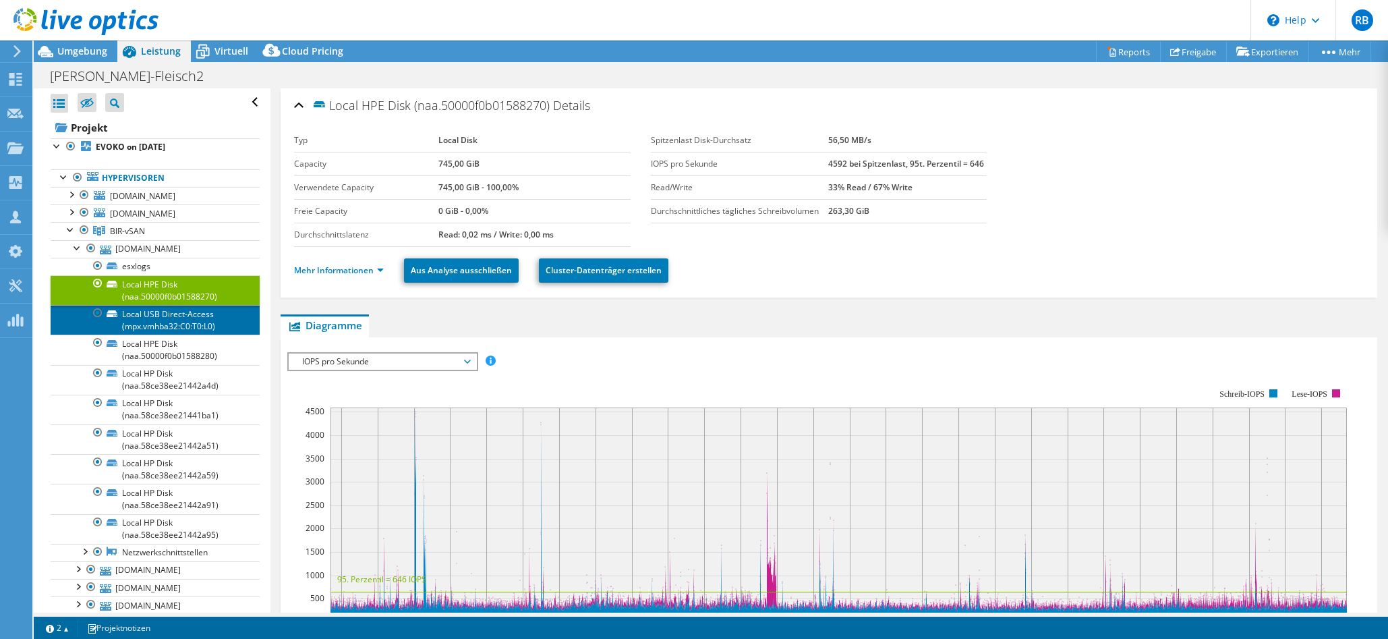
click at [217, 335] on link "Local USB Direct-Access (mpx.vmhba32:C0:T0:L0)" at bounding box center [155, 320] width 209 height 30
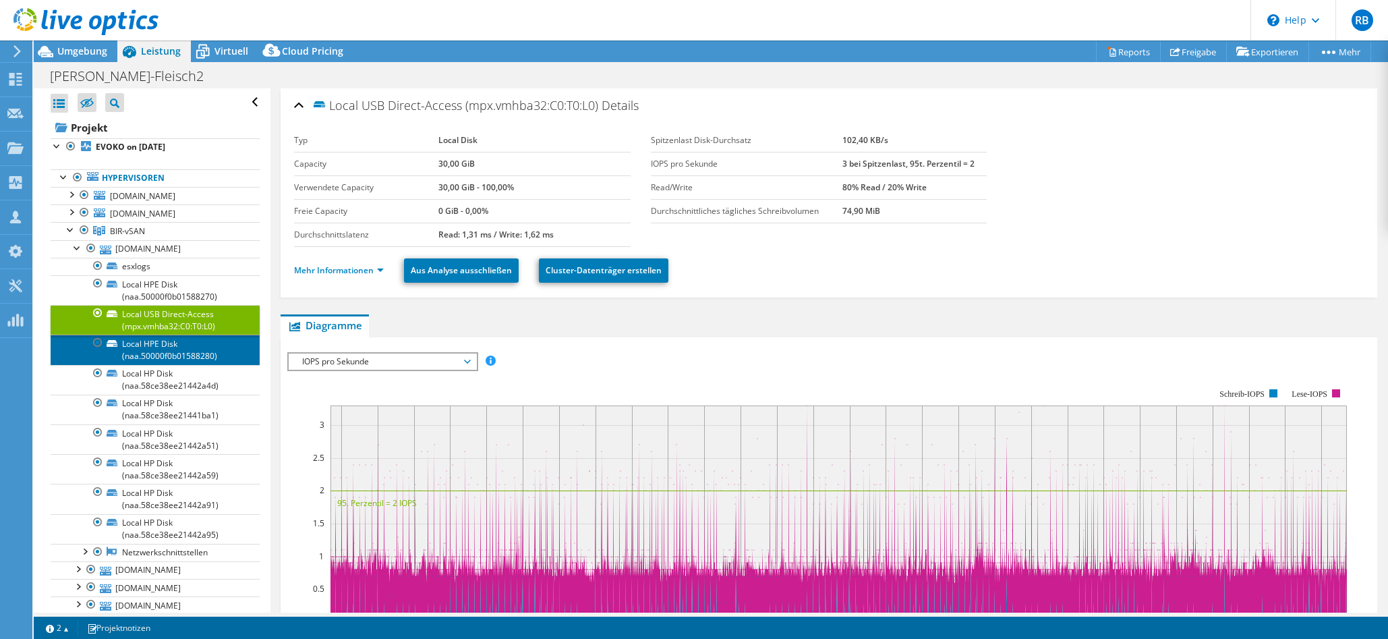
click at [211, 364] on link "Local HPE Disk (naa.50000f0b01588280)" at bounding box center [155, 350] width 209 height 30
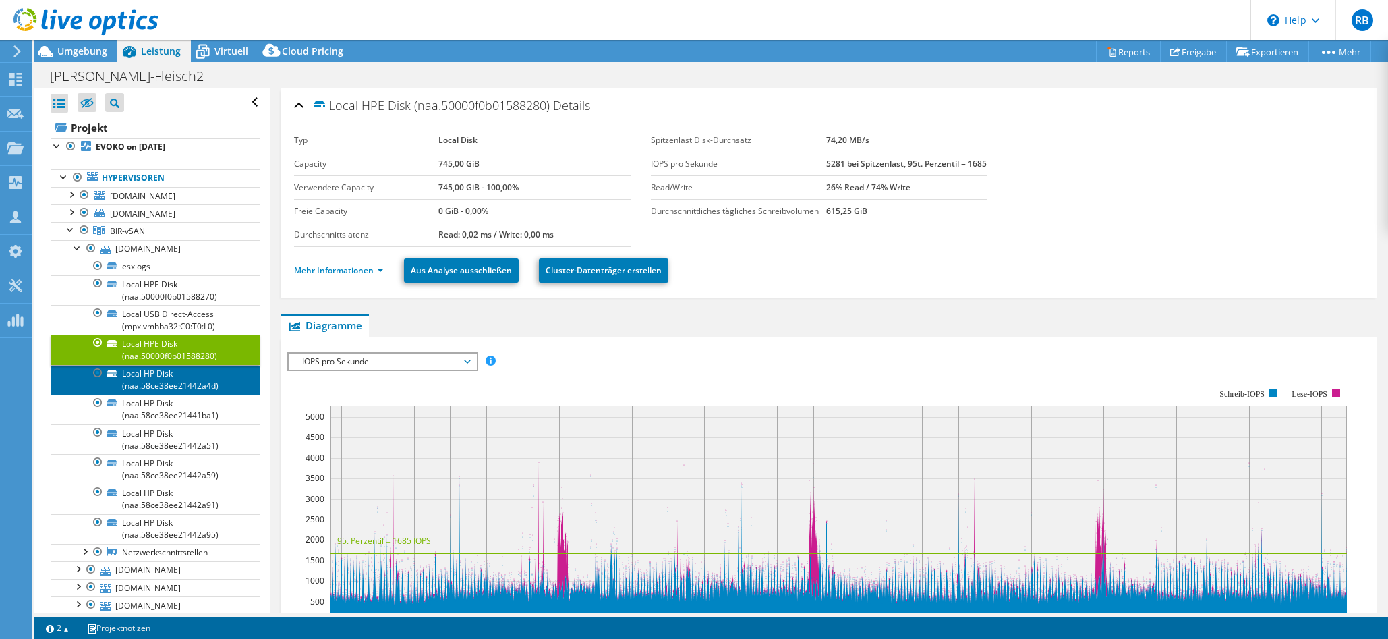
click at [190, 395] on link "Local HP Disk (naa.58ce38ee21442a4d)" at bounding box center [155, 380] width 209 height 30
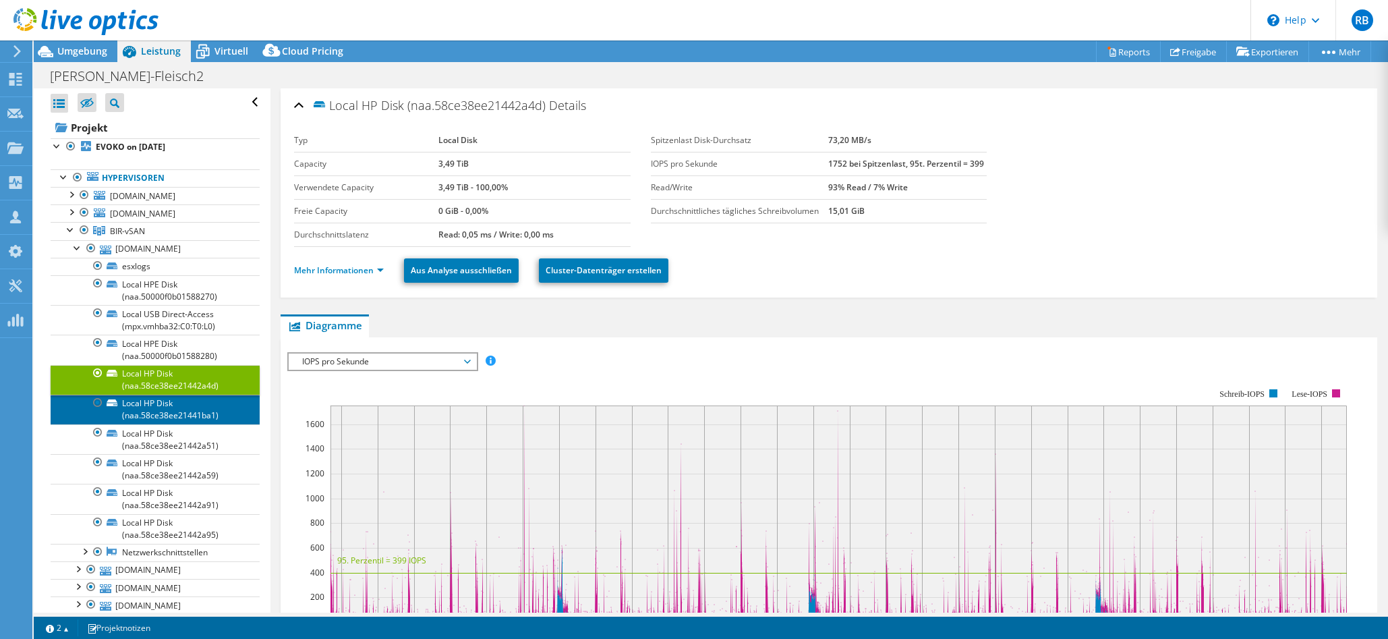
click at [185, 424] on link "Local HP Disk (naa.58ce38ee21441ba1)" at bounding box center [155, 410] width 209 height 30
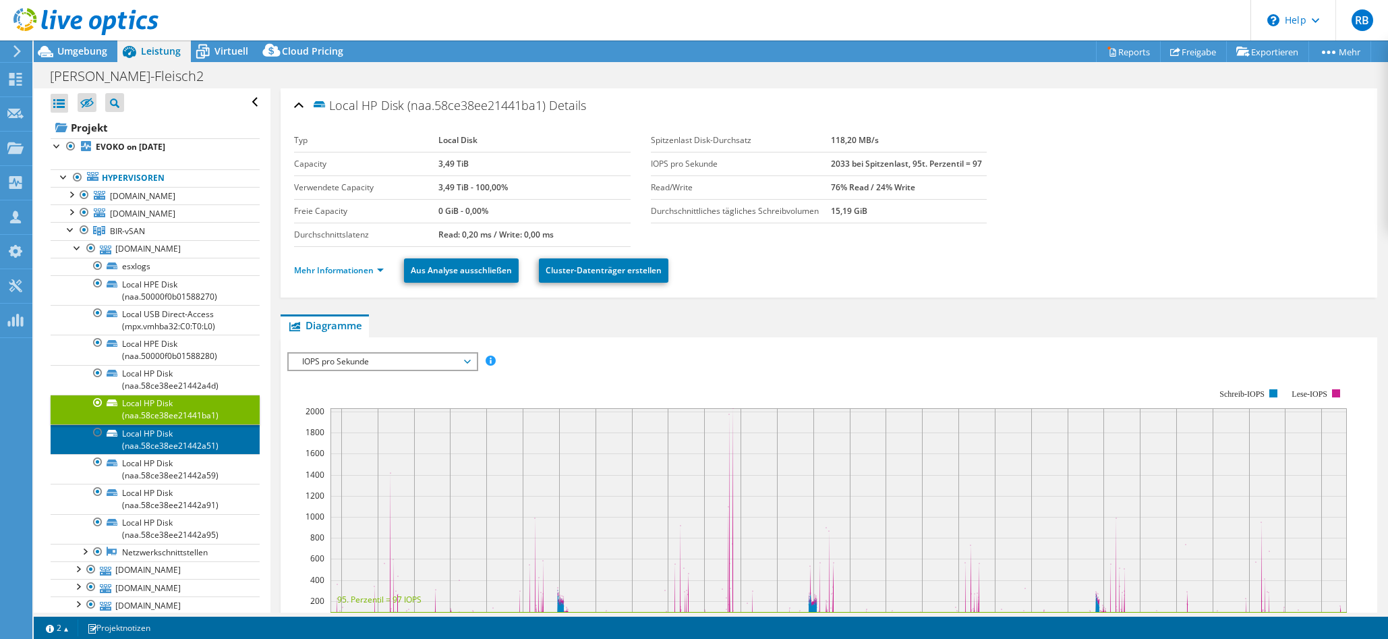
click at [184, 453] on link "Local HP Disk (naa.58ce38ee21442a51)" at bounding box center [155, 439] width 209 height 30
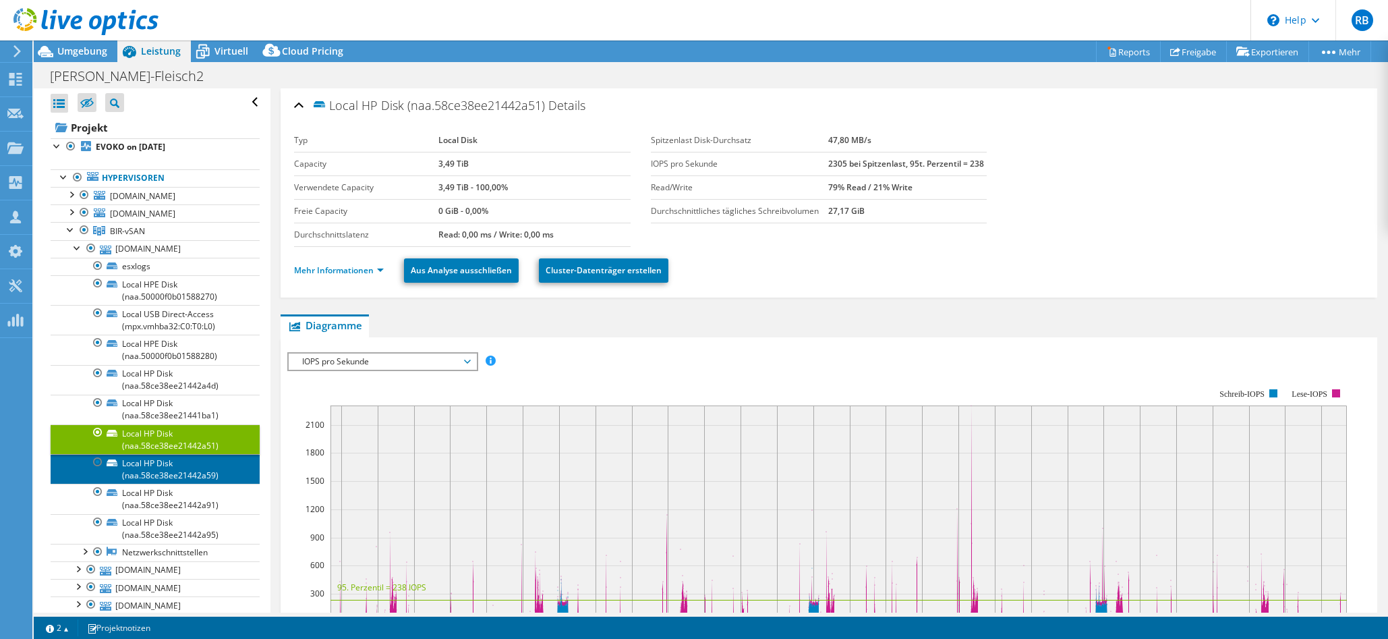
click at [192, 478] on link "Local HP Disk (naa.58ce38ee21442a59)" at bounding box center [155, 469] width 209 height 30
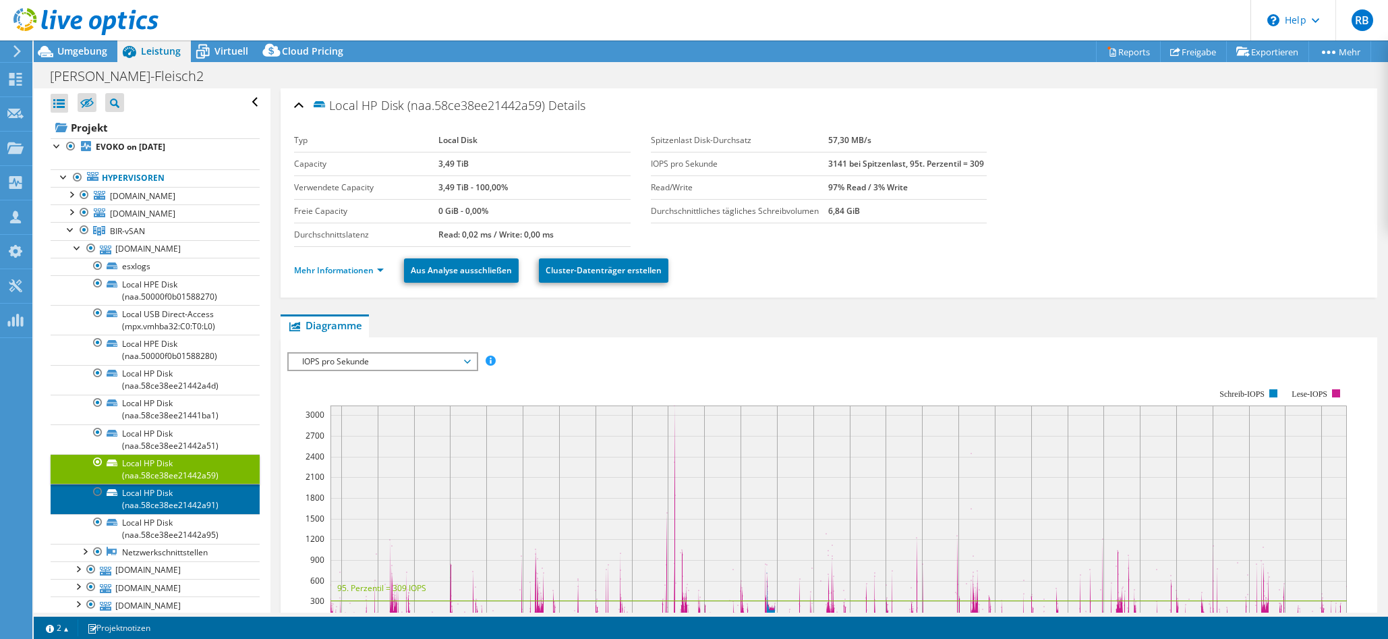
click at [170, 506] on link "Local HP Disk (naa.58ce38ee21442a91)" at bounding box center [155, 499] width 209 height 30
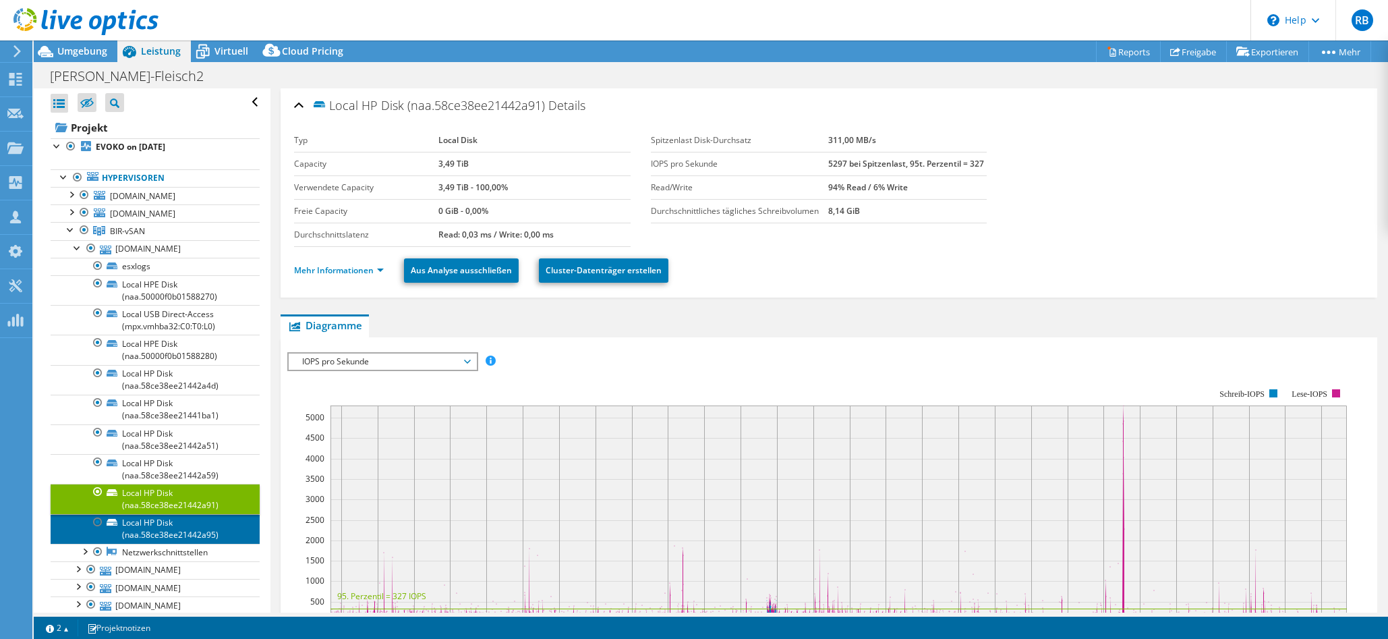
click at [170, 539] on link "Local HP Disk (naa.58ce38ee21442a95)" at bounding box center [155, 529] width 209 height 30
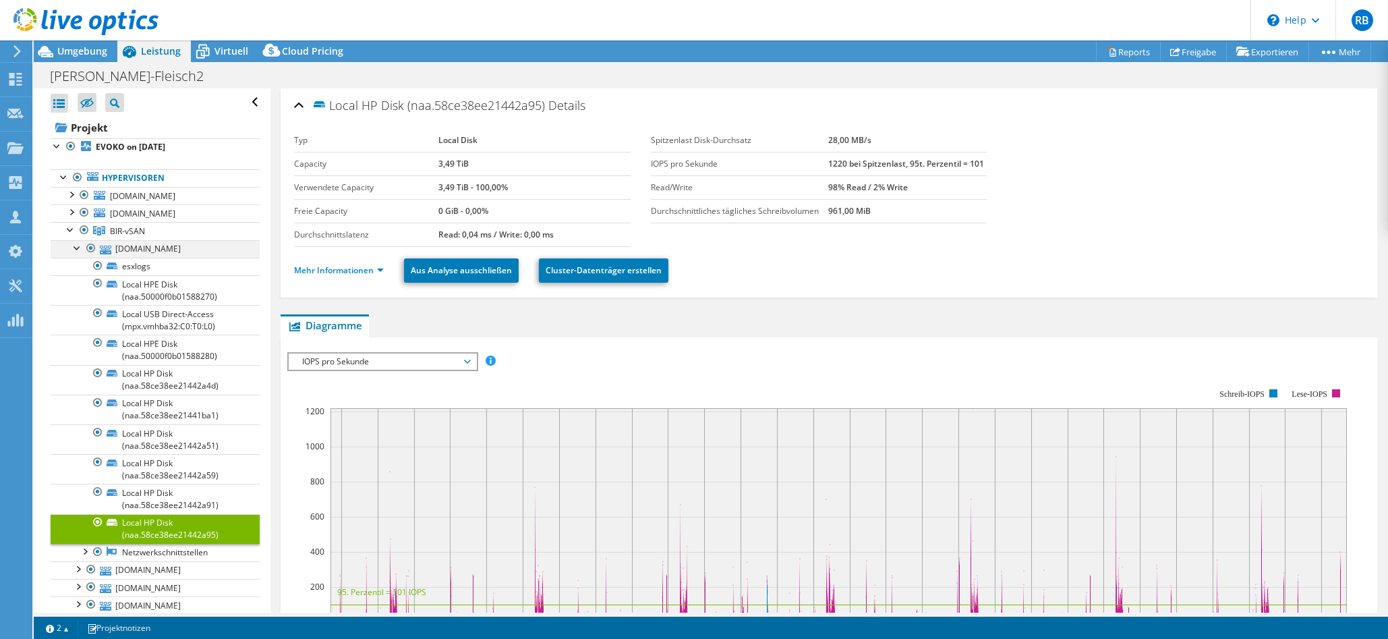
click at [74, 254] on div at bounding box center [77, 246] width 13 height 13
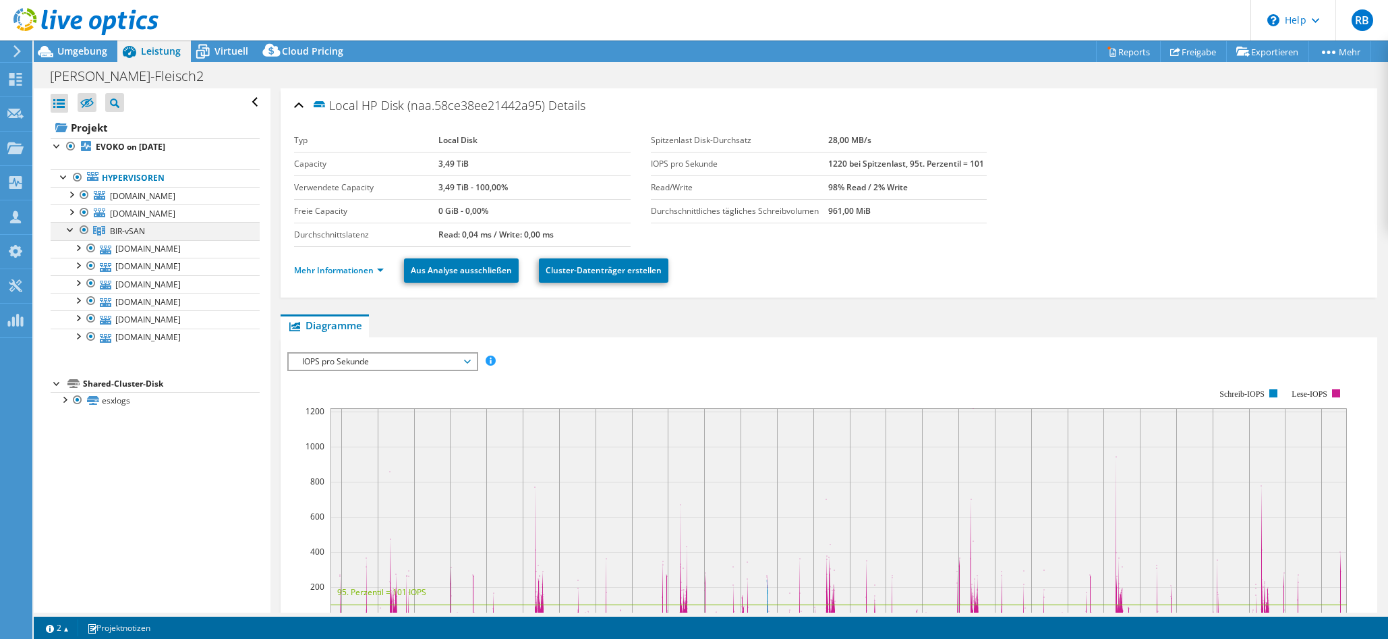
click at [69, 235] on div at bounding box center [70, 228] width 13 height 13
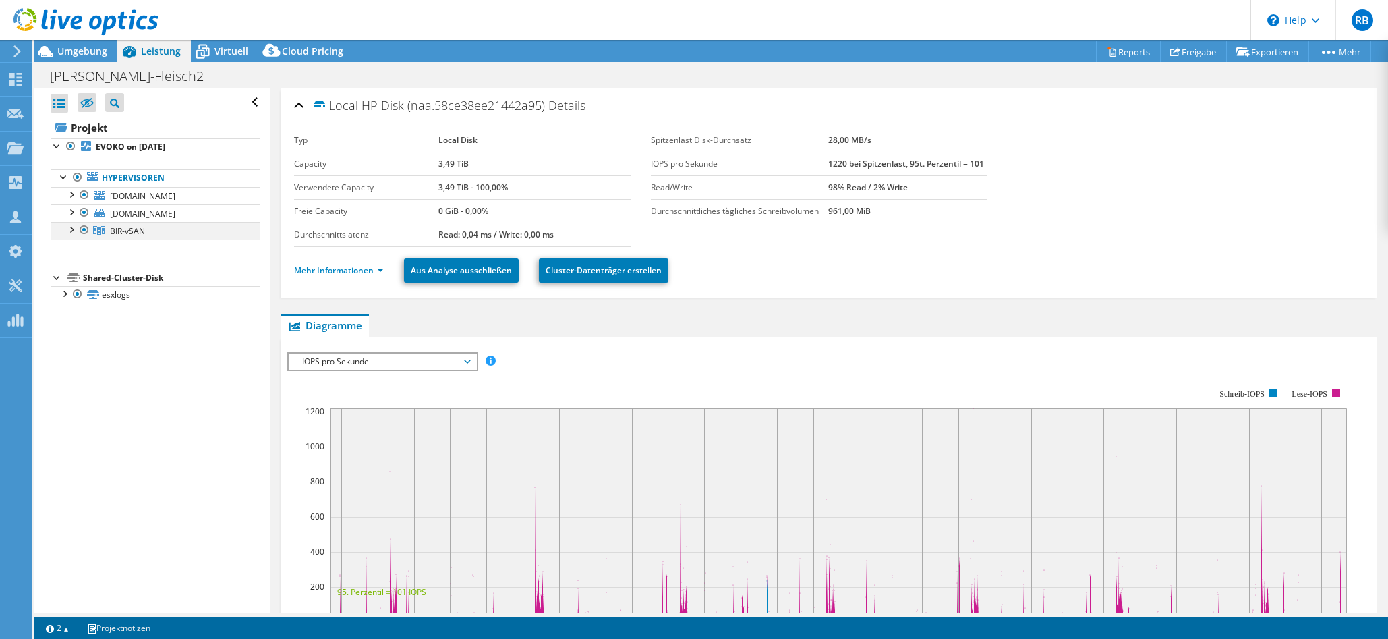
click at [74, 235] on div at bounding box center [70, 228] width 13 height 13
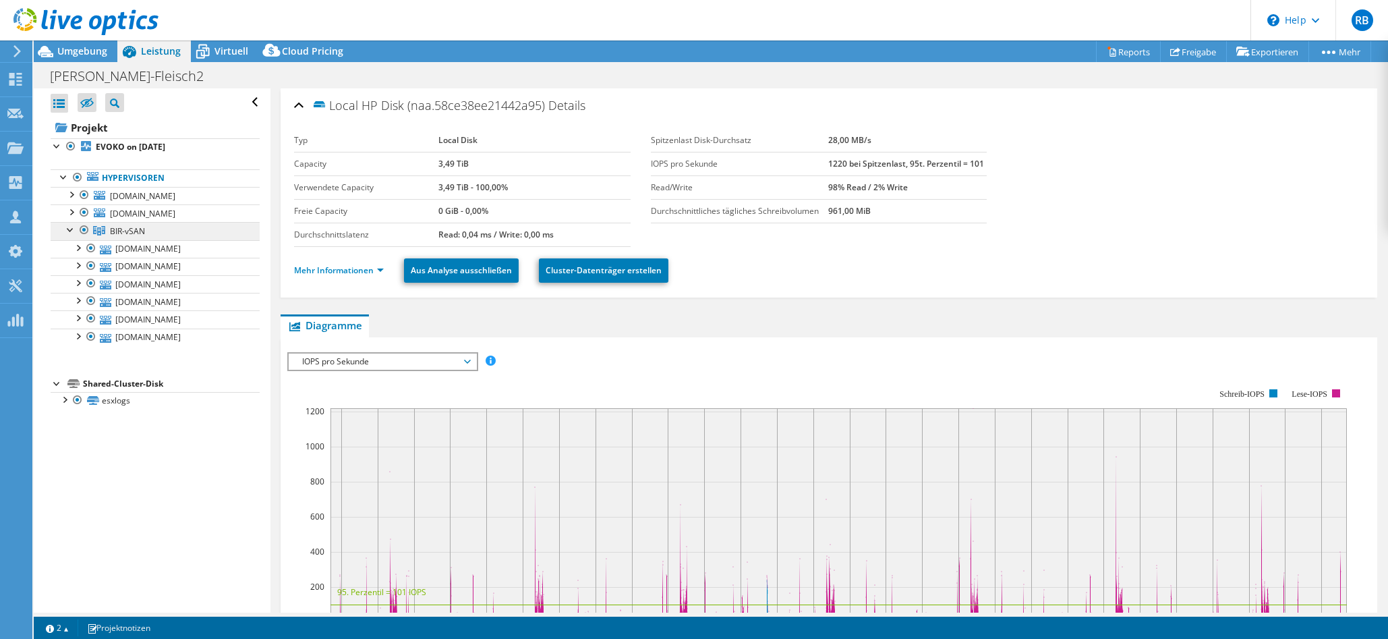
click at [145, 239] on link "BIR-vSAN" at bounding box center [155, 231] width 209 height 18
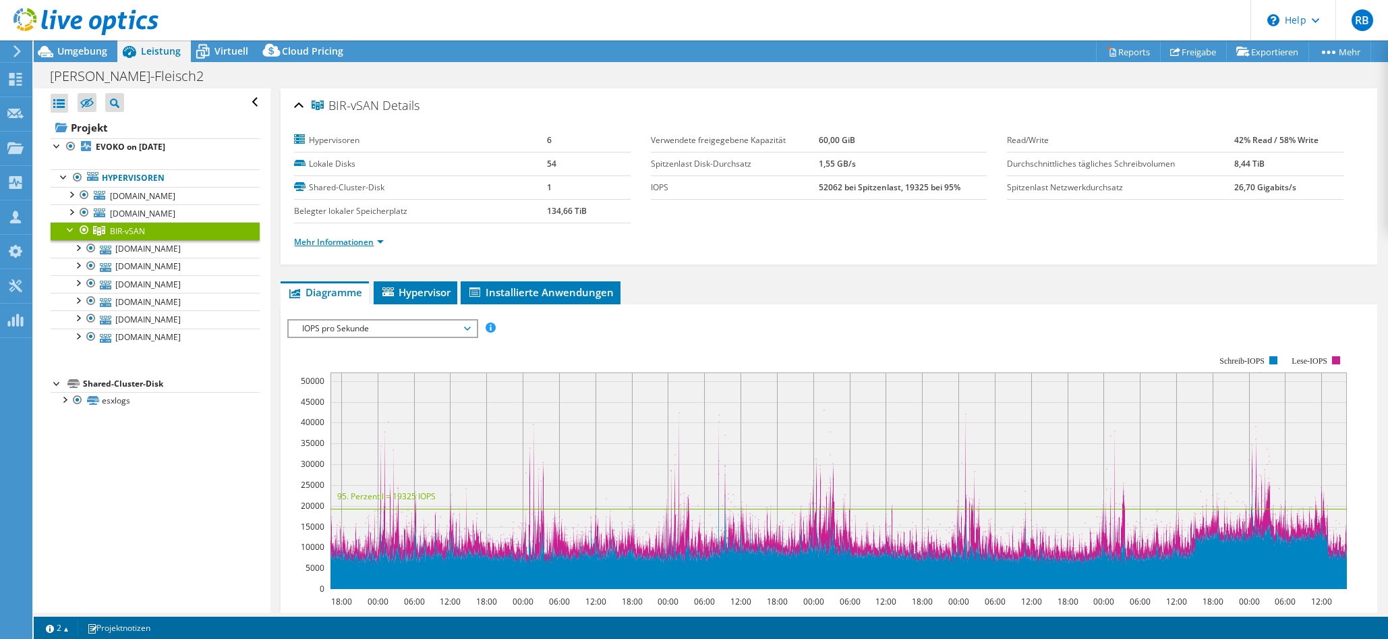
click at [364, 242] on link "Mehr Informationen" at bounding box center [339, 241] width 90 height 11
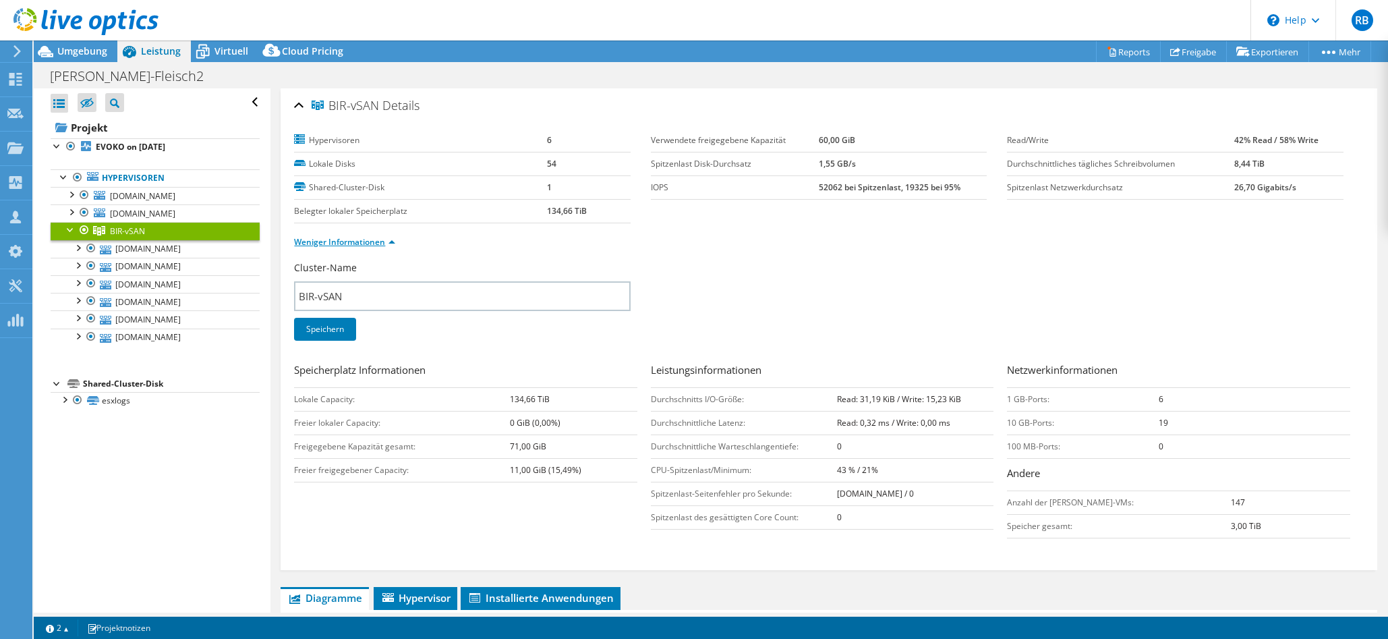
click at [364, 242] on link "Weniger Informationen" at bounding box center [344, 241] width 101 height 11
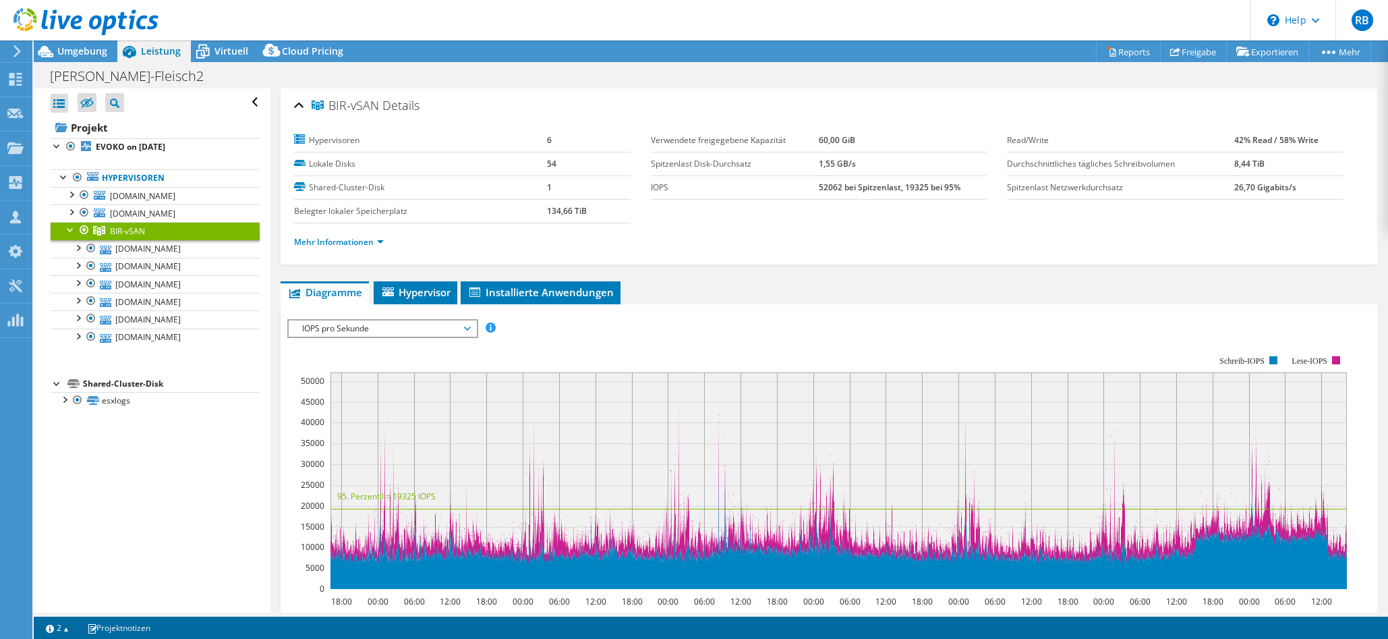
click at [343, 331] on span "IOPS pro Sekunde" at bounding box center [381, 328] width 173 height 16
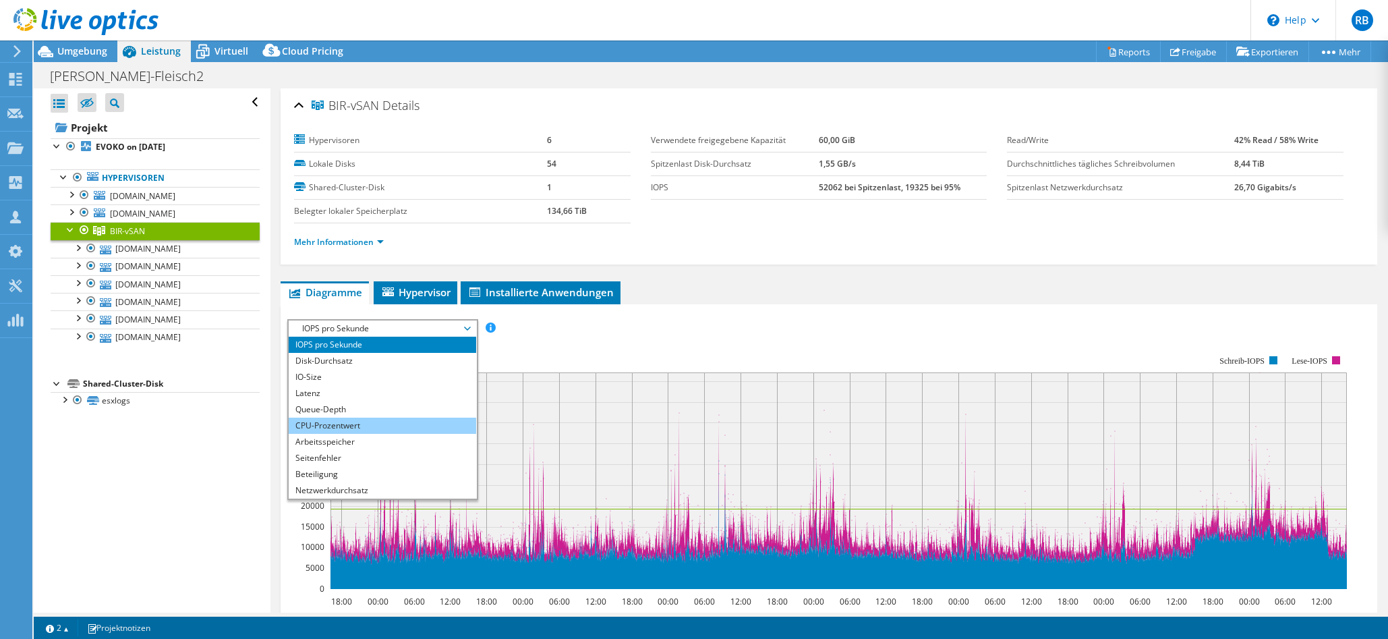
click at [342, 420] on li "CPU-Prozentwert" at bounding box center [382, 426] width 187 height 16
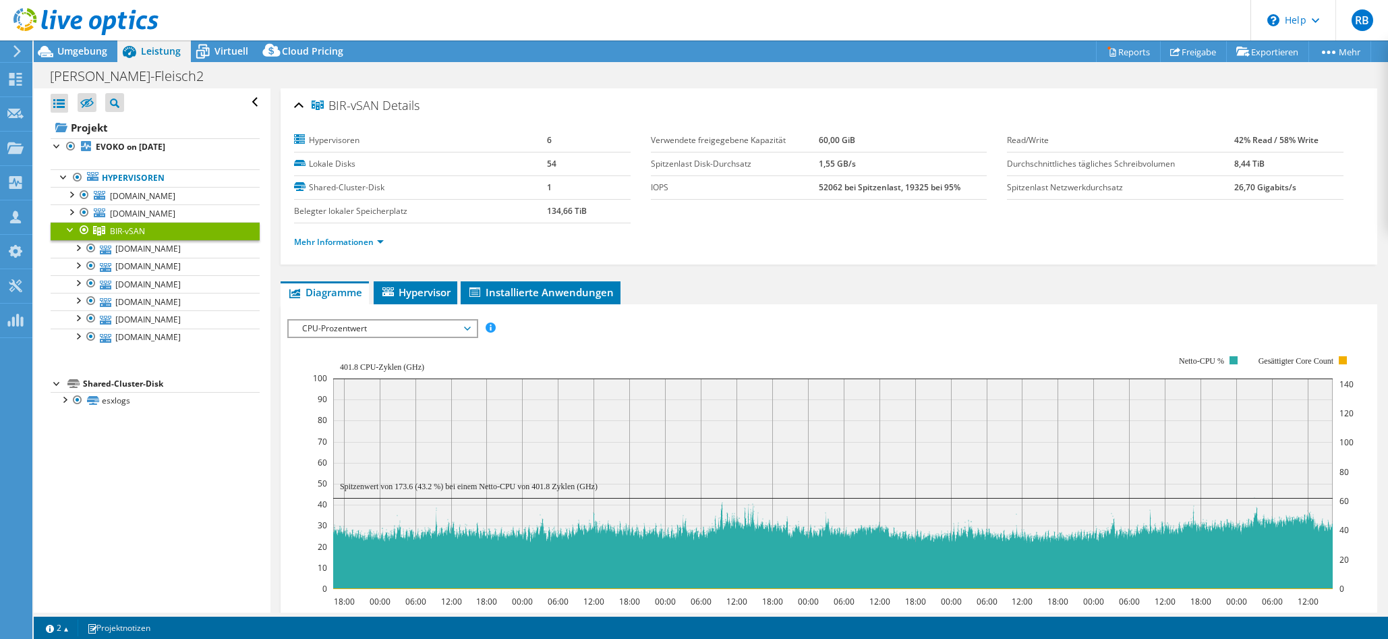
click at [363, 328] on span "CPU-Prozentwert" at bounding box center [381, 328] width 173 height 16
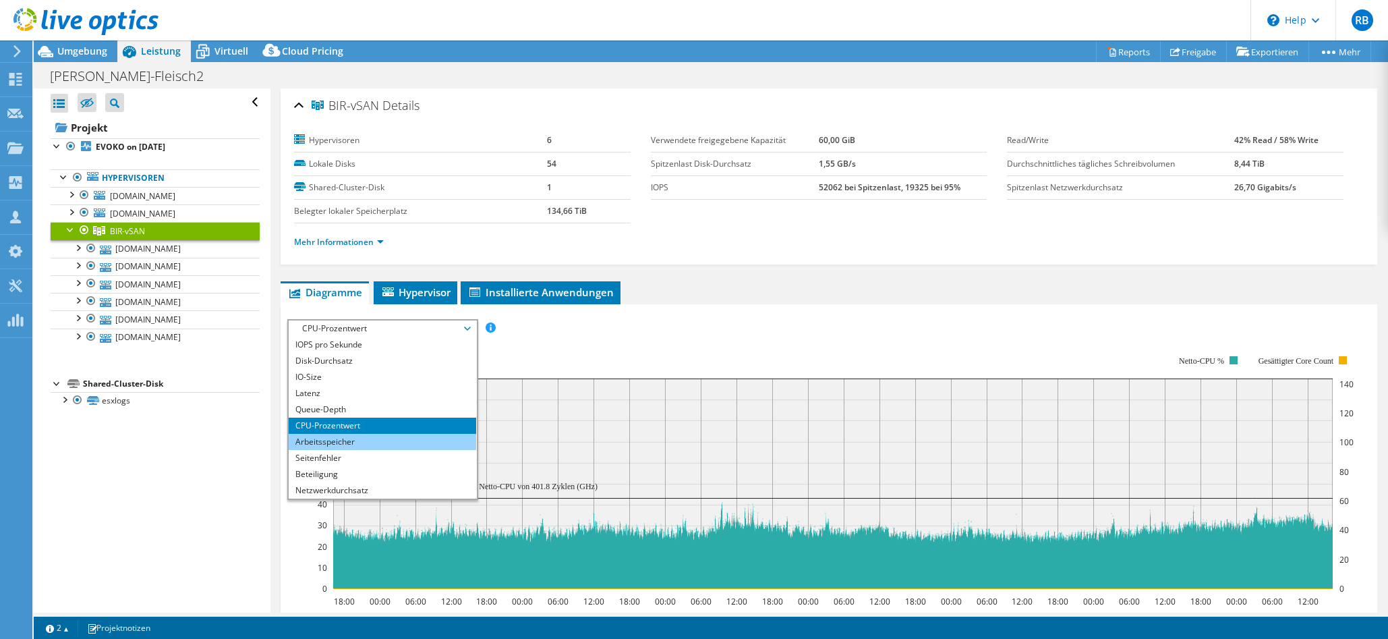
click at [356, 441] on li "Arbeitsspeicher" at bounding box center [382, 442] width 187 height 16
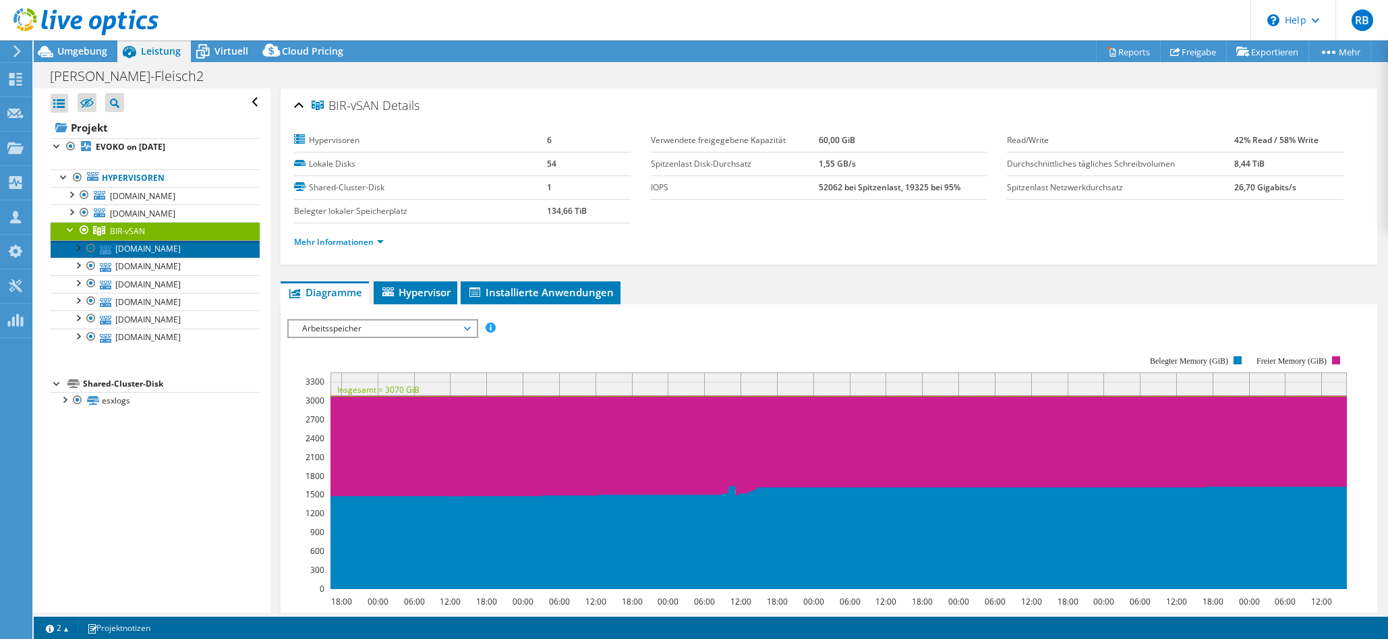
click at [159, 258] on link "[DOMAIN_NAME]" at bounding box center [155, 249] width 209 height 18
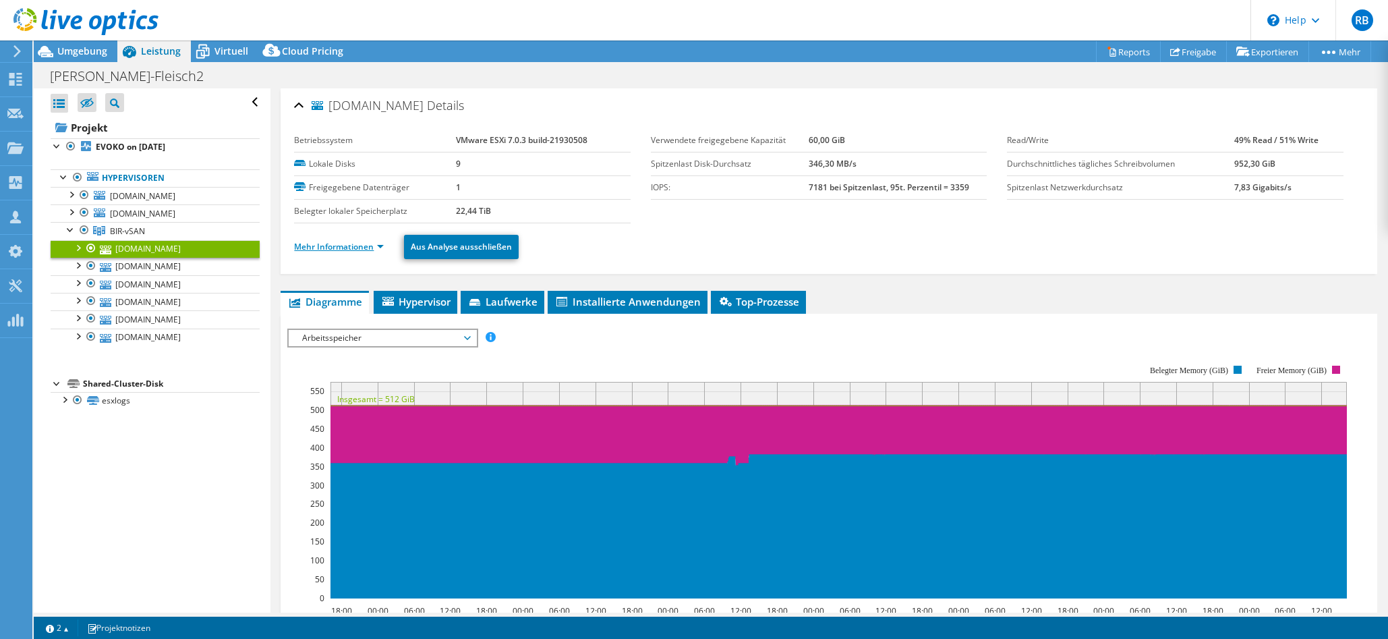
click at [357, 250] on link "Mehr Informationen" at bounding box center [339, 246] width 90 height 11
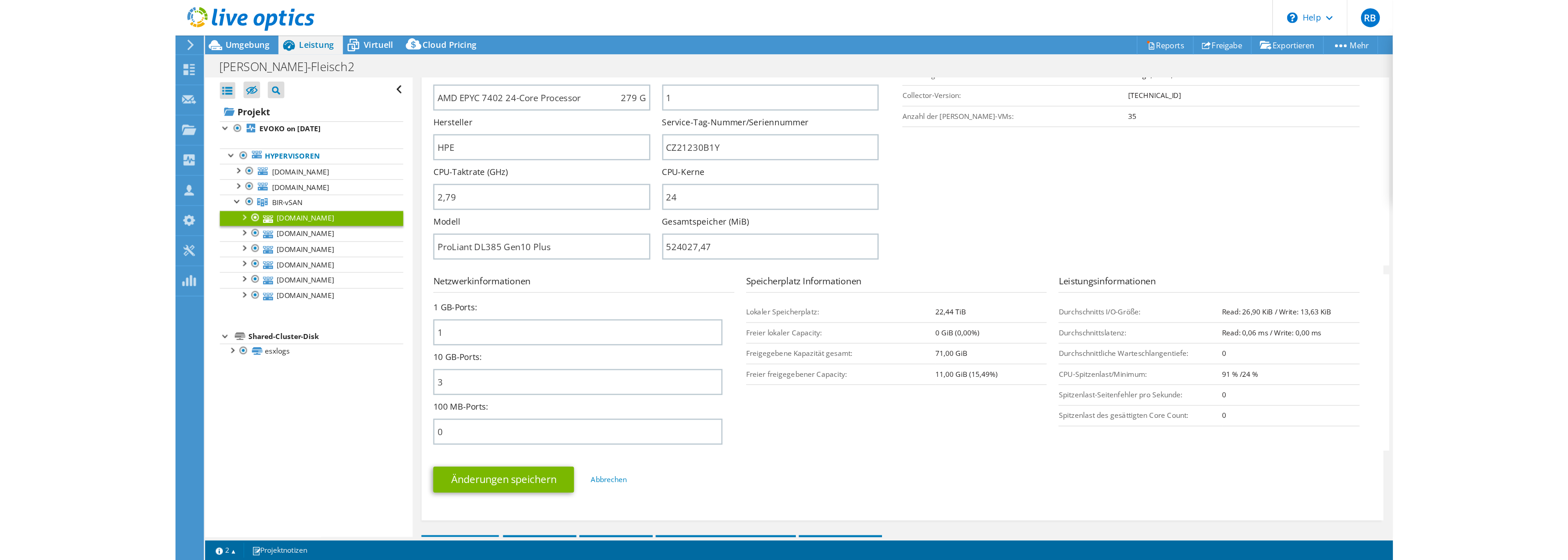
scroll to position [171, 0]
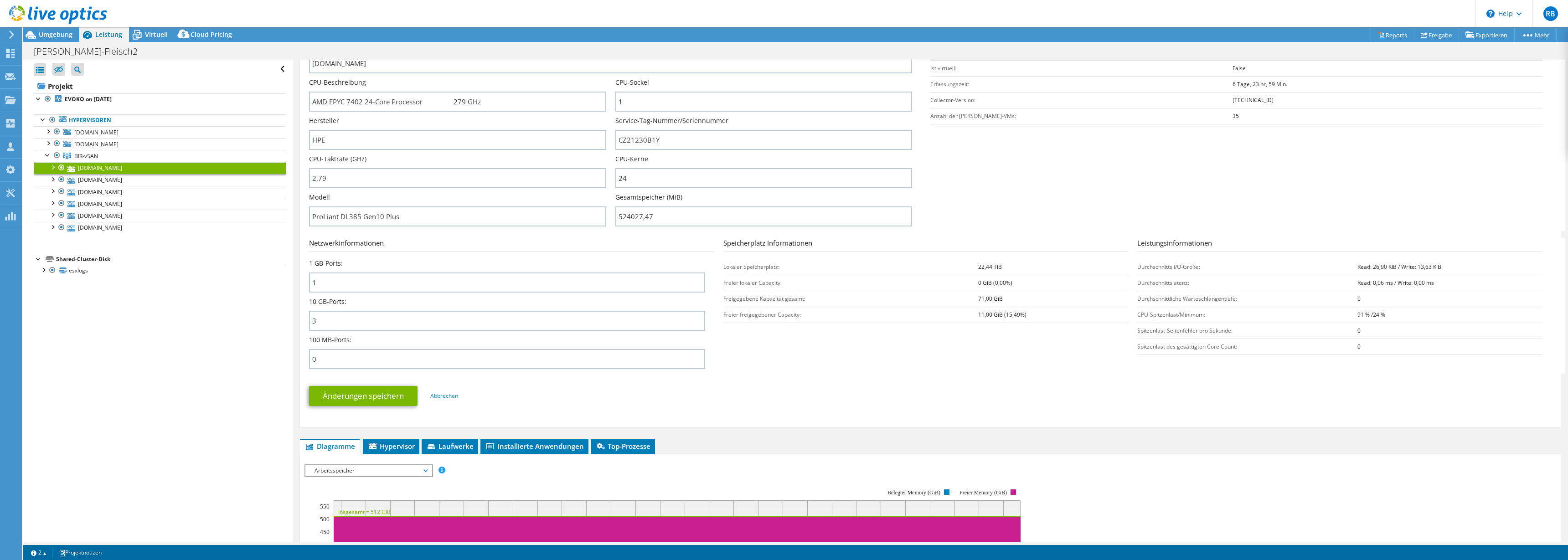
drag, startPoint x: 74, startPoint y: 155, endPoint x: 402, endPoint y: 228, distance: 336.0
click at [74, 155] on link "BIR-vSAN" at bounding box center [160, 156] width 251 height 12
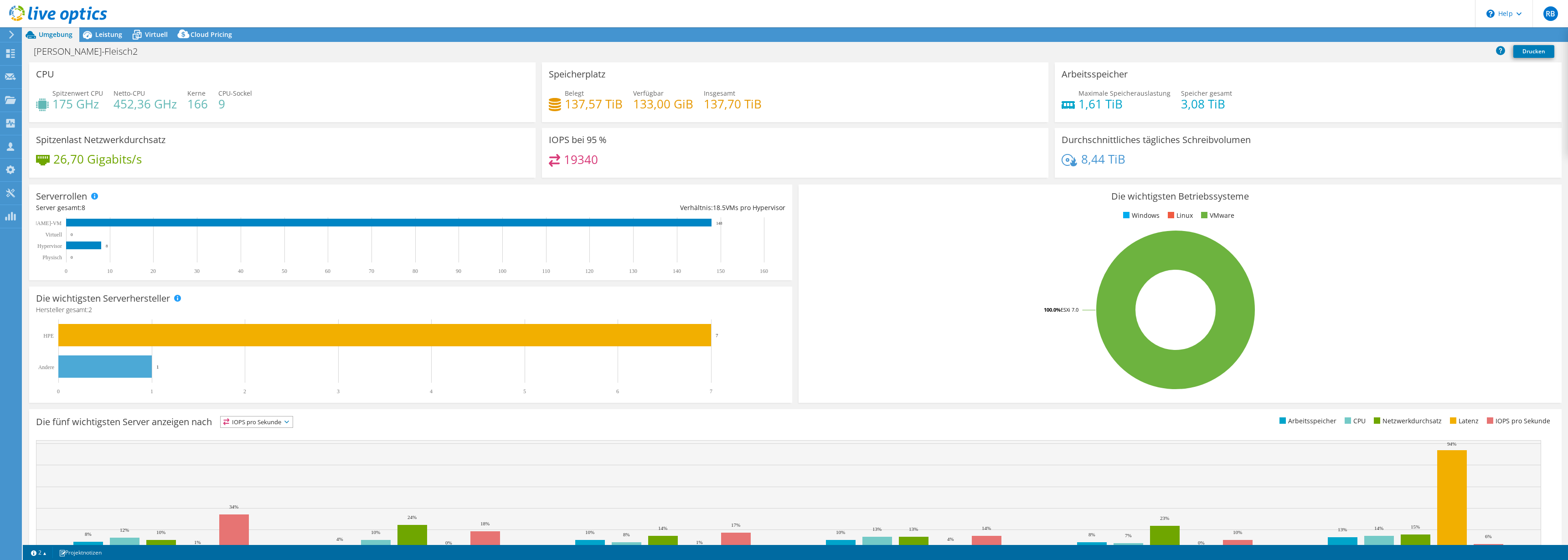
select select "USD"
click at [112, 34] on span "Leistung" at bounding box center [109, 34] width 27 height 9
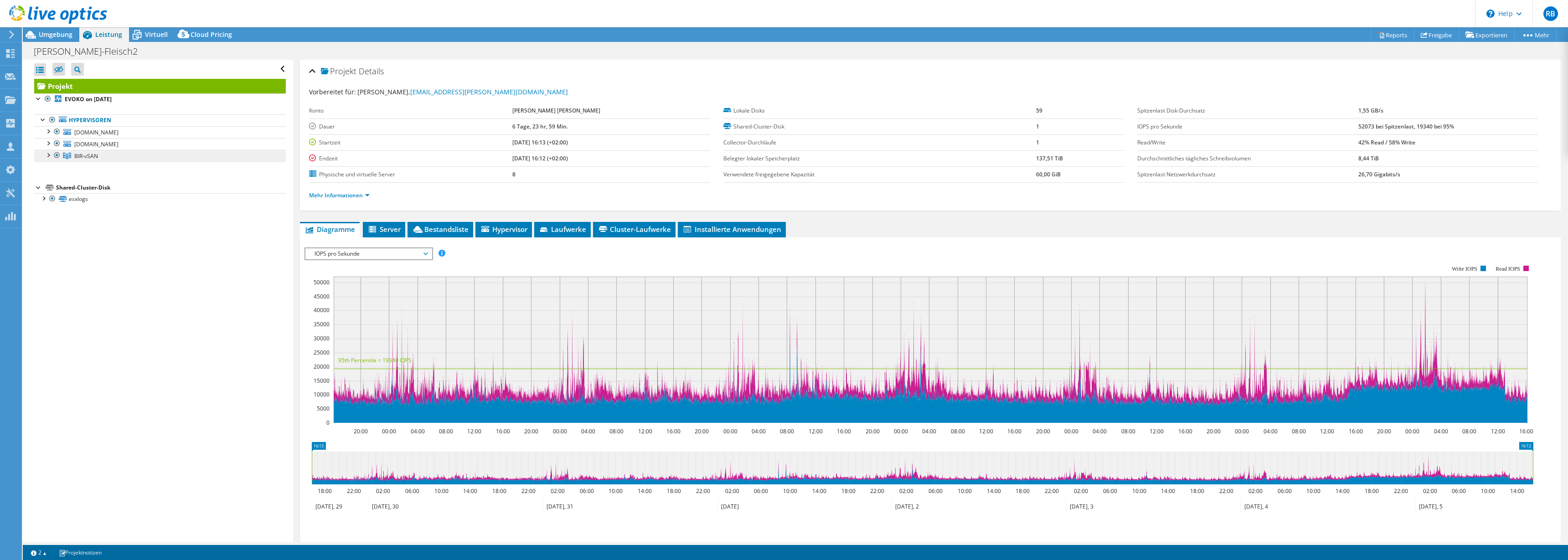
click at [78, 156] on span "BIR-vSAN" at bounding box center [86, 155] width 24 height 7
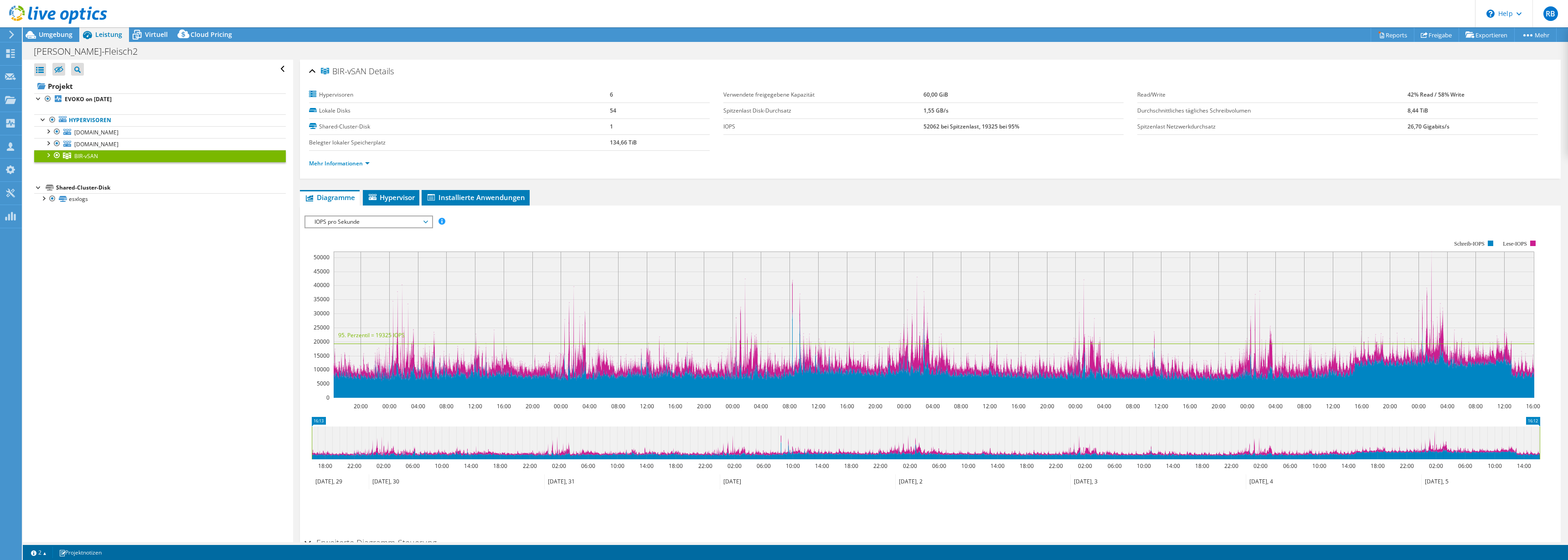
click at [345, 222] on span "IOPS pro Sekunde" at bounding box center [368, 222] width 117 height 11
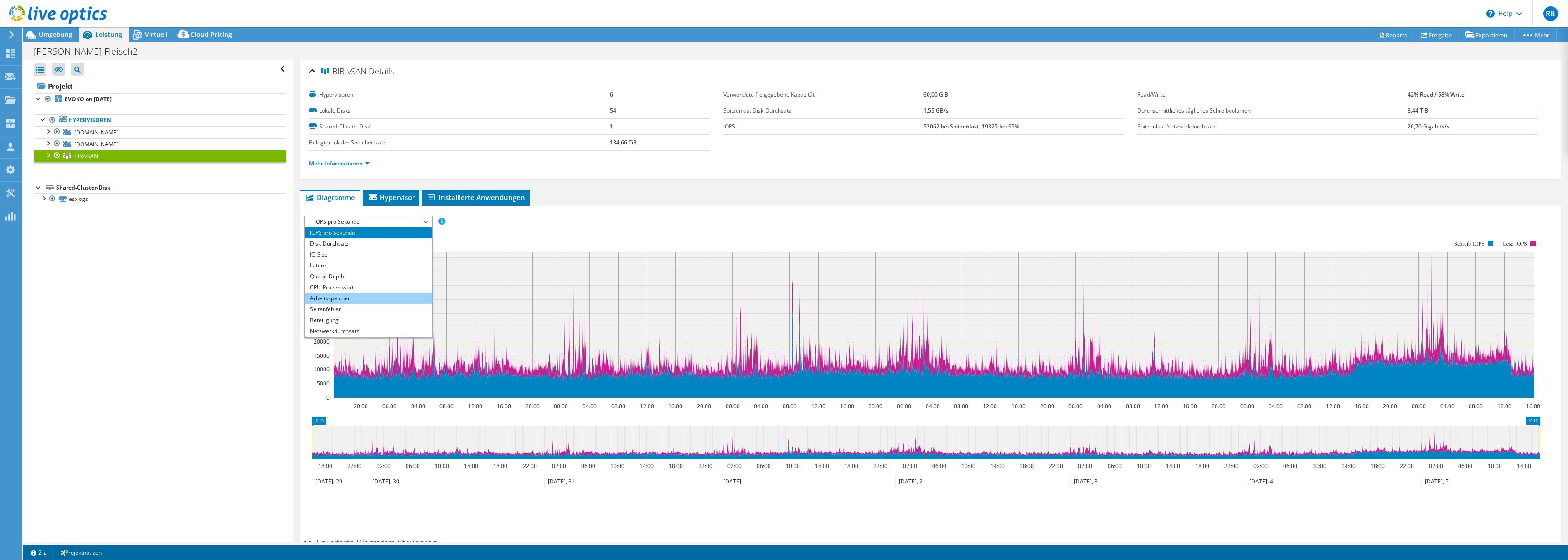
click at [353, 295] on li "Arbeitsspeicher" at bounding box center [368, 299] width 126 height 11
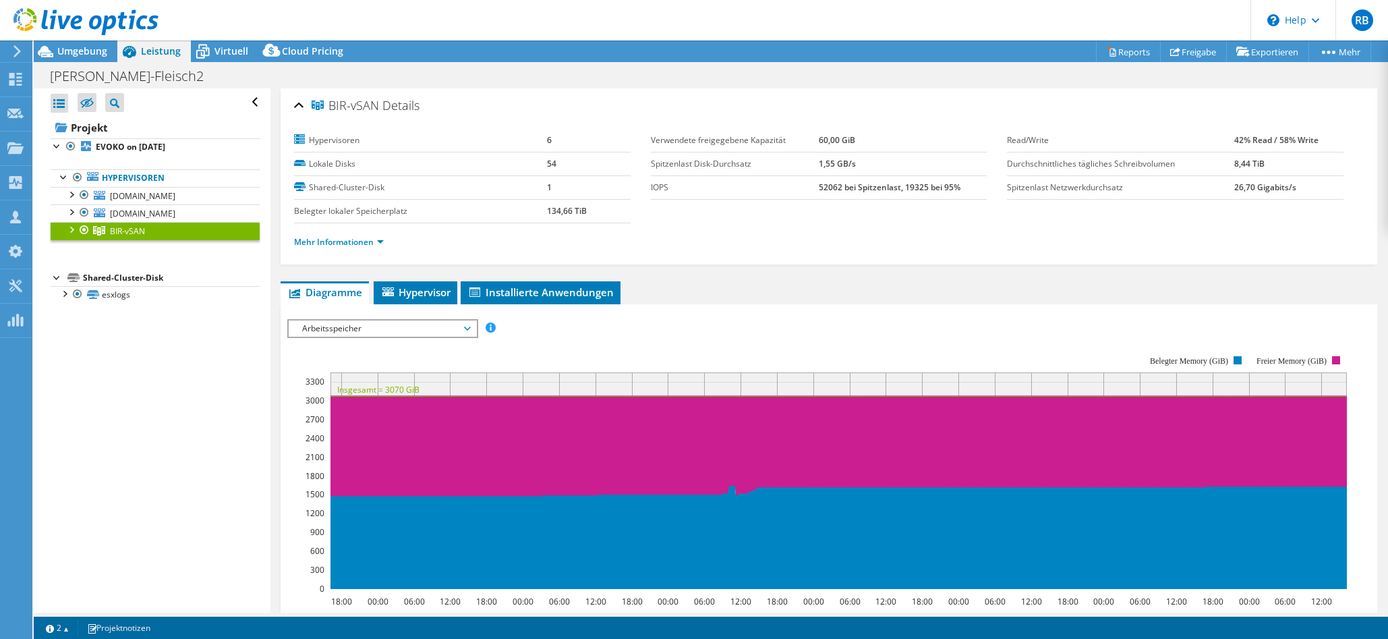
click at [72, 235] on div at bounding box center [70, 228] width 13 height 13
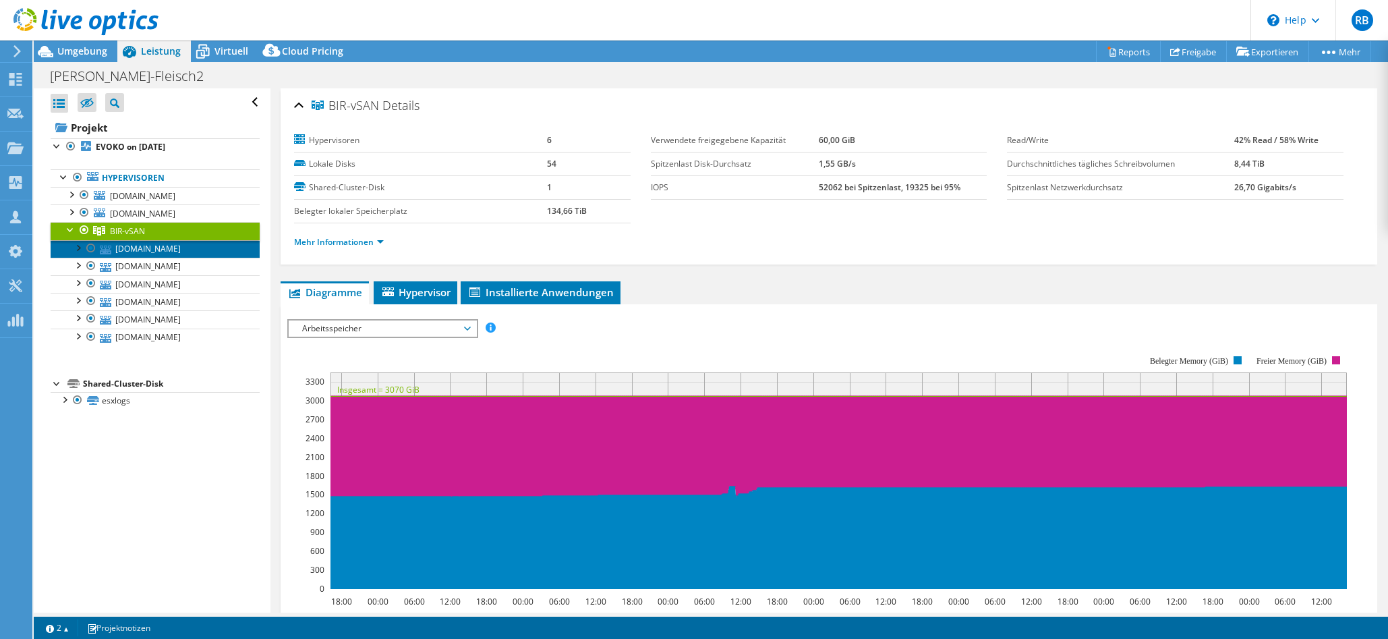
click at [160, 258] on link "[DOMAIN_NAME]" at bounding box center [155, 249] width 209 height 18
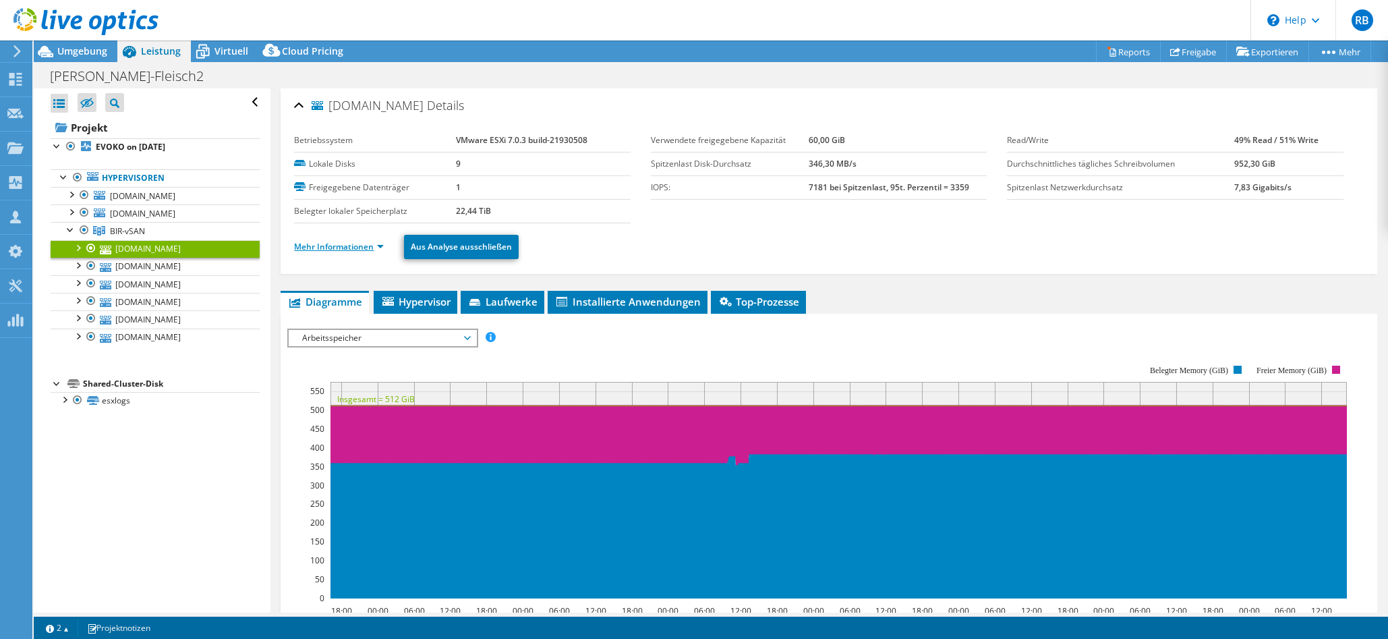
click at [353, 246] on link "Mehr Informationen" at bounding box center [339, 246] width 90 height 11
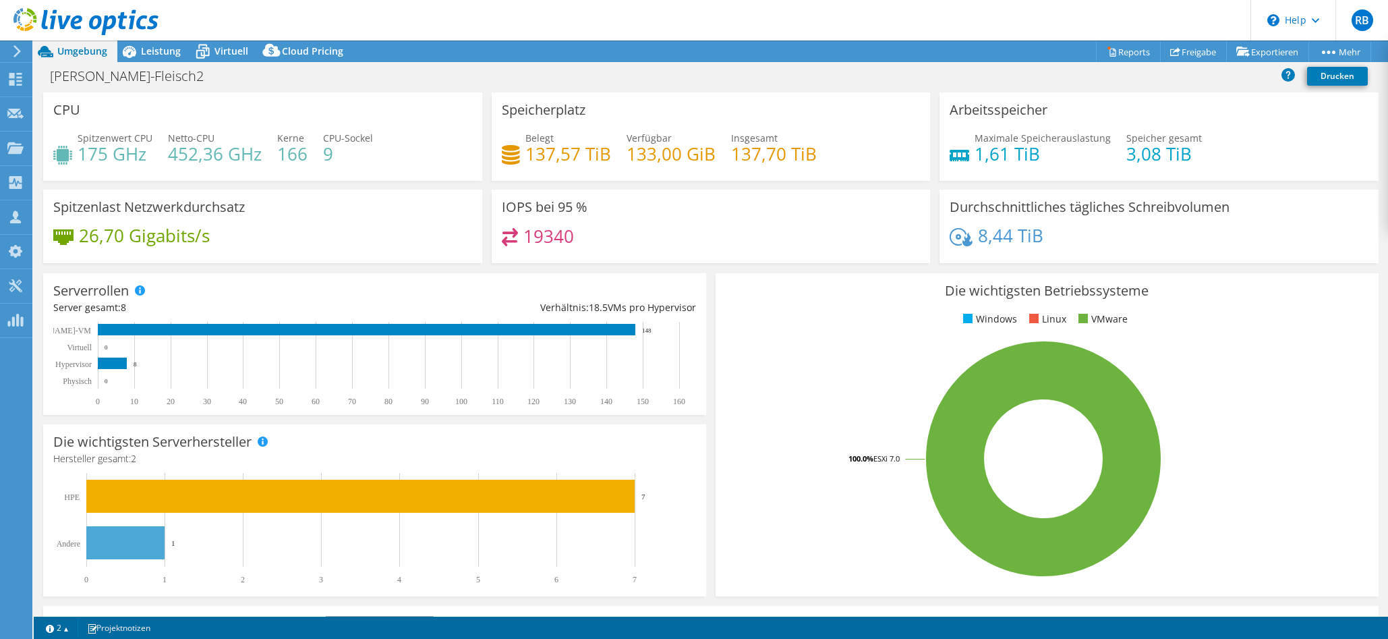
select select "USD"
click at [155, 48] on span "Leistung" at bounding box center [161, 51] width 40 height 13
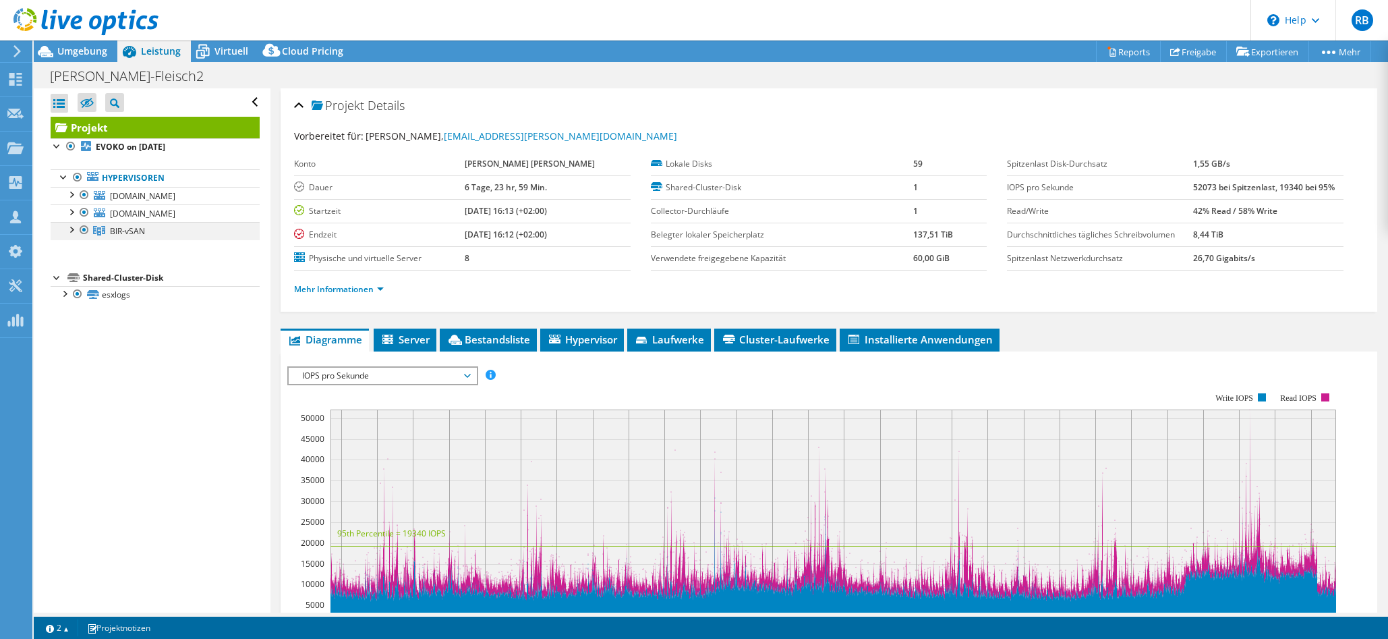
click at [74, 235] on div at bounding box center [70, 228] width 13 height 13
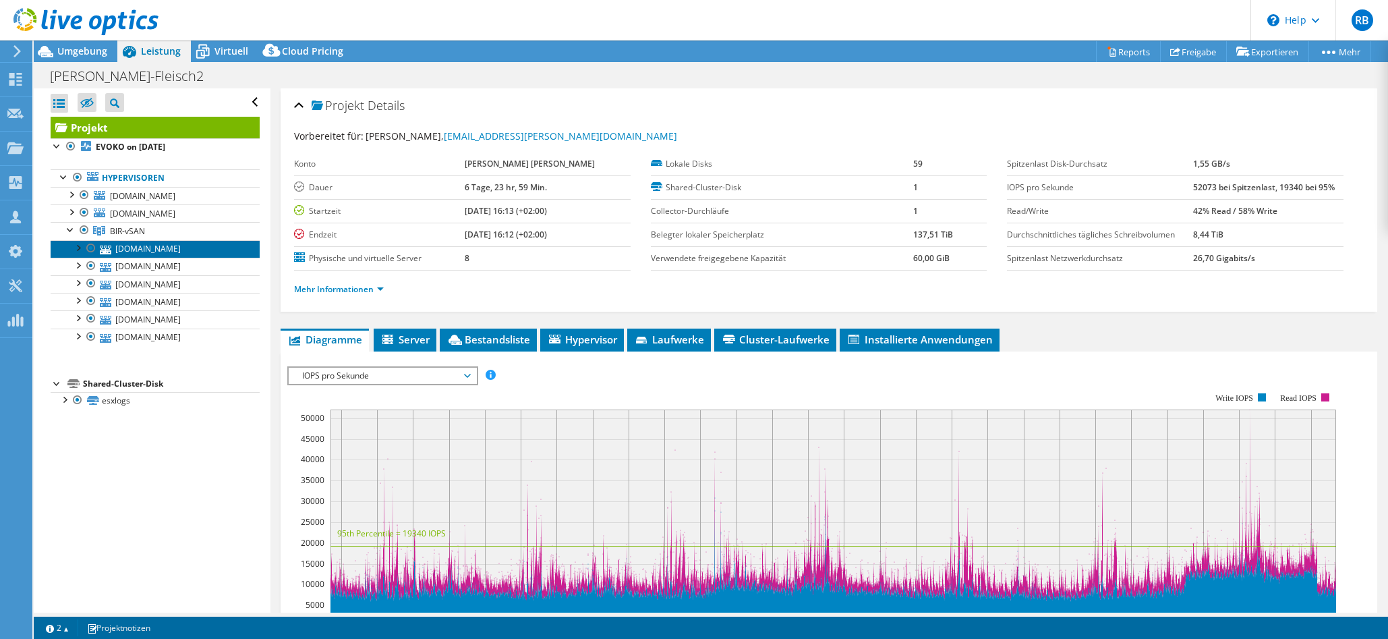
click at [139, 258] on link "[DOMAIN_NAME]" at bounding box center [155, 249] width 209 height 18
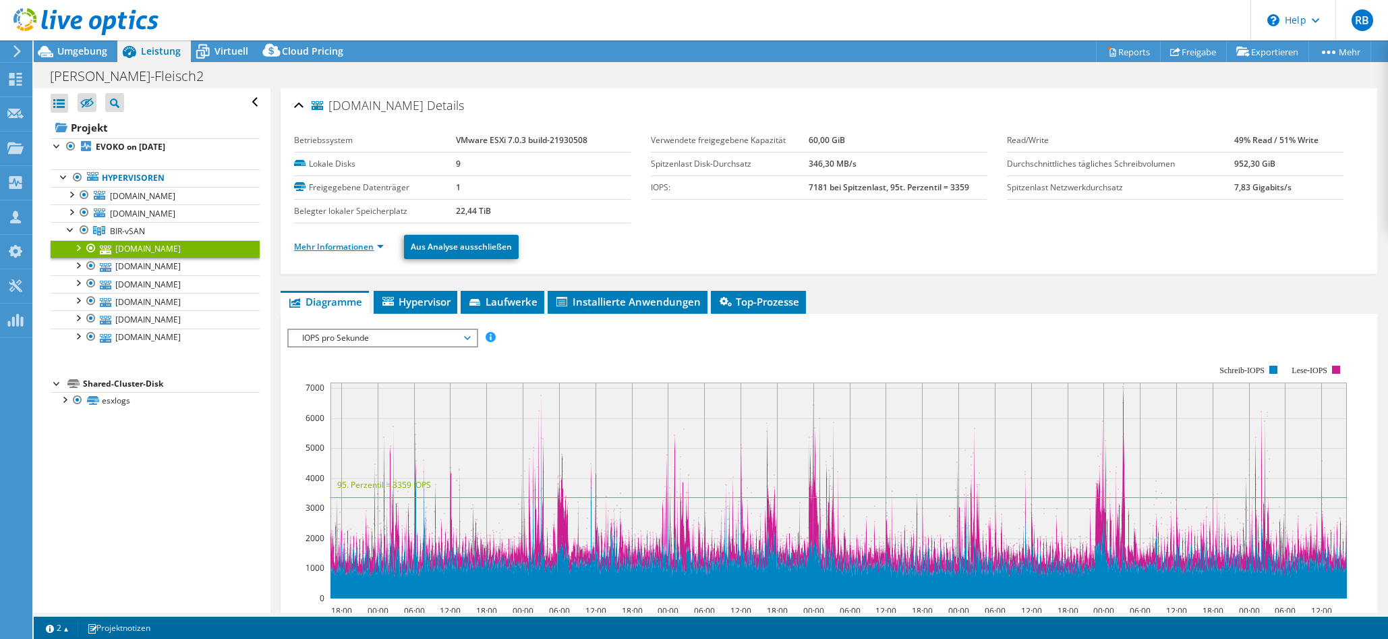
click at [356, 249] on link "Mehr Informationen" at bounding box center [339, 246] width 90 height 11
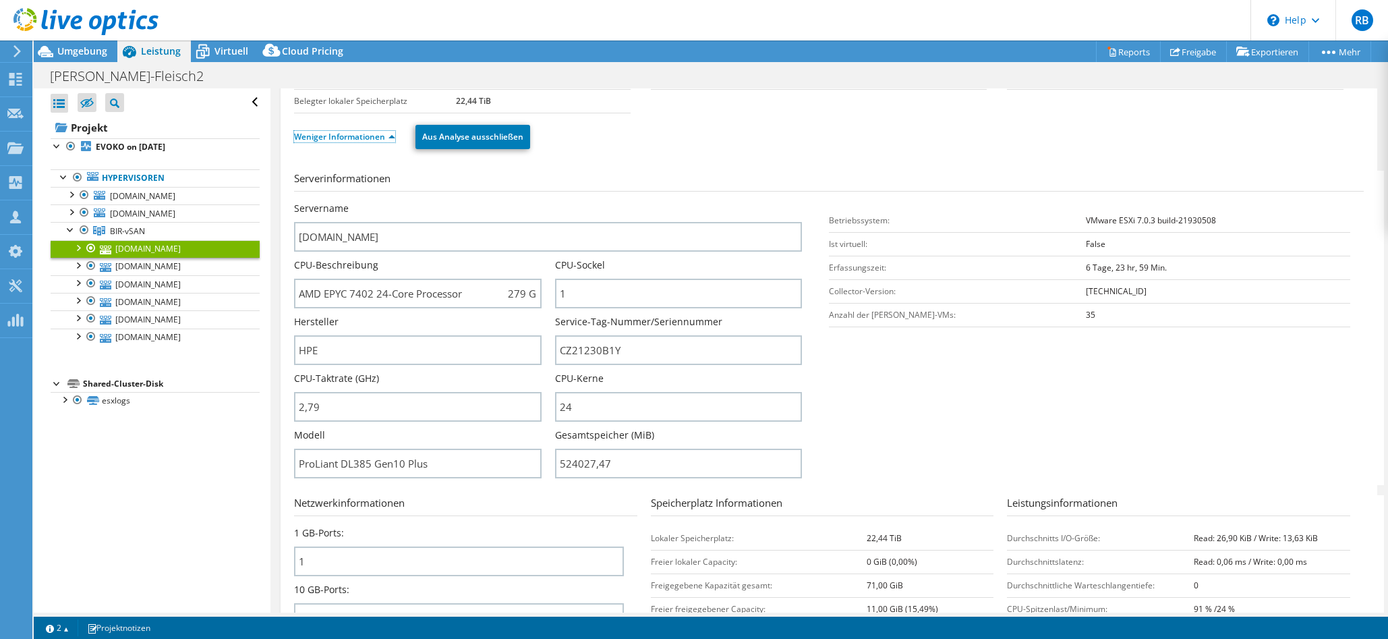
scroll to position [84, 0]
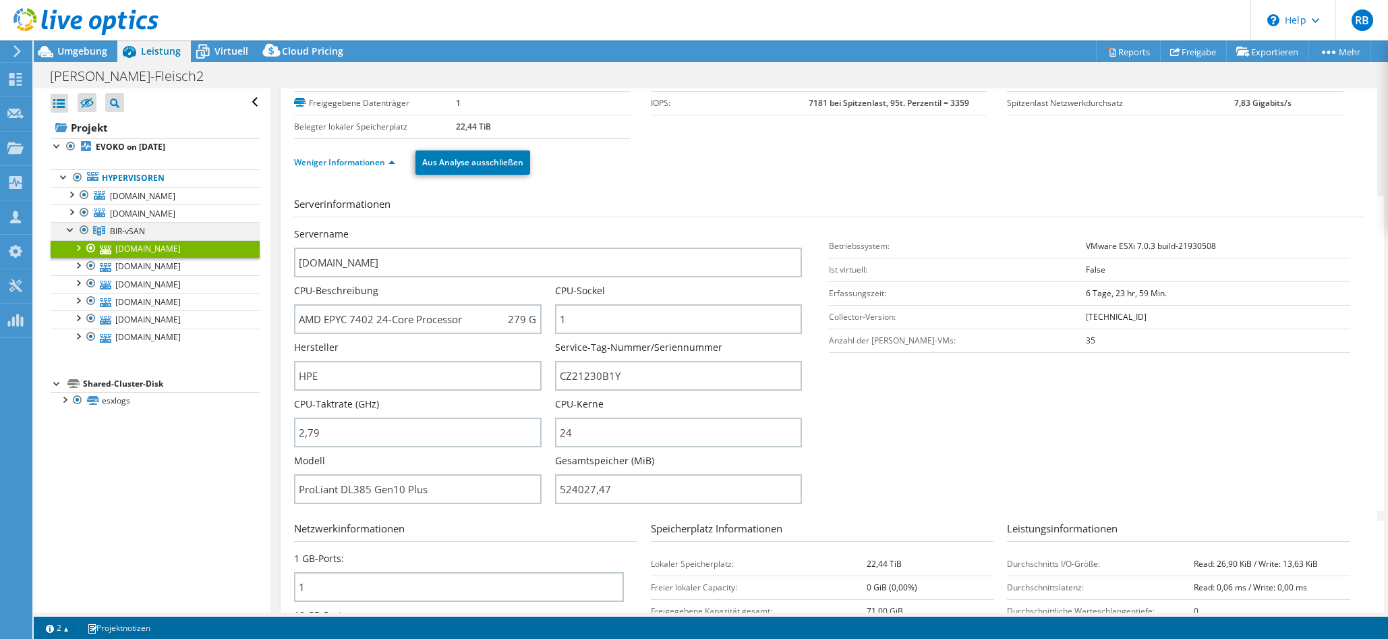
click at [71, 235] on div at bounding box center [70, 228] width 13 height 13
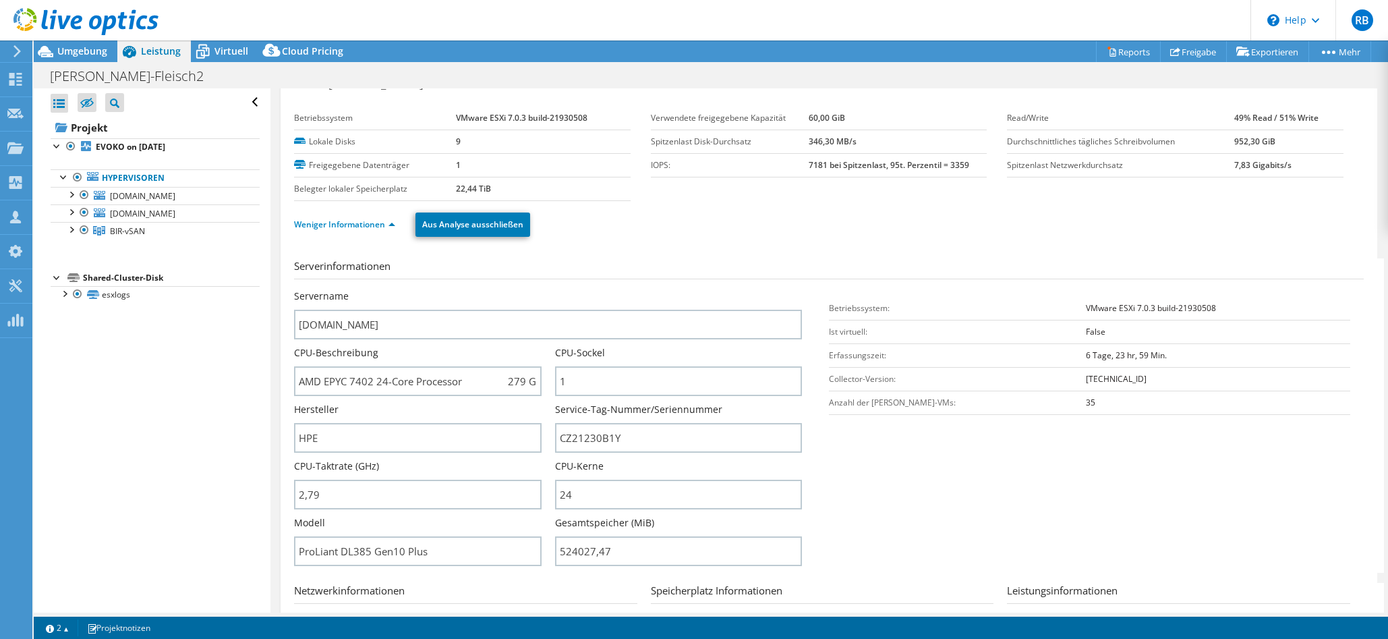
scroll to position [0, 0]
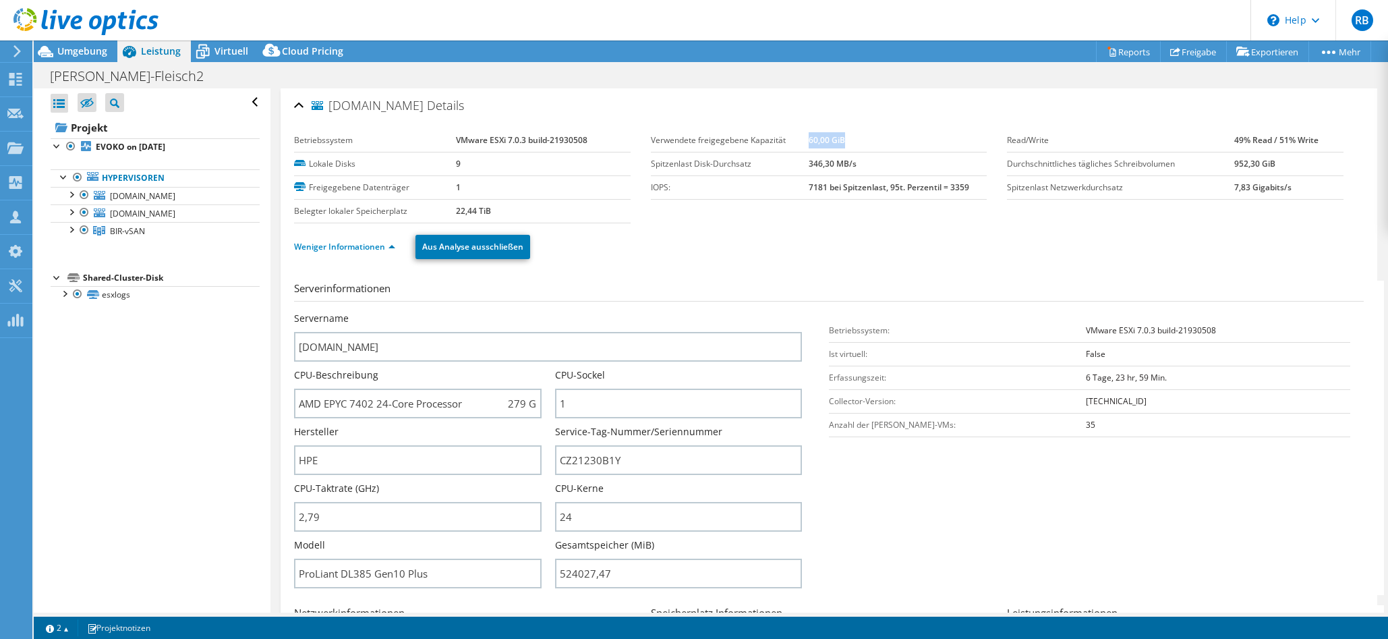
drag, startPoint x: 803, startPoint y: 138, endPoint x: 770, endPoint y: 165, distance: 42.2
click at [849, 134] on td "60,00 GiB" at bounding box center [898, 141] width 179 height 24
click at [393, 212] on label "Belegter lokaler Speicherplatz" at bounding box center [375, 210] width 162 height 13
drag, startPoint x: 455, startPoint y: 210, endPoint x: 509, endPoint y: 219, distance: 55.3
click at [514, 206] on td "22,44 TiB" at bounding box center [543, 211] width 175 height 24
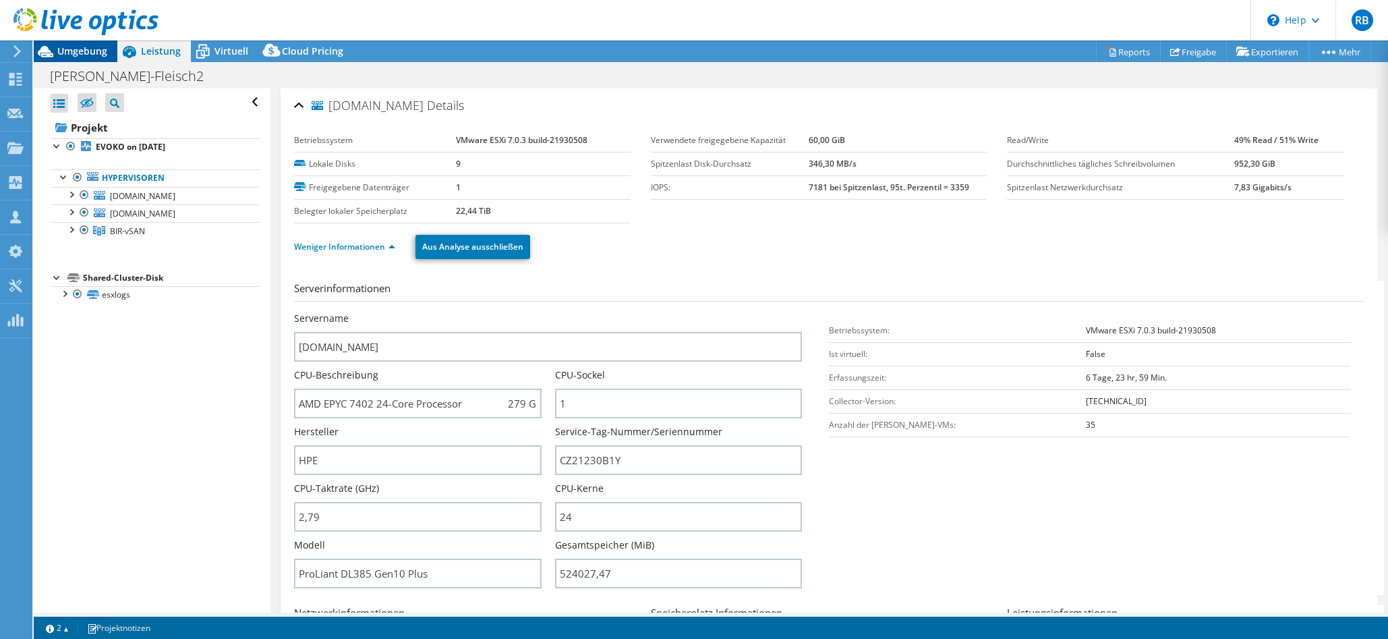
click at [74, 47] on span "Umgebung" at bounding box center [82, 51] width 50 height 13
